Goal: Complete application form

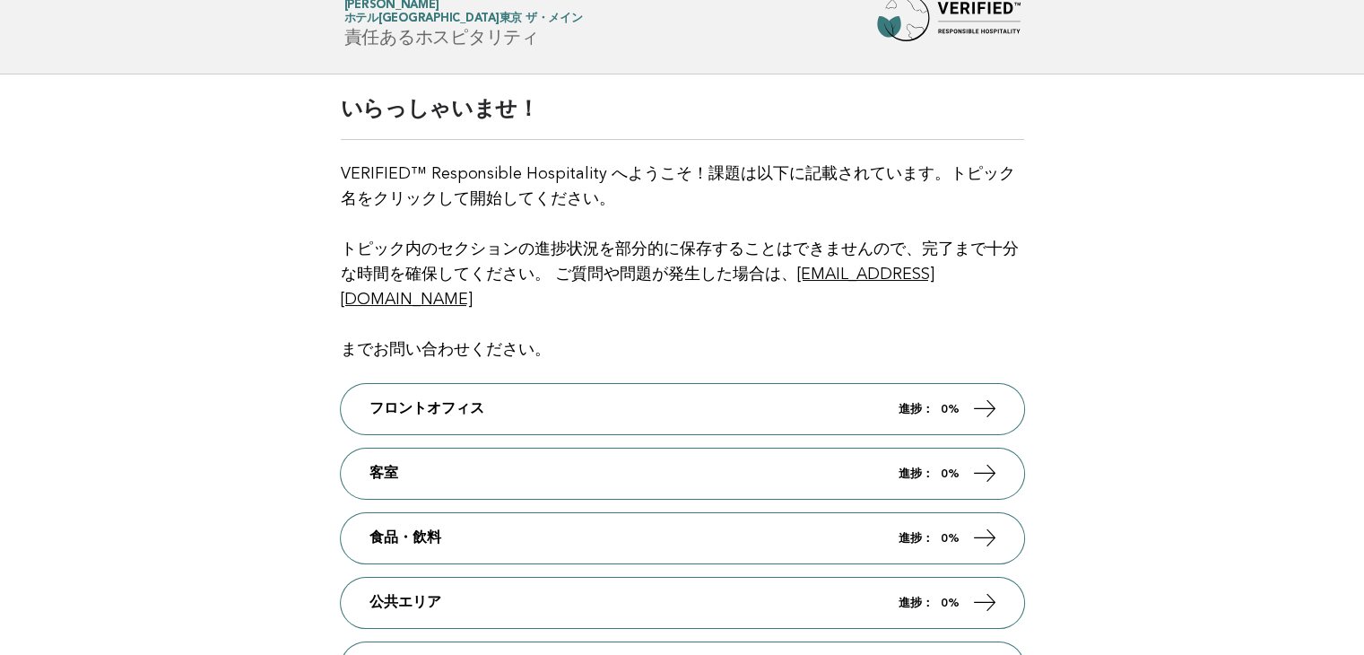
scroll to position [90, 0]
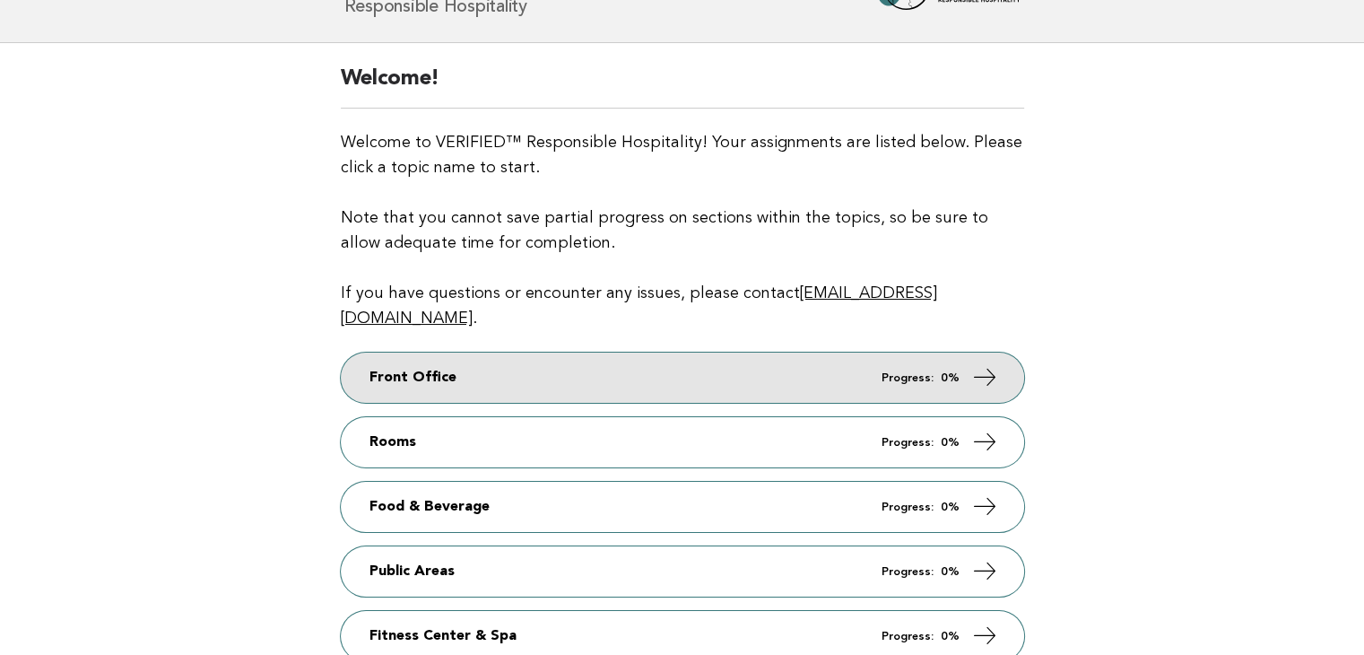
click at [912, 372] on em "Progress:" at bounding box center [908, 378] width 52 height 12
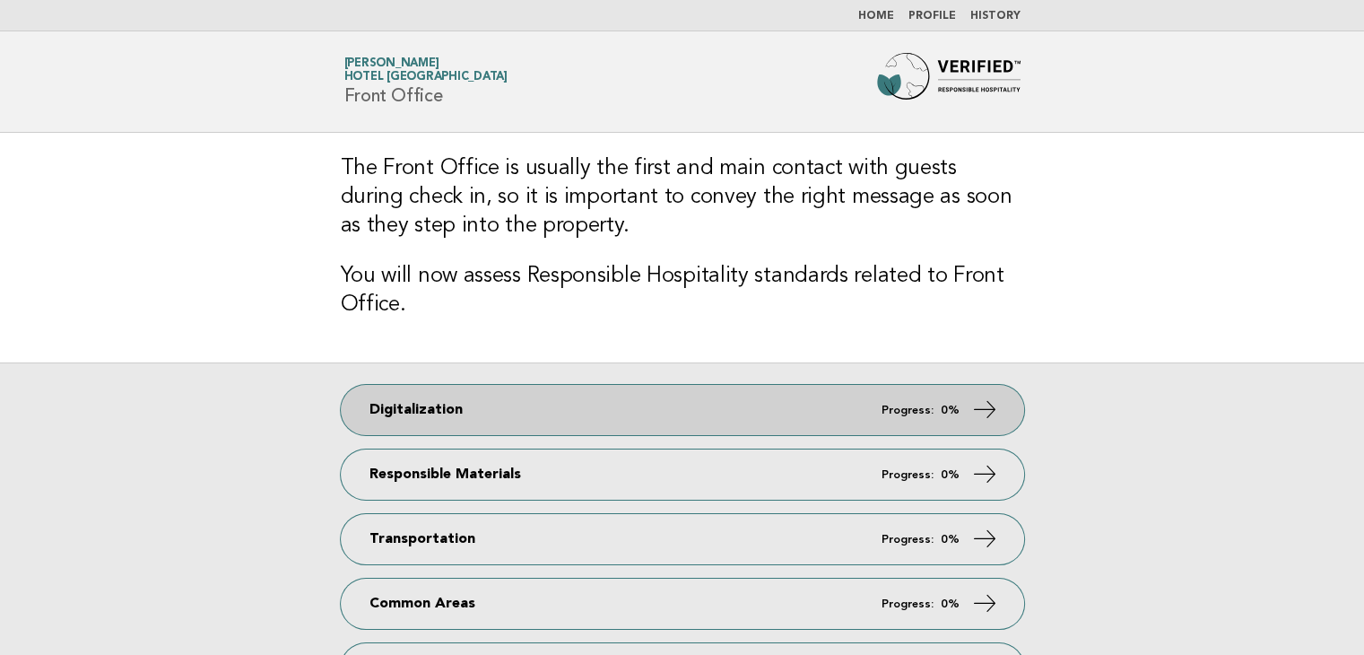
click at [881, 400] on link "Digitalization Progress: 0%" at bounding box center [682, 410] width 683 height 50
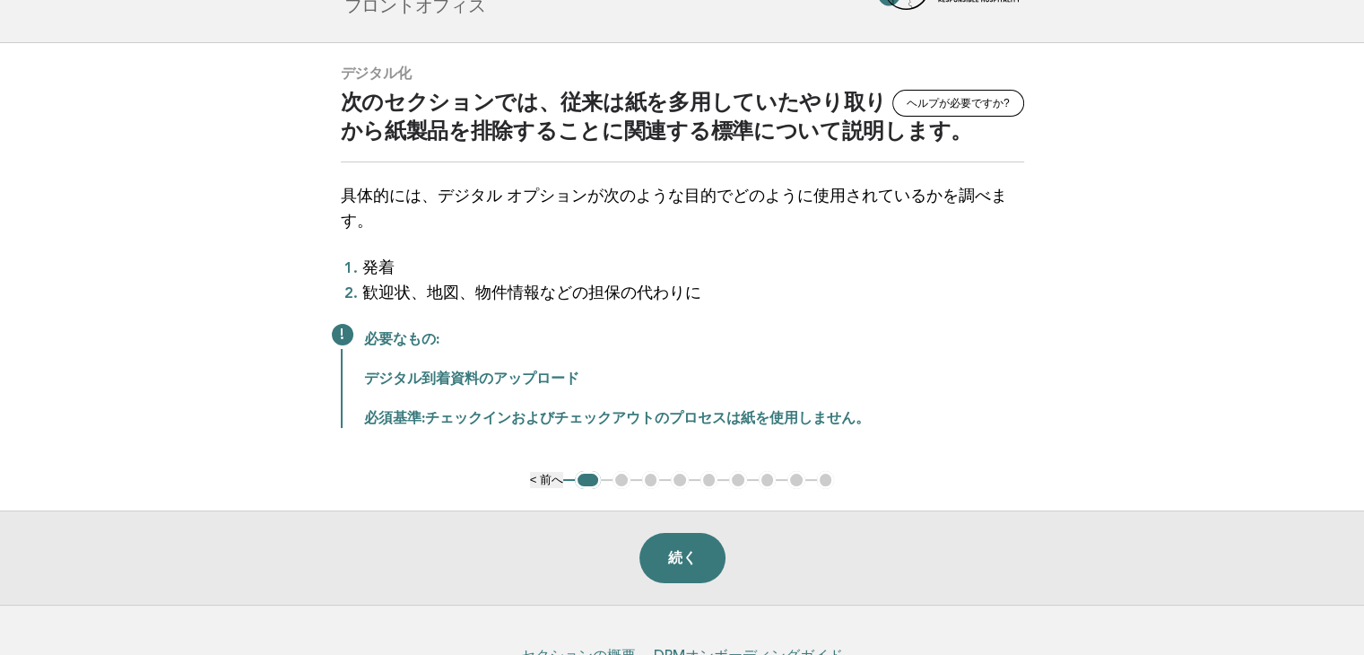
scroll to position [179, 0]
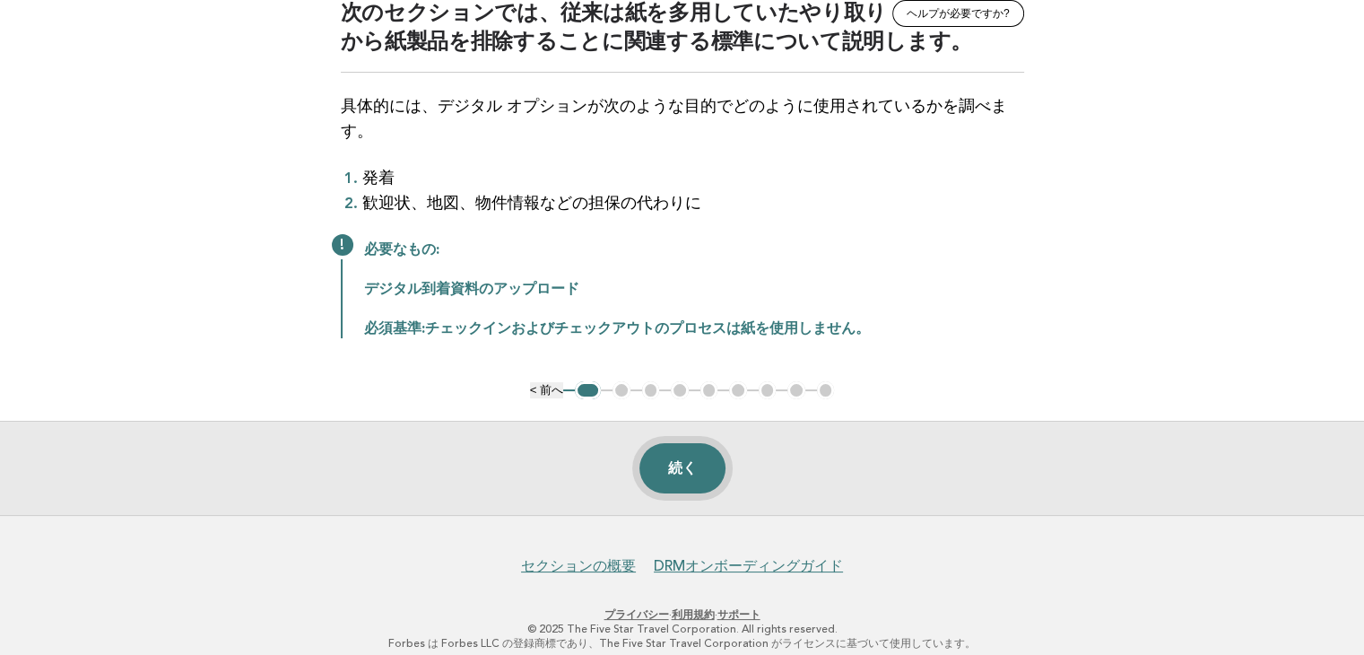
click at [678, 466] on font "続く" at bounding box center [682, 467] width 29 height 15
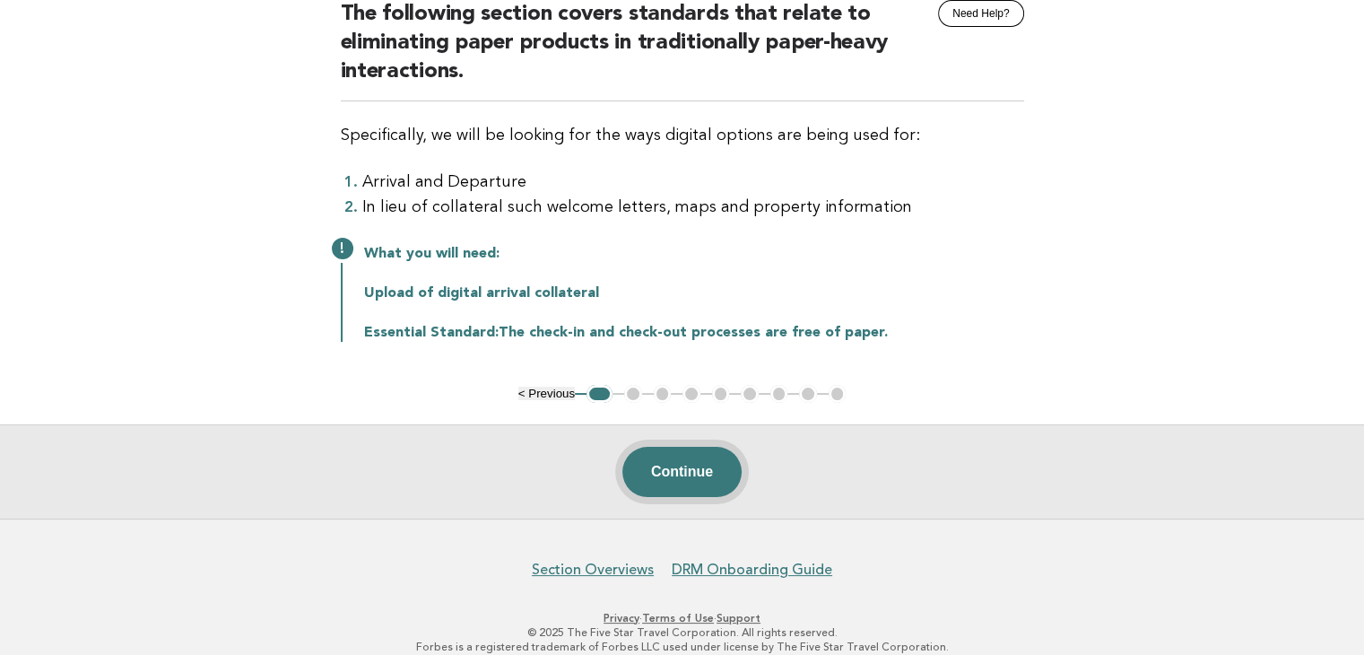
click at [681, 464] on button "Continue" at bounding box center [681, 472] width 119 height 50
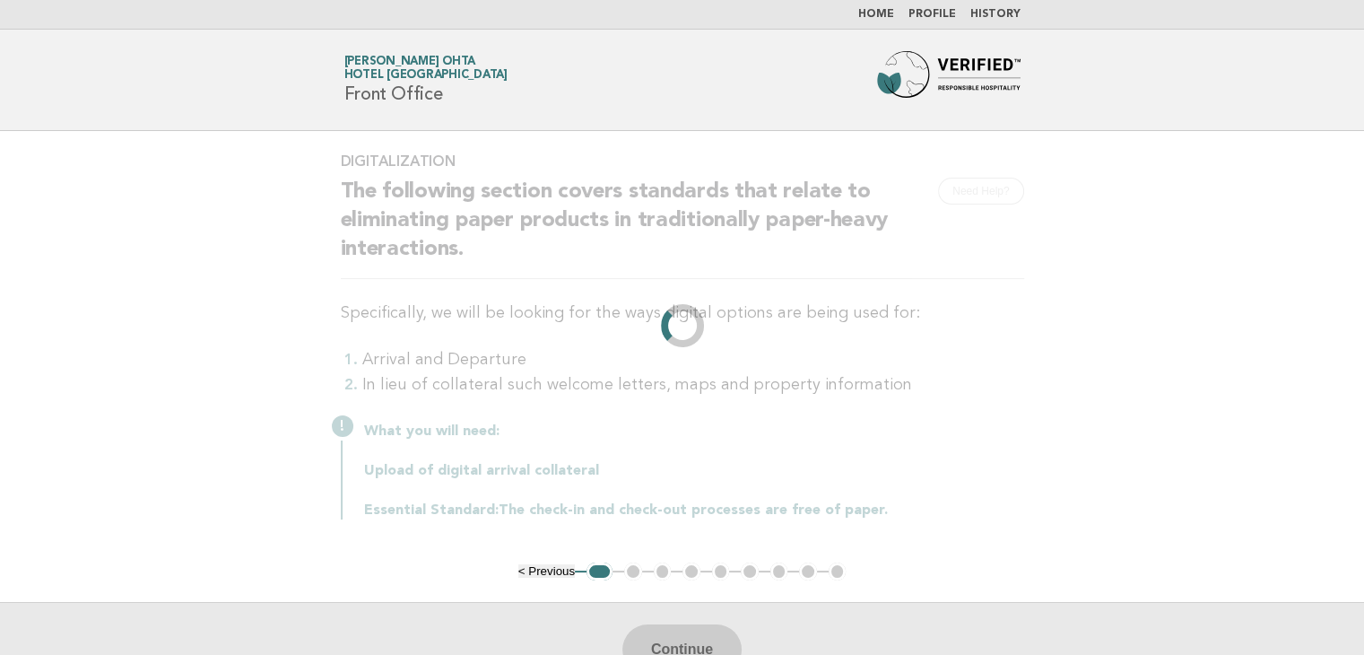
scroll to position [0, 0]
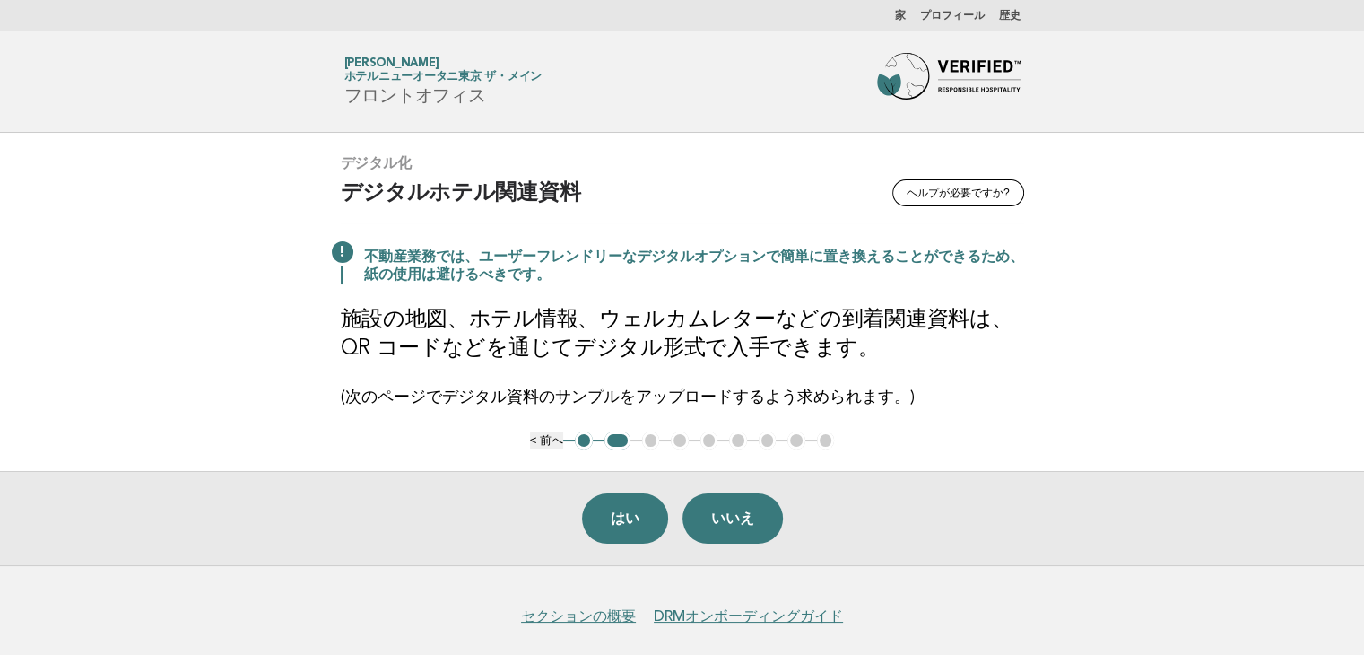
click at [618, 500] on button "はい" at bounding box center [625, 518] width 86 height 50
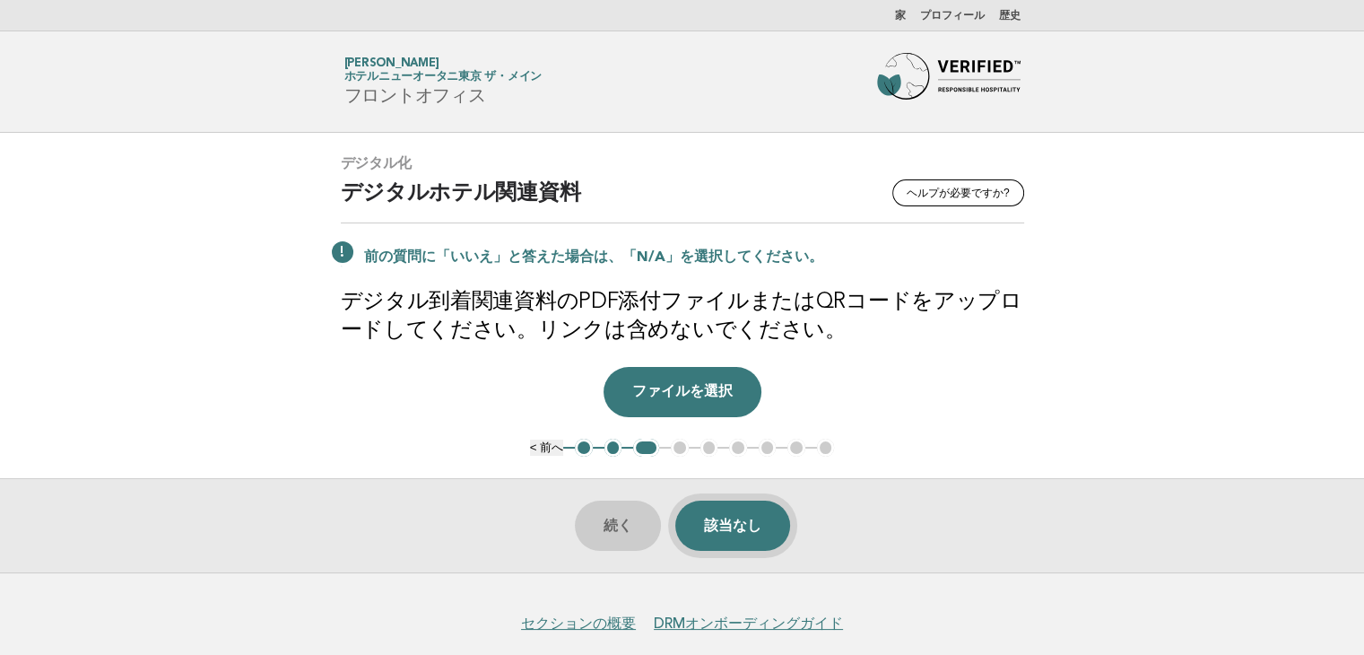
click at [723, 528] on font "該当なし" at bounding box center [732, 525] width 57 height 15
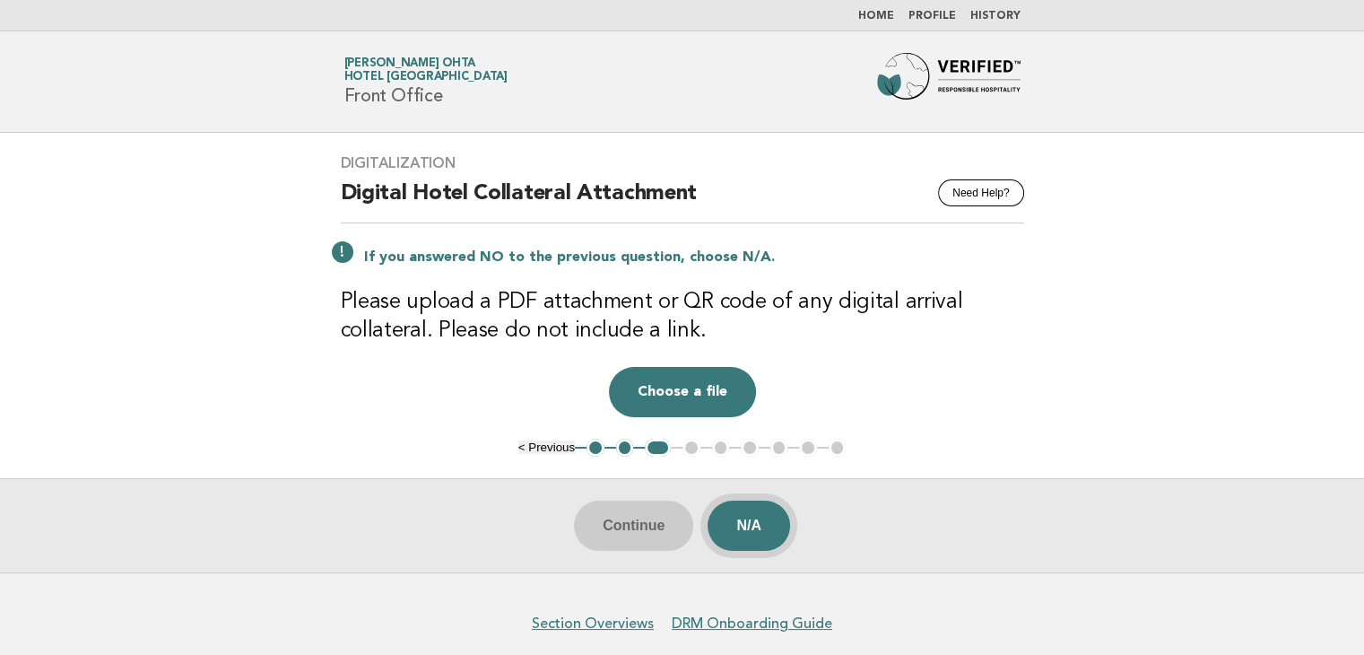
click at [759, 519] on button "N/A" at bounding box center [749, 525] width 83 height 50
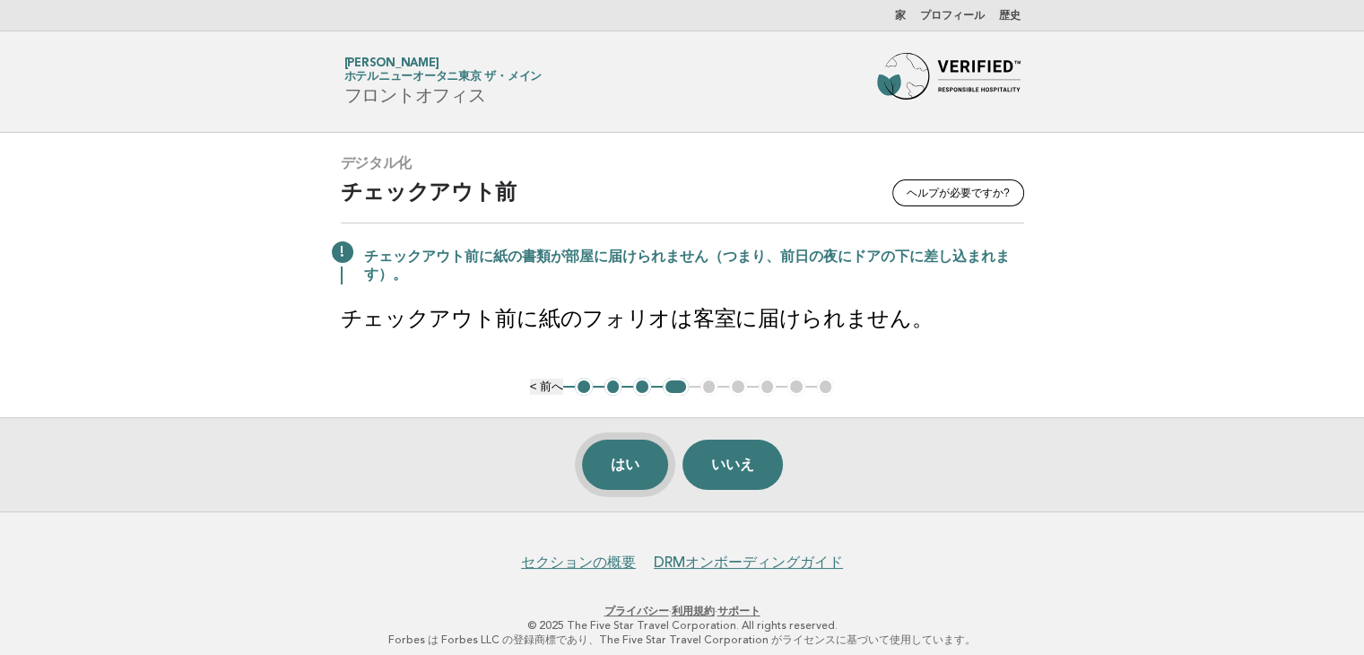
click at [642, 461] on button "はい" at bounding box center [625, 465] width 86 height 50
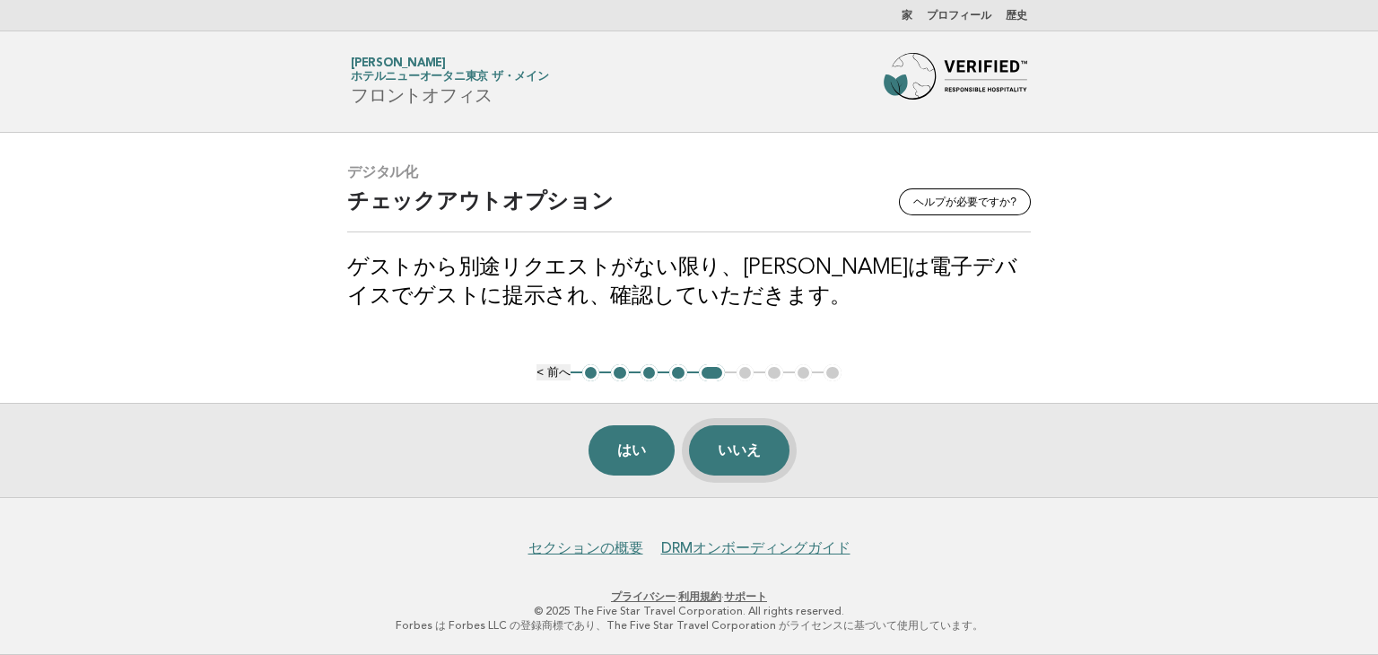
click at [750, 437] on button "いいえ" at bounding box center [739, 450] width 100 height 50
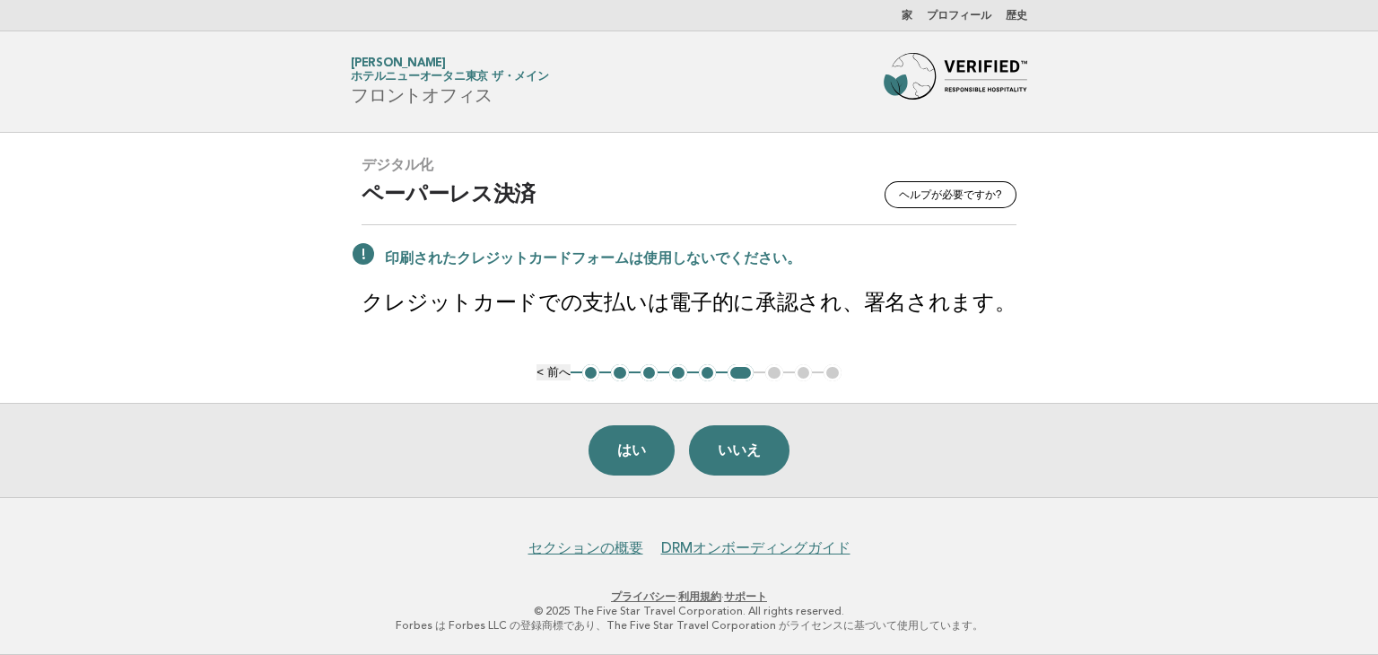
click at [611, 445] on button "はい" at bounding box center [631, 450] width 86 height 50
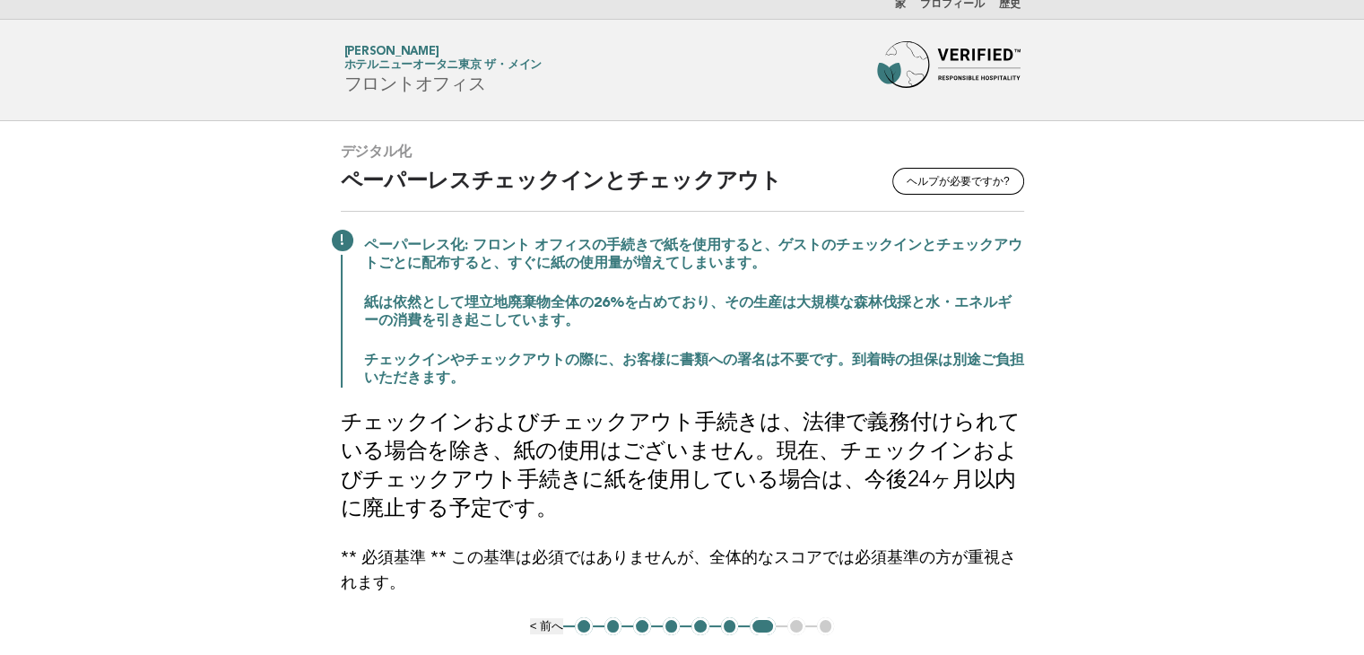
scroll to position [90, 0]
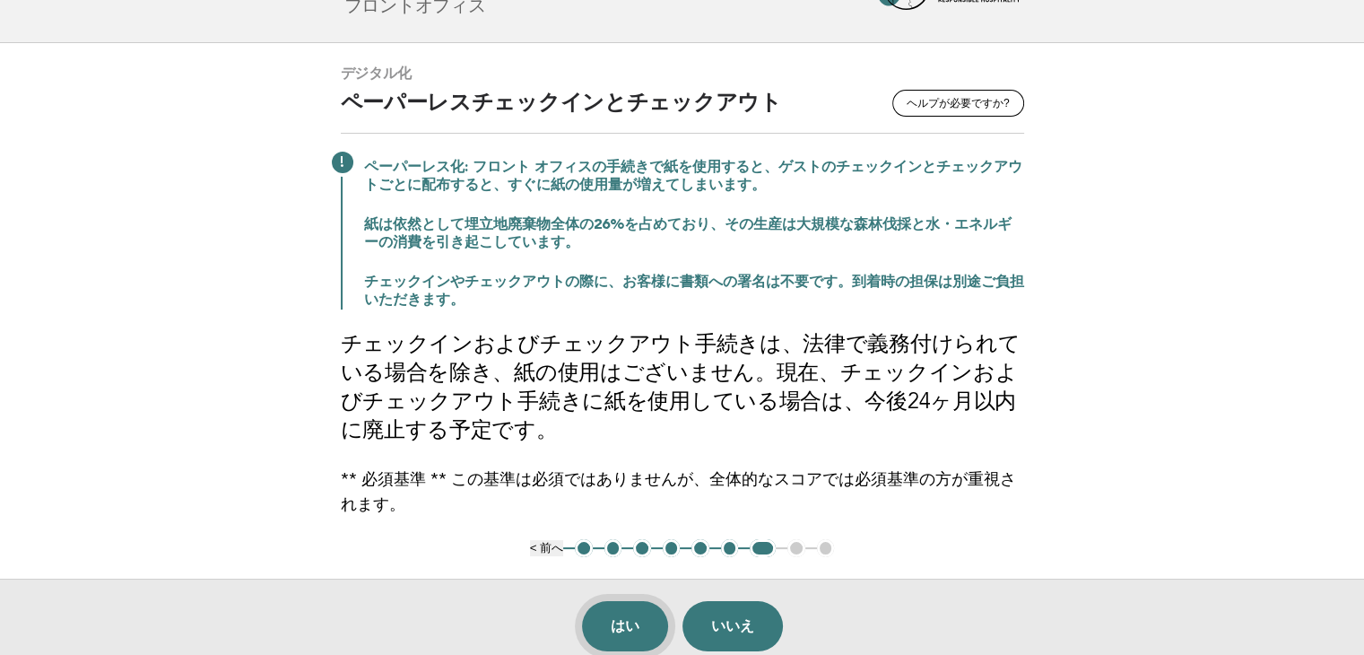
click at [644, 634] on button "はい" at bounding box center [625, 626] width 86 height 50
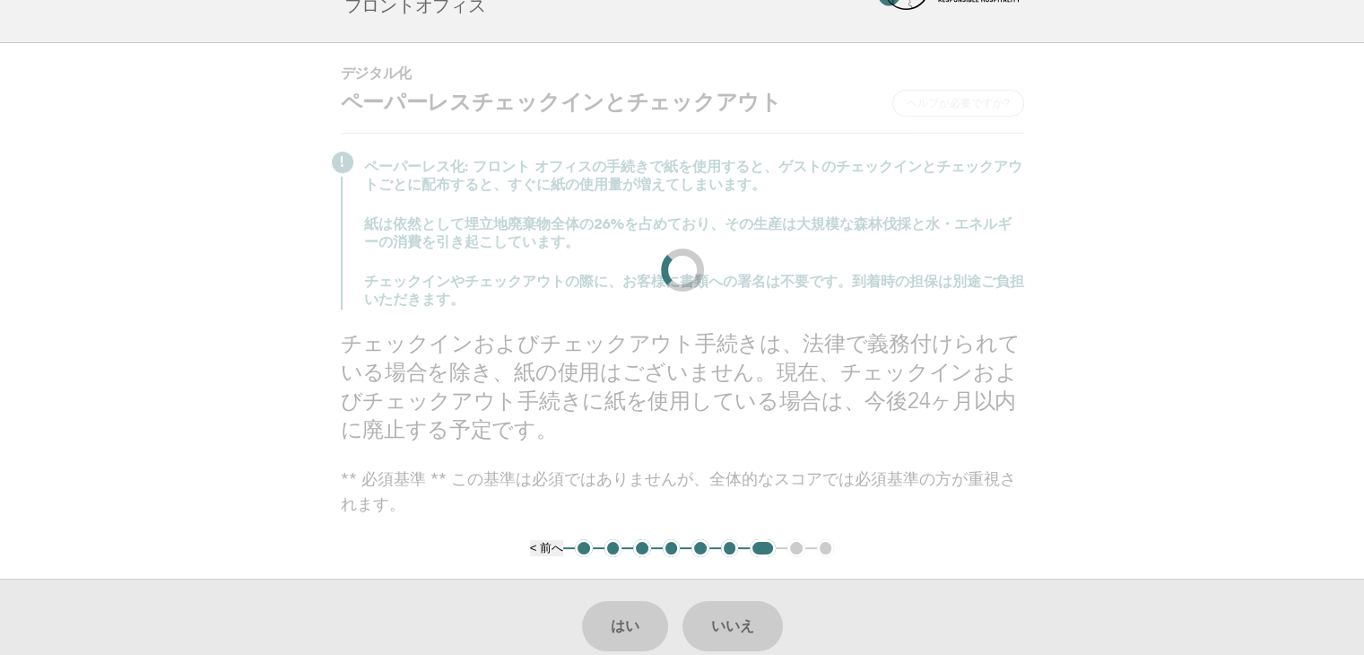
scroll to position [0, 0]
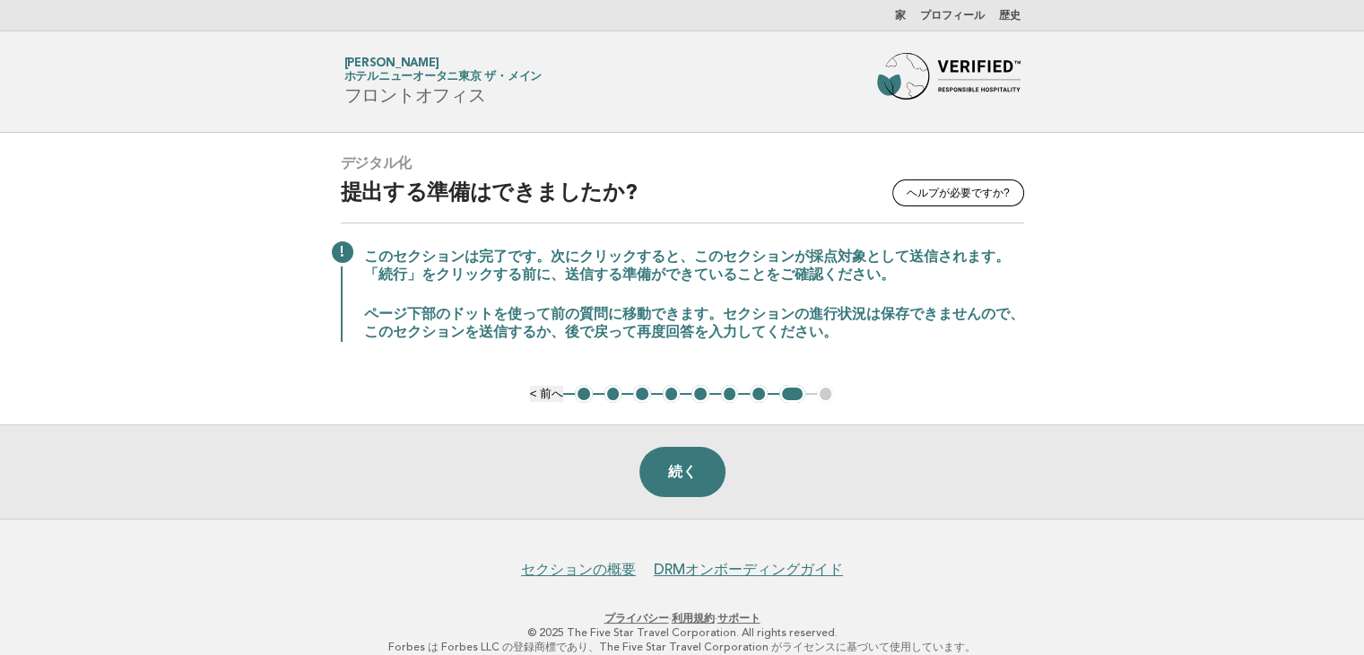
click at [614, 388] on font "2" at bounding box center [613, 393] width 6 height 13
click at [606, 390] on button "2" at bounding box center [614, 394] width 18 height 18
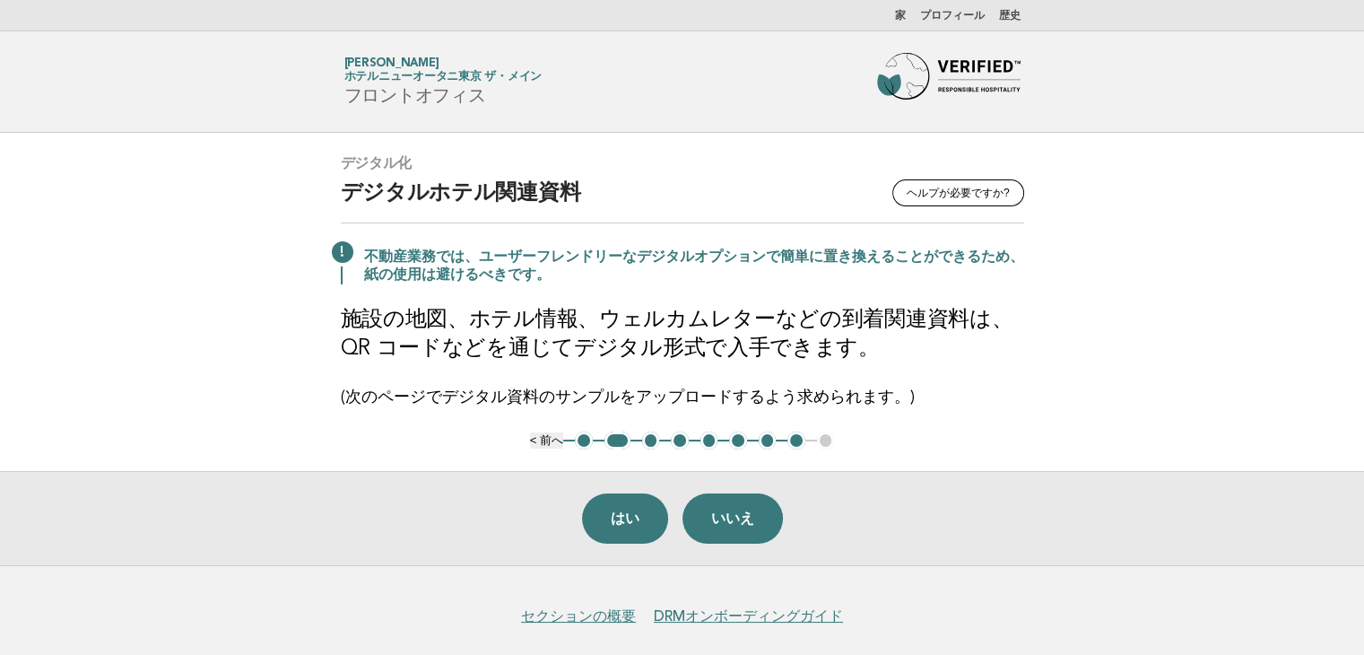
click at [651, 438] on font "3" at bounding box center [651, 439] width 6 height 13
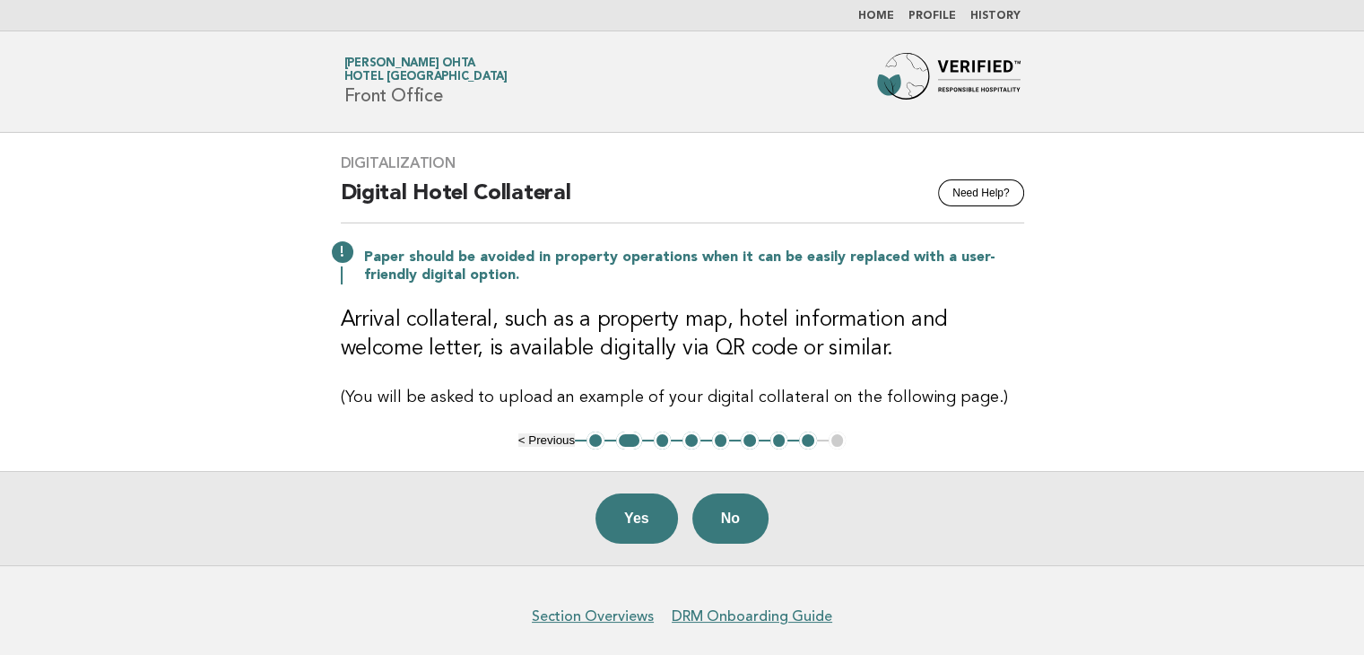
click at [661, 437] on button "3" at bounding box center [663, 440] width 18 height 18
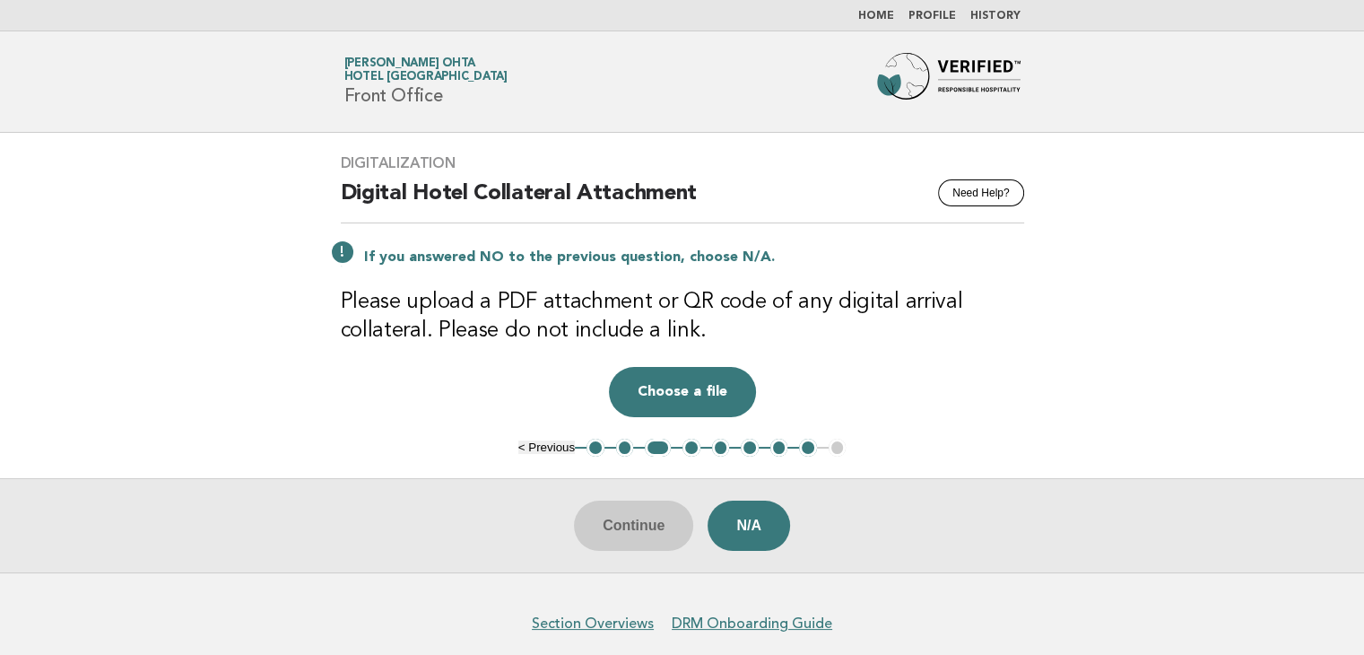
click at [807, 440] on button "8" at bounding box center [808, 448] width 18 height 18
click at [804, 446] on button "8" at bounding box center [808, 448] width 18 height 18
click at [810, 446] on button "8" at bounding box center [808, 448] width 18 height 18
click at [808, 443] on button "8" at bounding box center [808, 448] width 18 height 18
click at [805, 448] on button "8" at bounding box center [808, 448] width 18 height 18
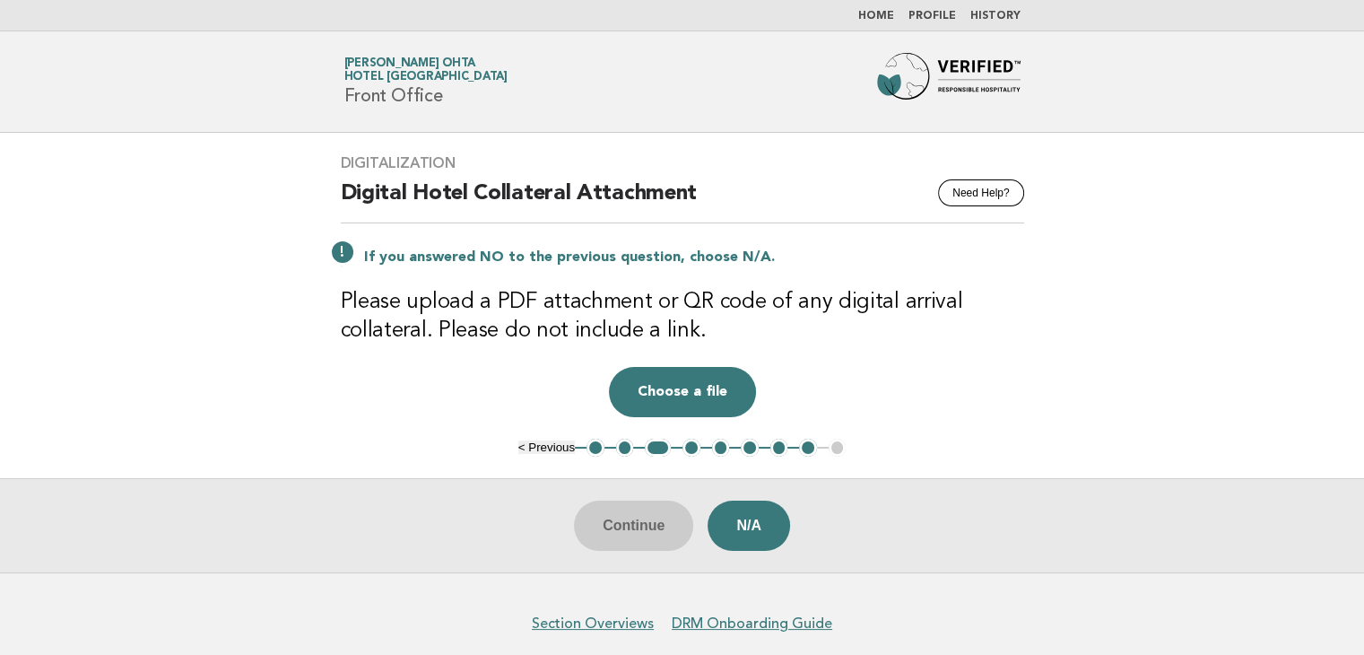
click at [805, 448] on button "8" at bounding box center [808, 448] width 18 height 18
click at [770, 525] on button "N/A" at bounding box center [749, 525] width 83 height 50
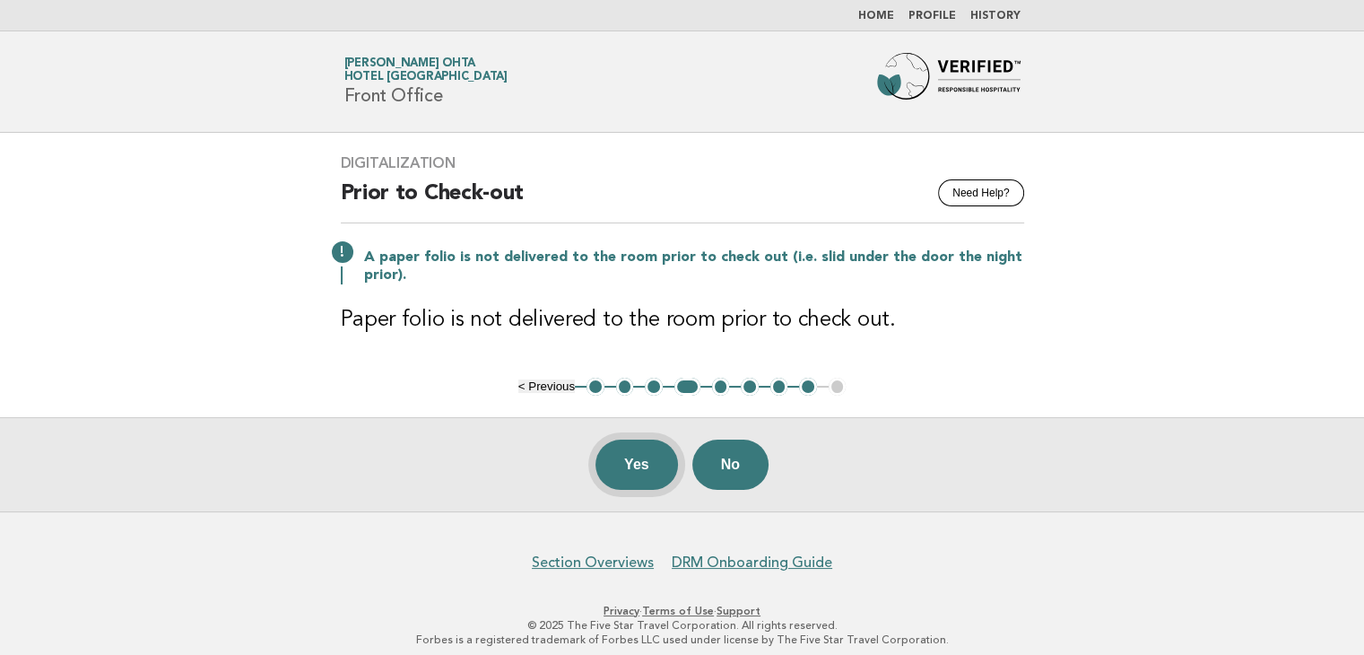
click at [645, 471] on button "Yes" at bounding box center [637, 465] width 83 height 50
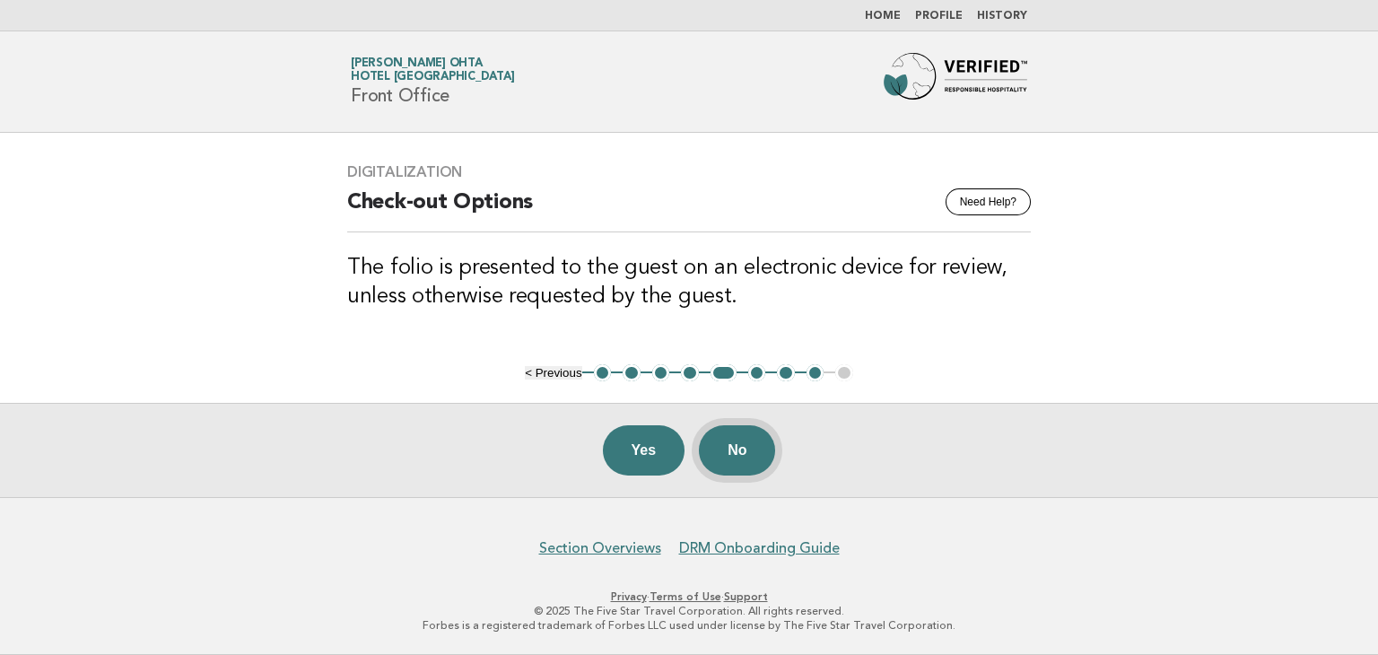
click at [738, 446] on button "No" at bounding box center [737, 450] width 76 height 50
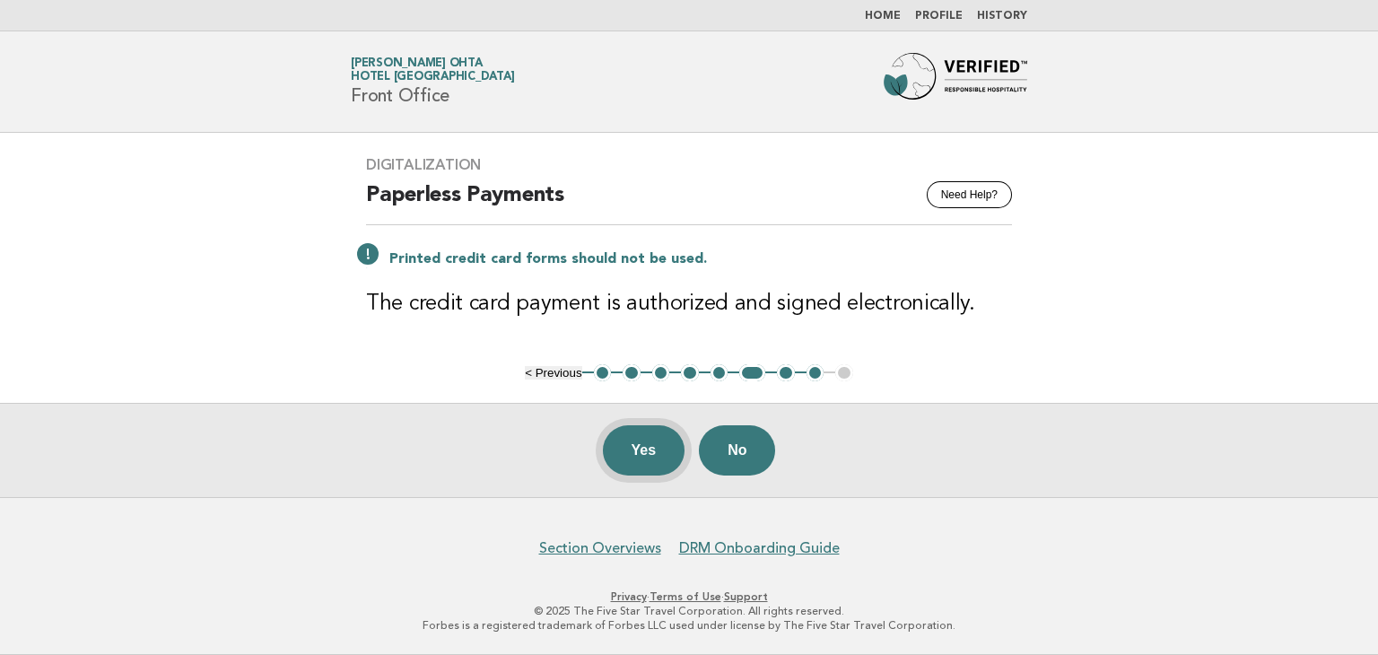
click at [658, 452] on button "Yes" at bounding box center [644, 450] width 83 height 50
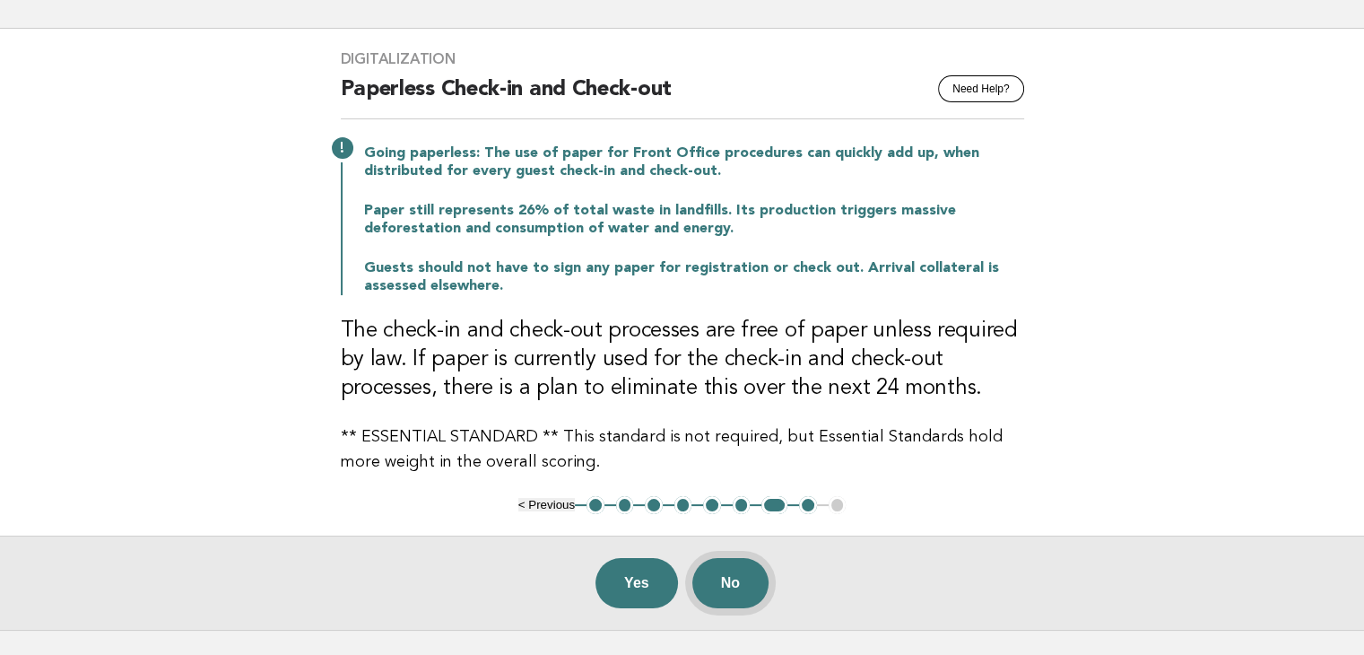
scroll to position [234, 0]
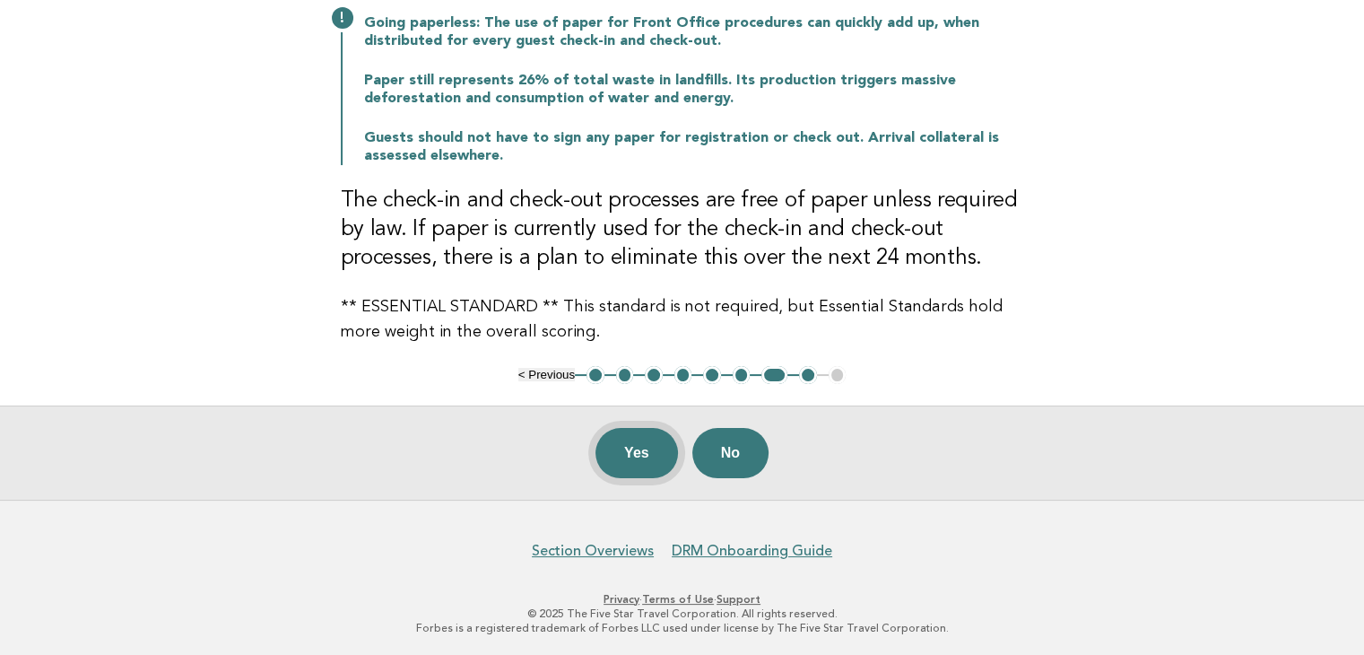
click at [639, 457] on button "Yes" at bounding box center [637, 453] width 83 height 50
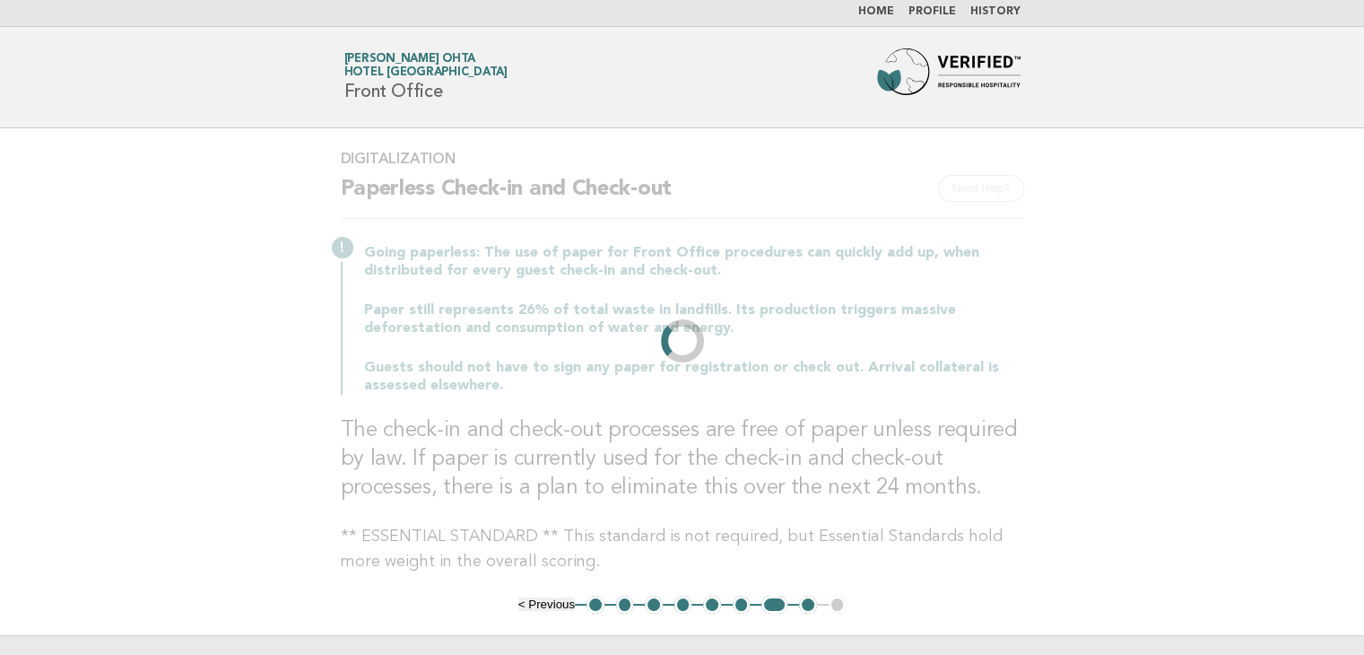
scroll to position [0, 0]
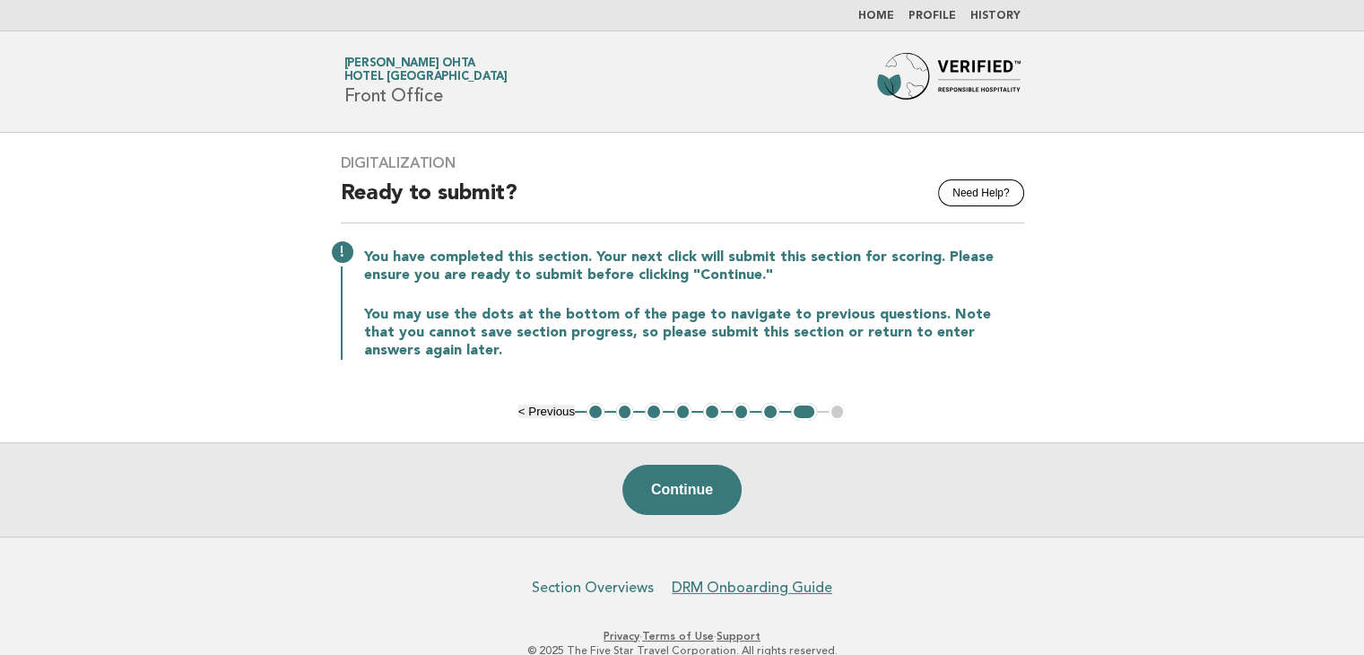
click at [621, 582] on link "Section Overviews" at bounding box center [593, 588] width 122 height 18
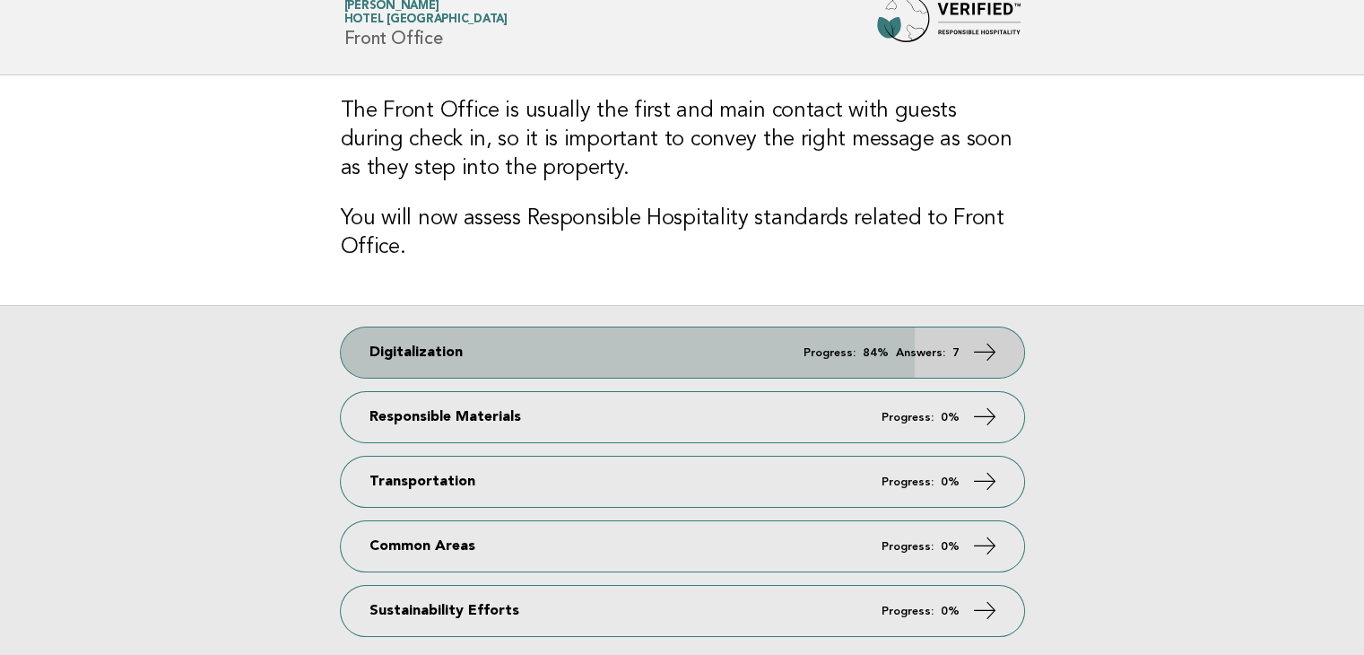
scroll to position [90, 0]
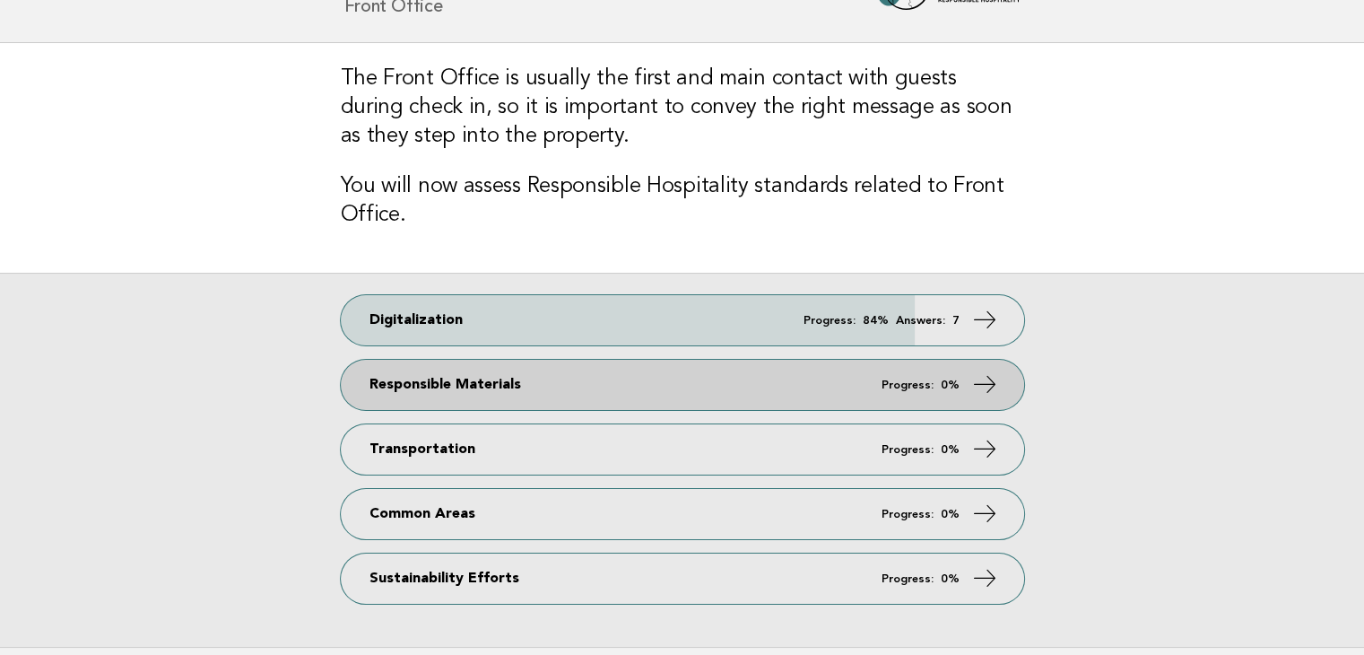
click at [844, 396] on link "Responsible Materials Progress: 0%" at bounding box center [682, 385] width 683 height 50
click at [847, 389] on link "Responsible Materials Progress: 0%" at bounding box center [682, 385] width 683 height 50
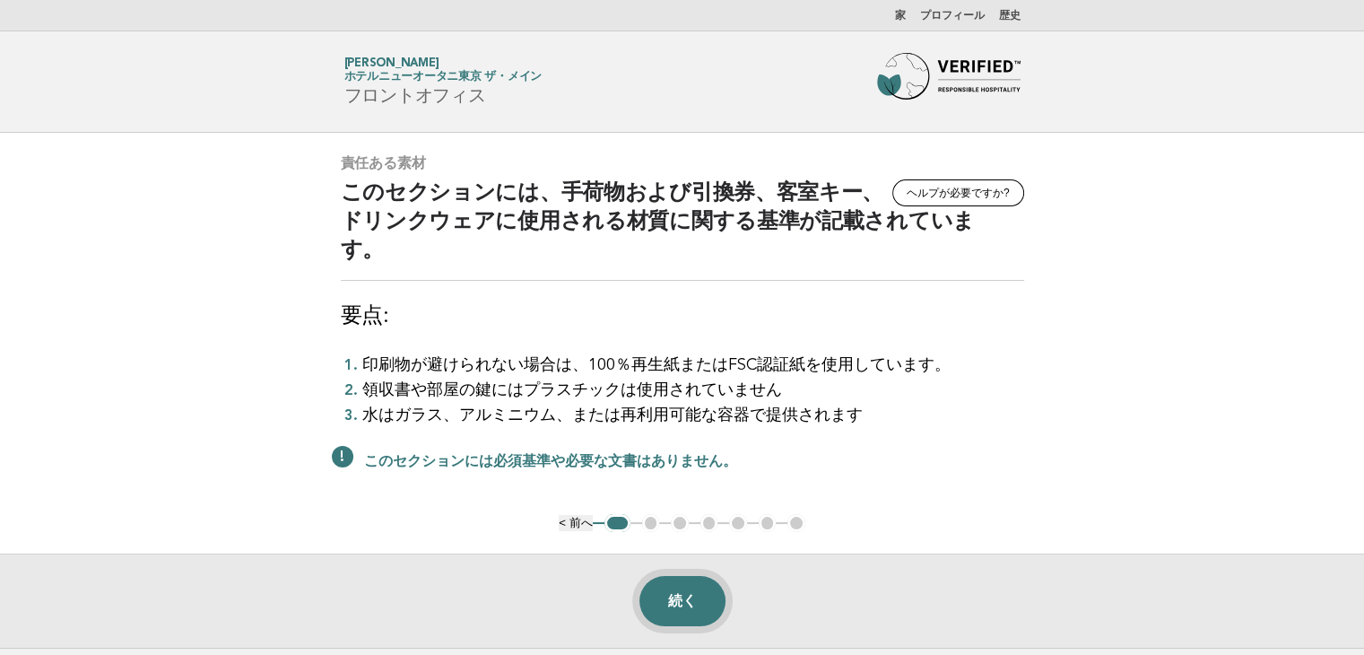
click at [696, 602] on font "続く" at bounding box center [682, 600] width 29 height 15
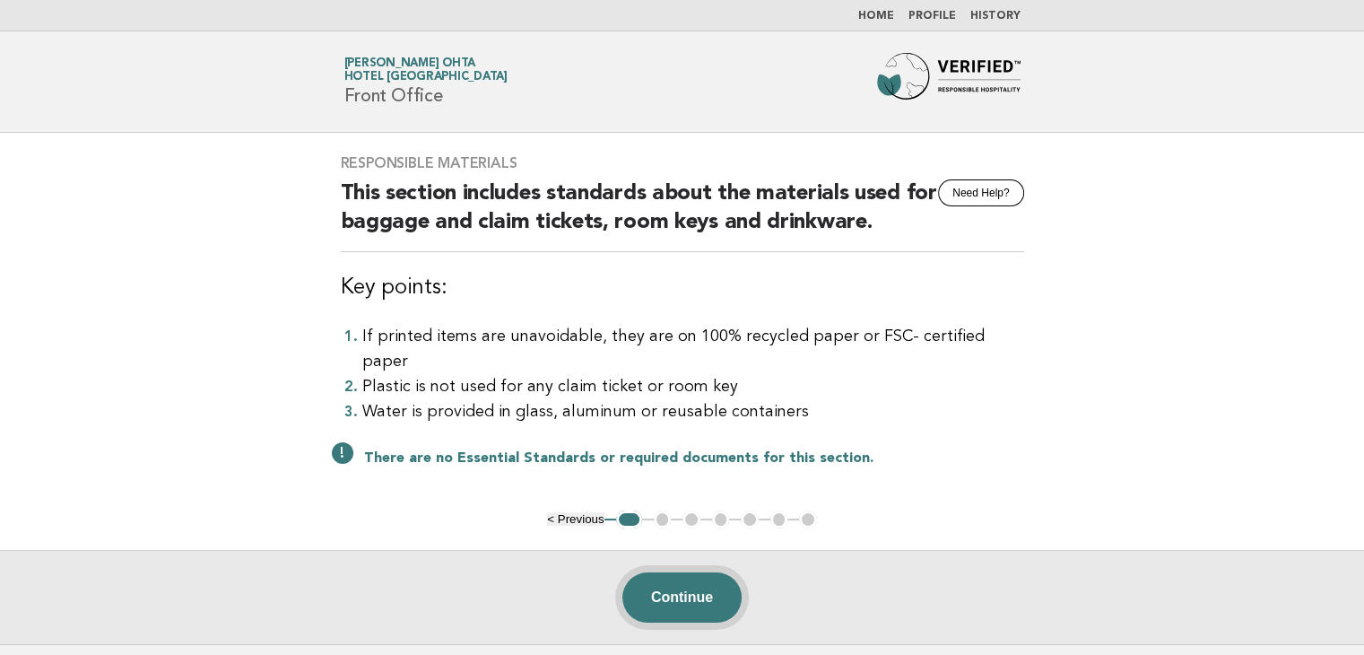
click at [664, 573] on button "Continue" at bounding box center [681, 597] width 119 height 50
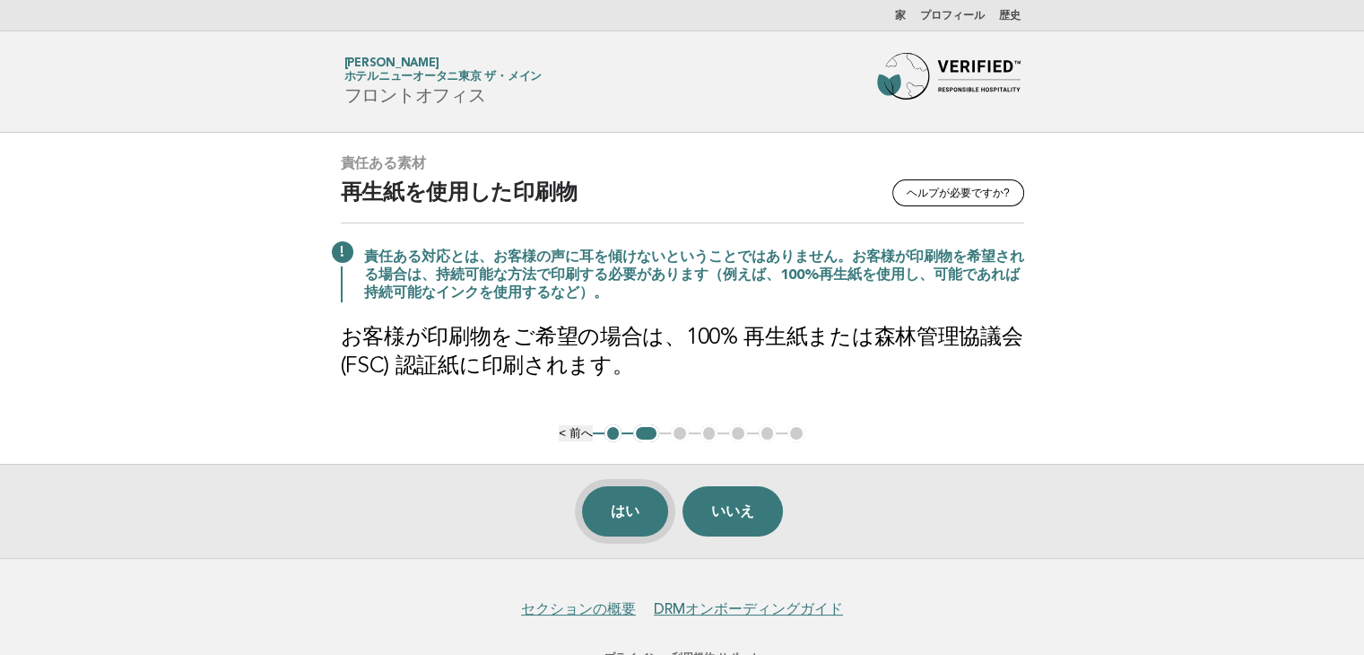
click at [624, 507] on font "はい" at bounding box center [625, 510] width 29 height 15
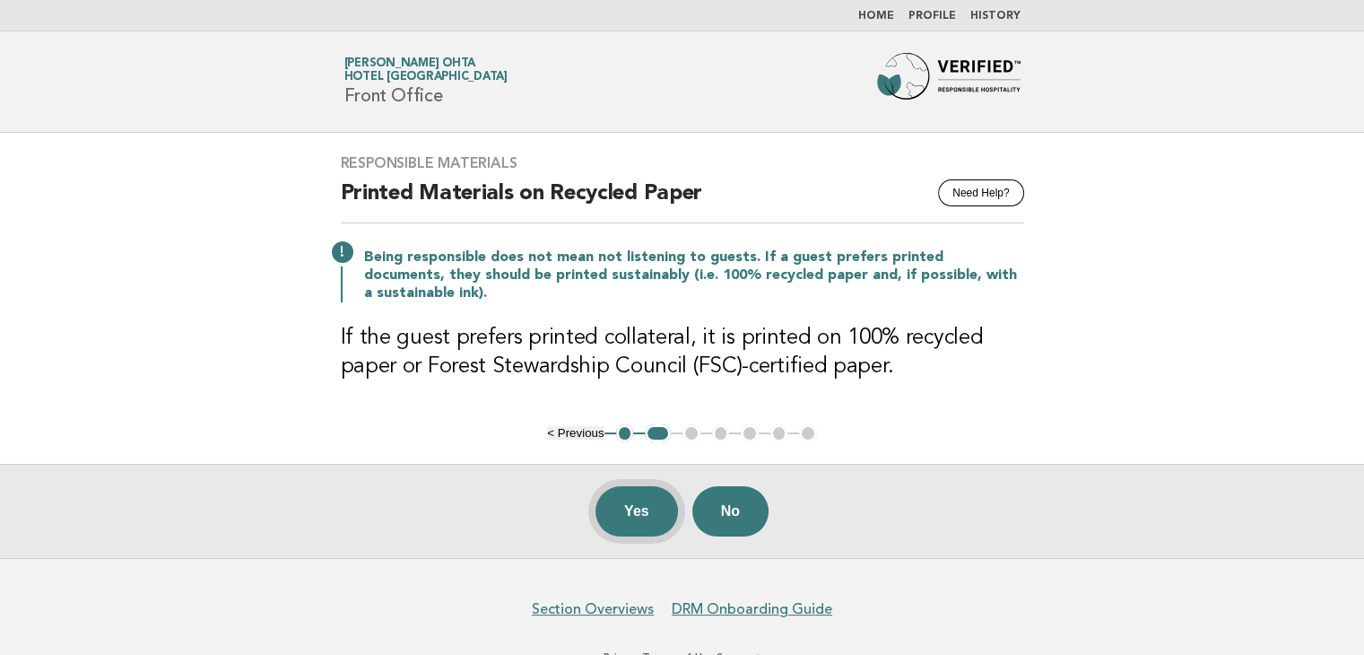
click at [645, 507] on button "Yes" at bounding box center [637, 511] width 83 height 50
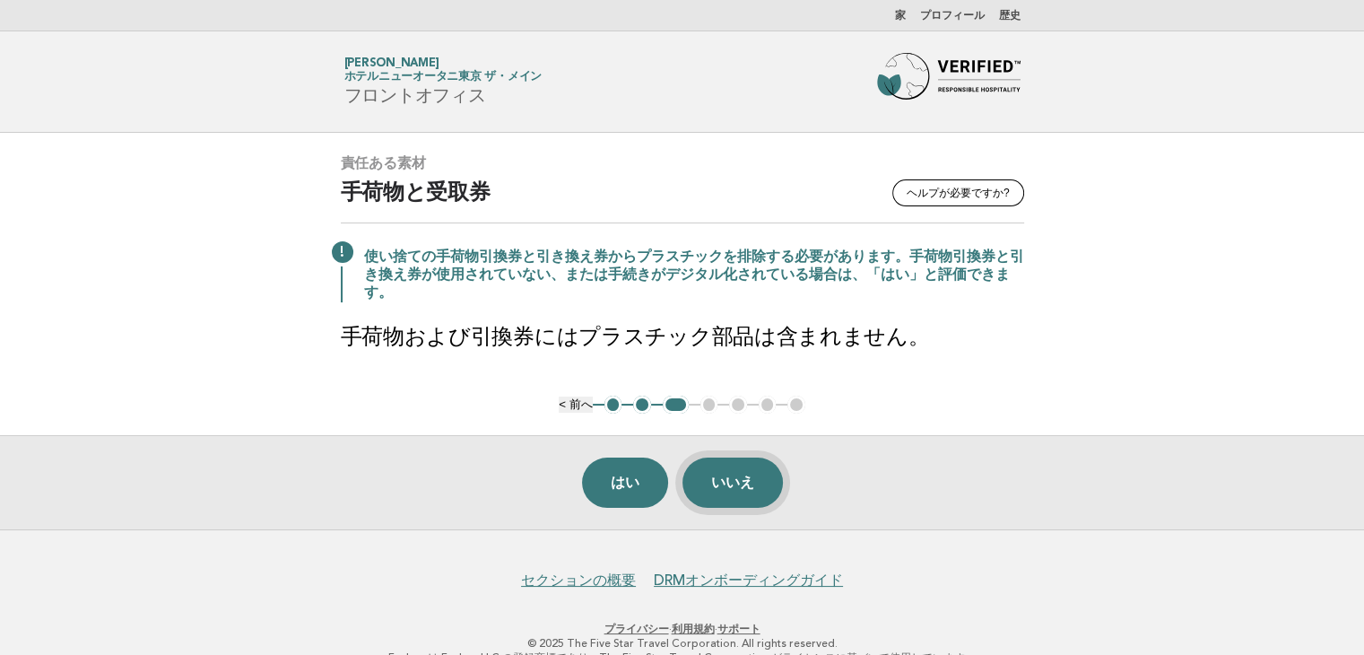
click at [741, 483] on font "いいえ" at bounding box center [732, 481] width 43 height 15
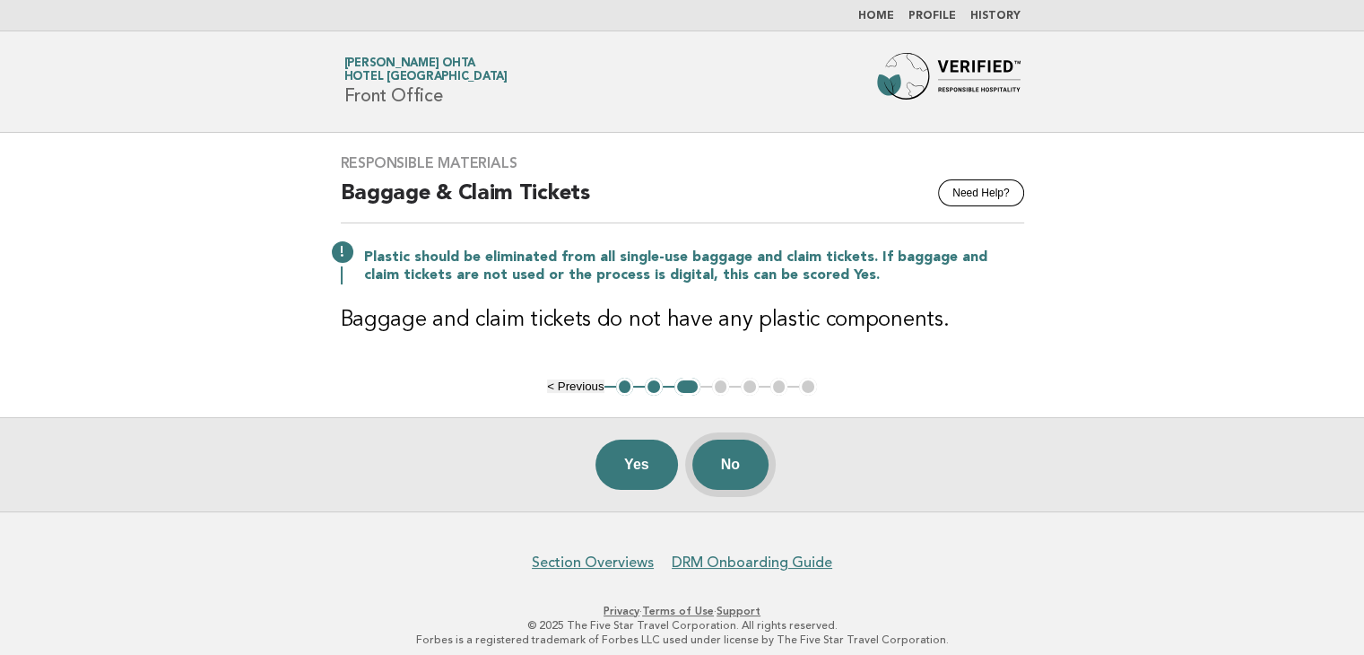
click at [739, 460] on button "No" at bounding box center [730, 465] width 76 height 50
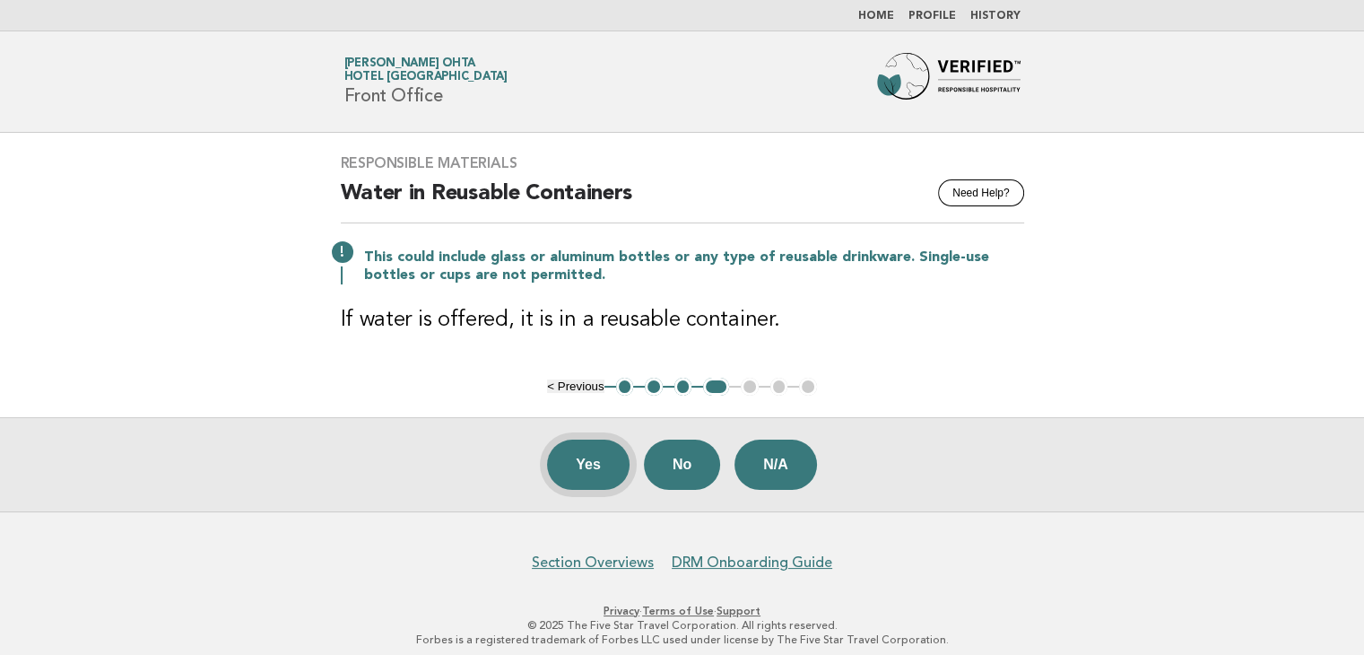
click at [584, 460] on button "Yes" at bounding box center [588, 465] width 83 height 50
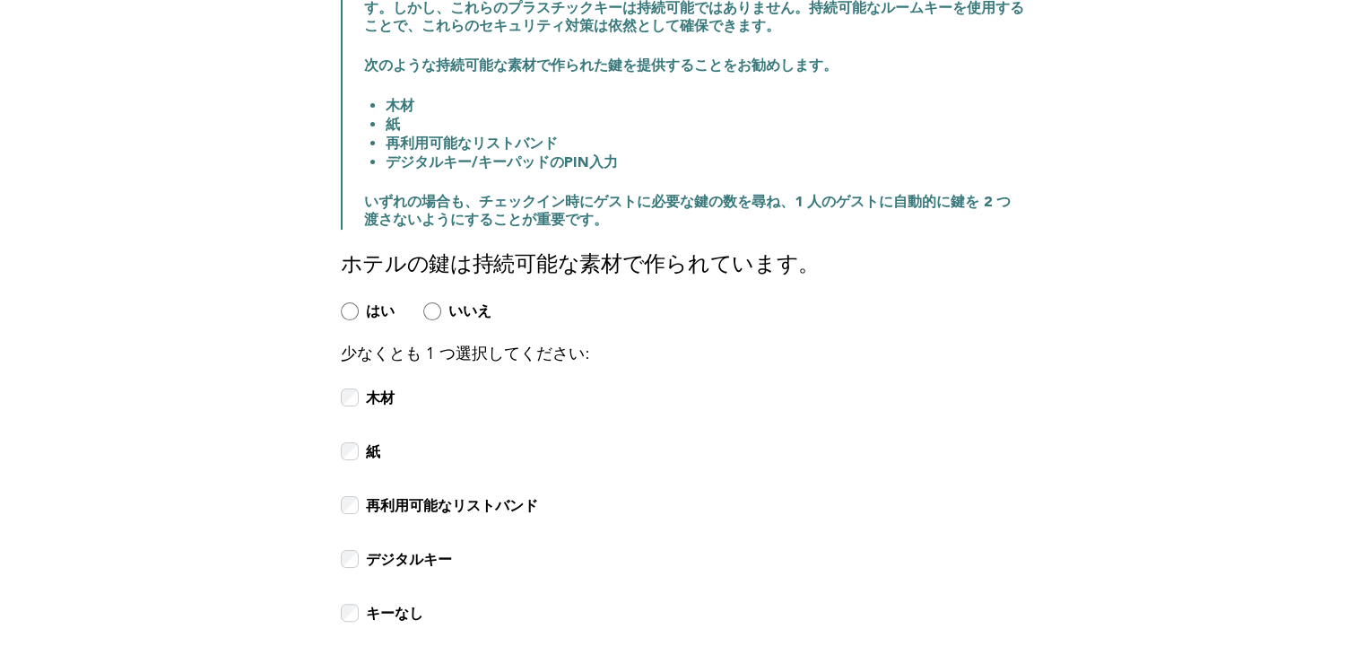
scroll to position [448, 0]
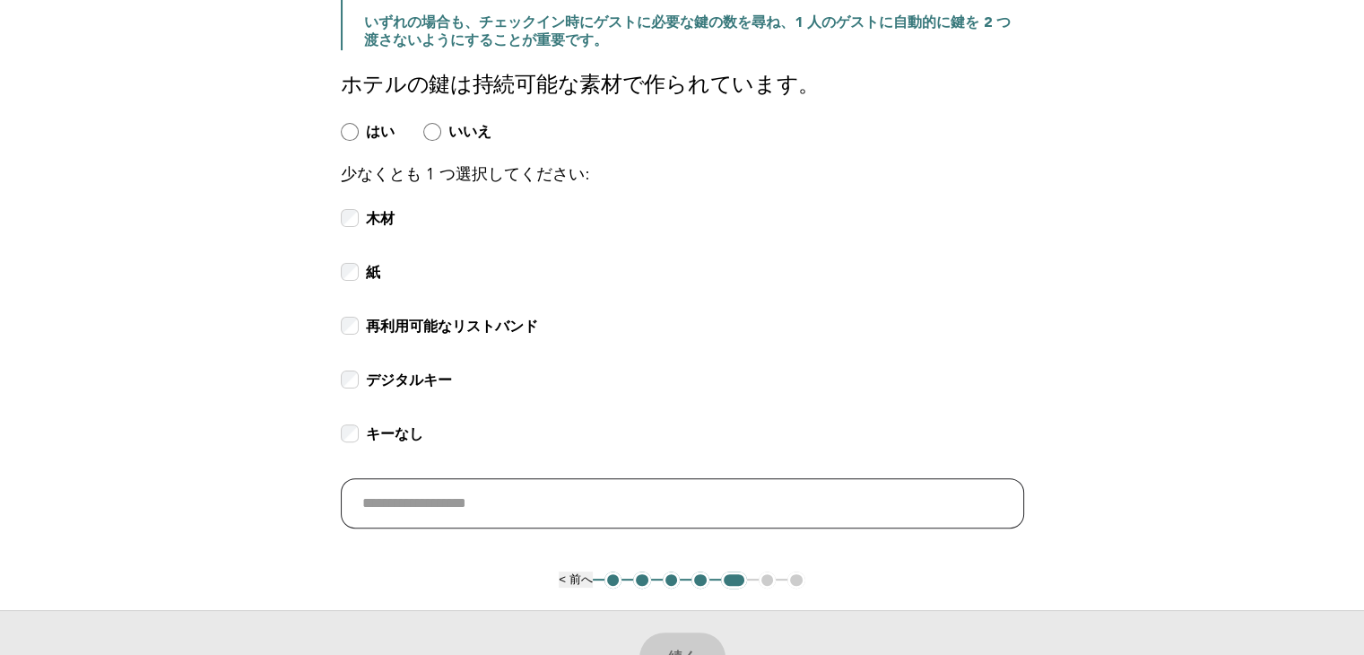
click at [520, 508] on input "text" at bounding box center [682, 503] width 683 height 50
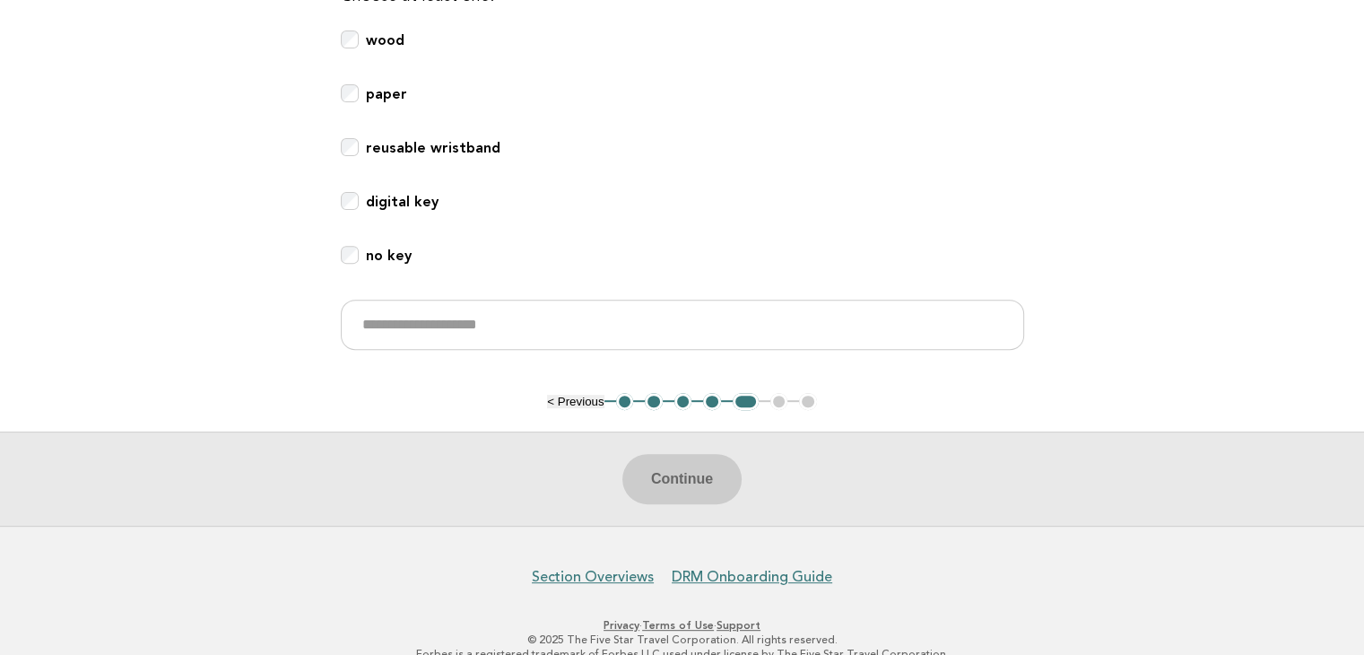
scroll to position [628, 0]
click at [513, 324] on input "text" at bounding box center [682, 324] width 683 height 50
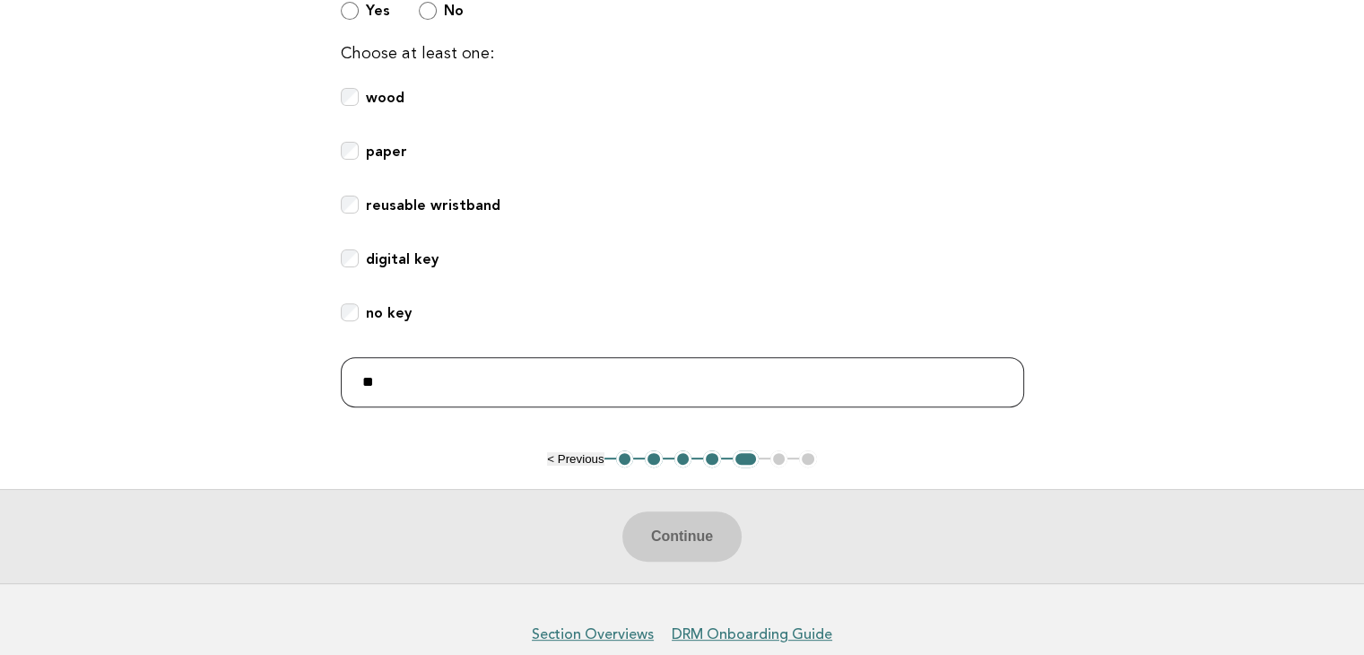
scroll to position [538, 0]
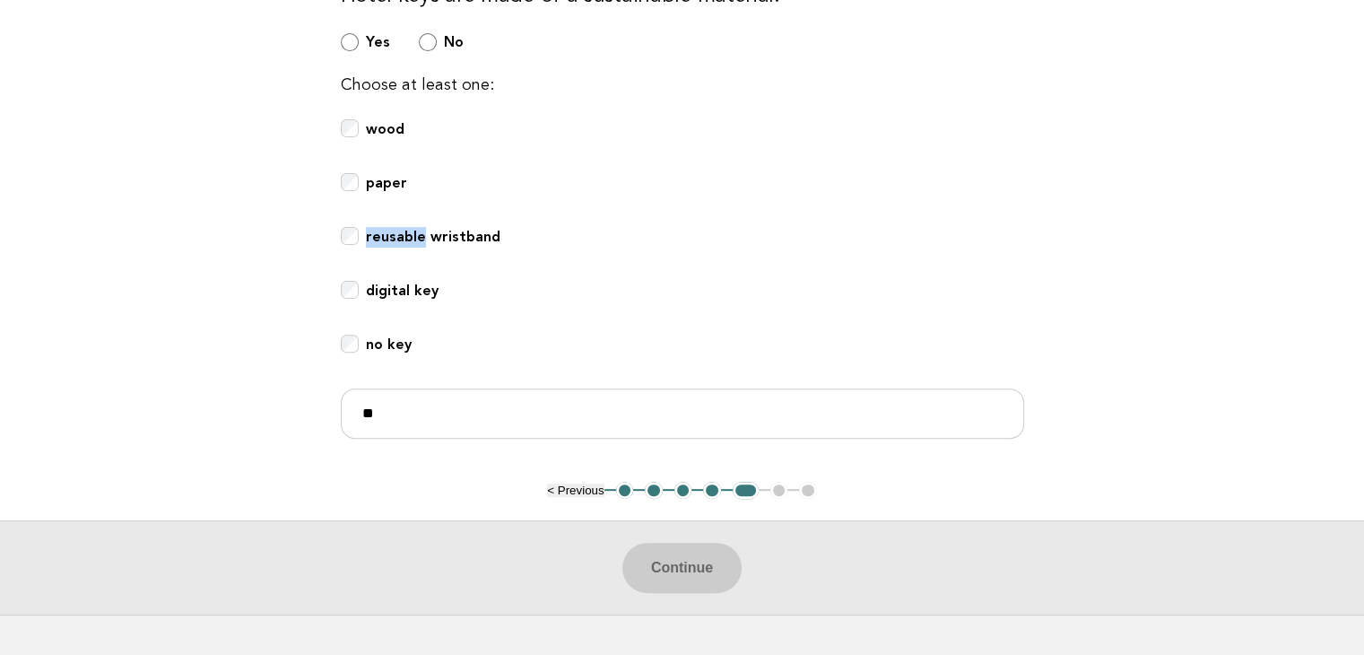
drag, startPoint x: 364, startPoint y: 236, endPoint x: 418, endPoint y: 243, distance: 54.3
click at [418, 243] on div "reusable wristband" at bounding box center [682, 246] width 683 height 39
copy b "reusable"
click at [405, 421] on input "**" at bounding box center [682, 413] width 683 height 50
paste input "********"
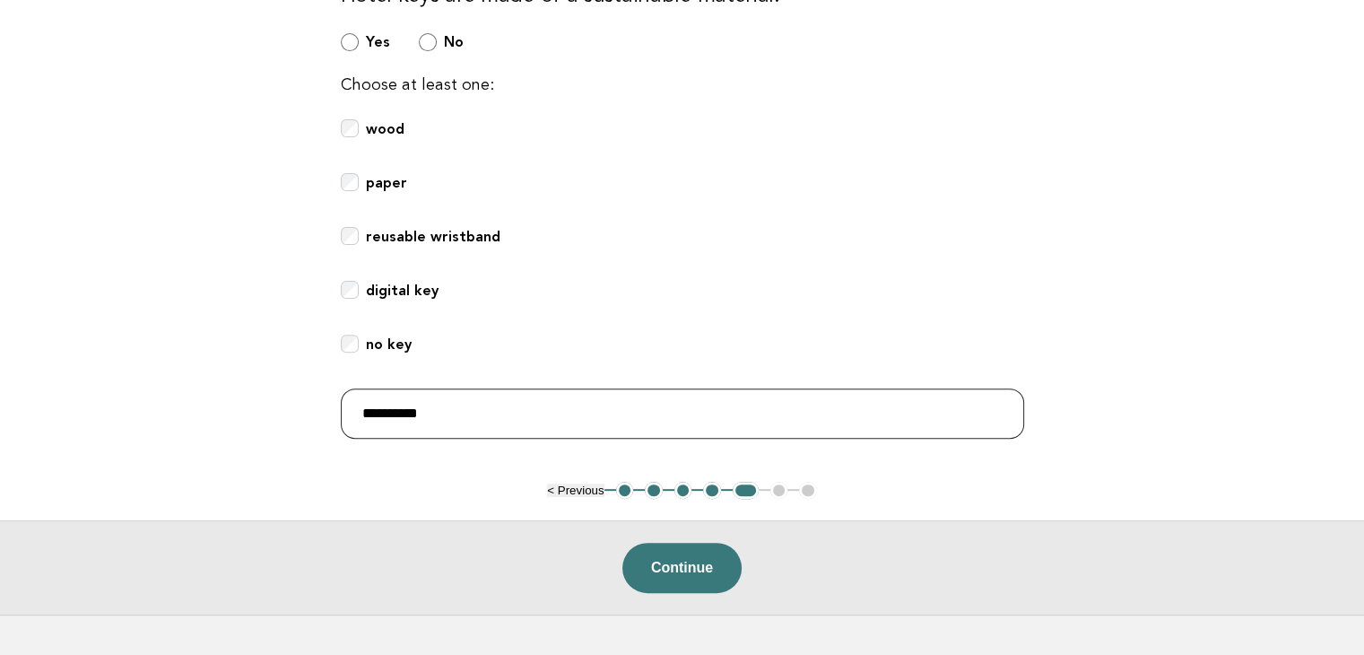
click at [372, 410] on input "**********" at bounding box center [682, 413] width 683 height 50
click at [700, 415] on input "********" at bounding box center [682, 413] width 683 height 50
type input "**********"
click at [675, 568] on button "Continue" at bounding box center [681, 568] width 119 height 50
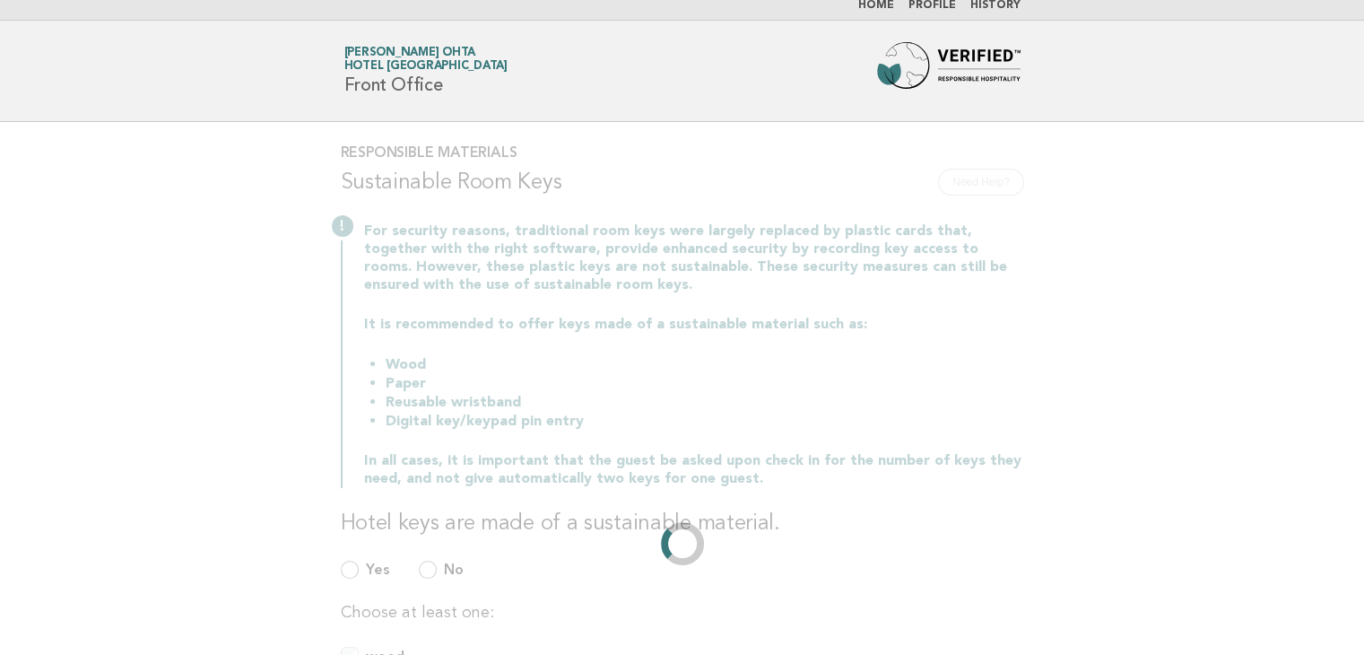
scroll to position [0, 0]
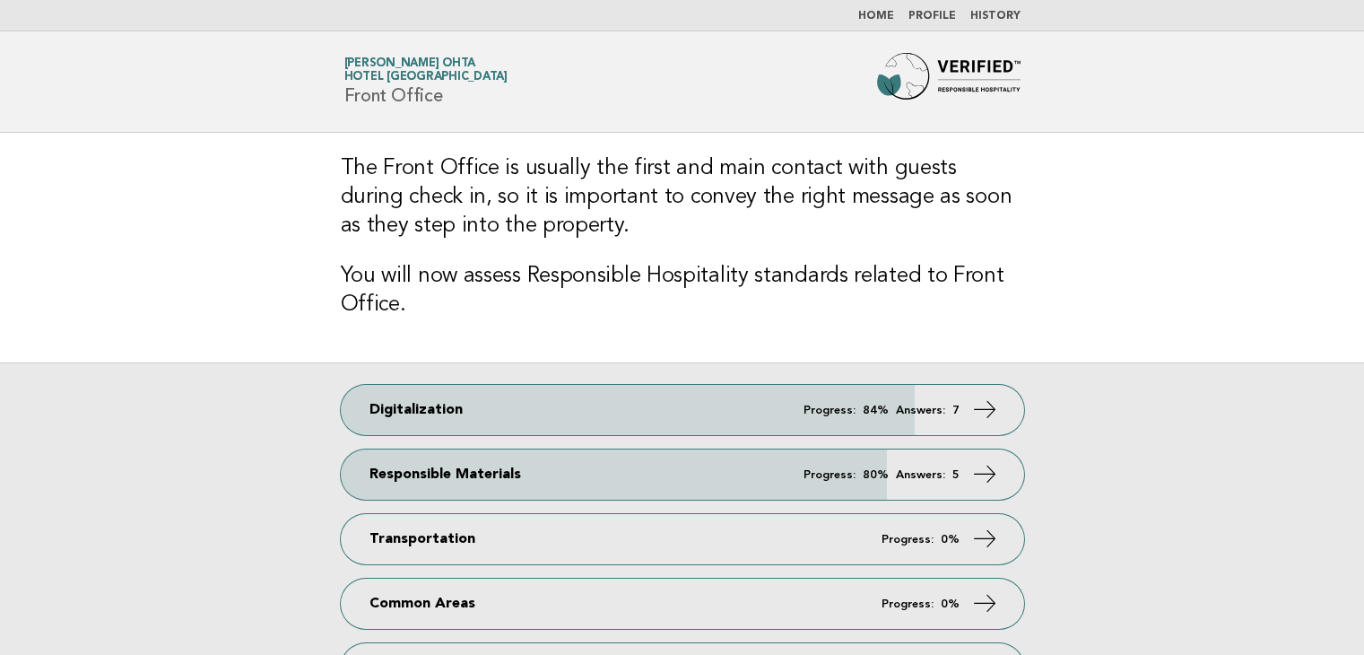
scroll to position [90, 0]
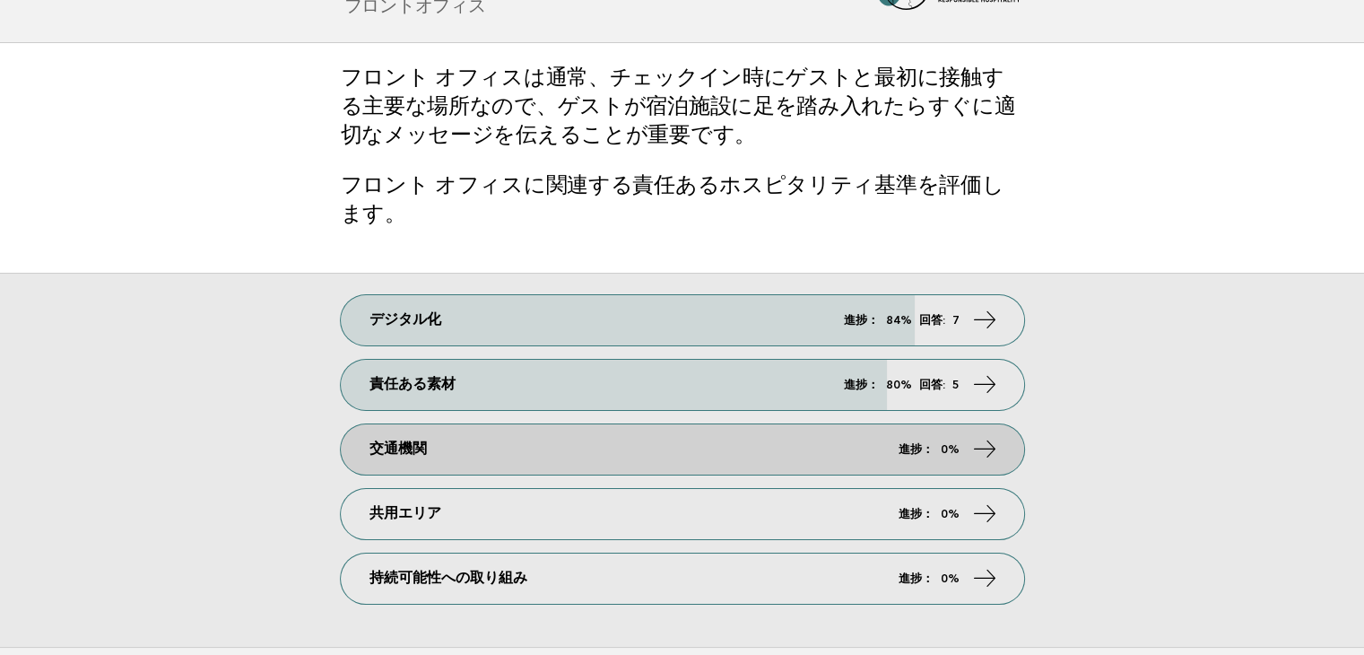
click at [649, 431] on link "交通機関 進捗： 0%" at bounding box center [682, 449] width 683 height 50
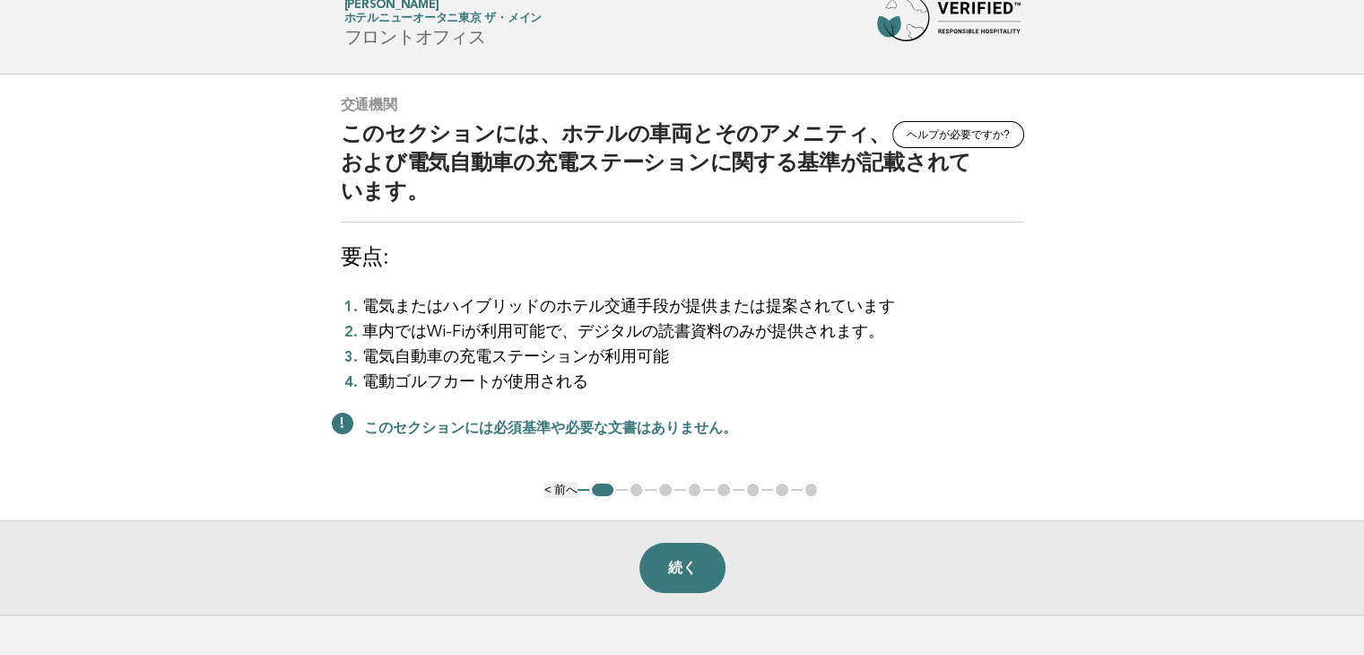
scroll to position [90, 0]
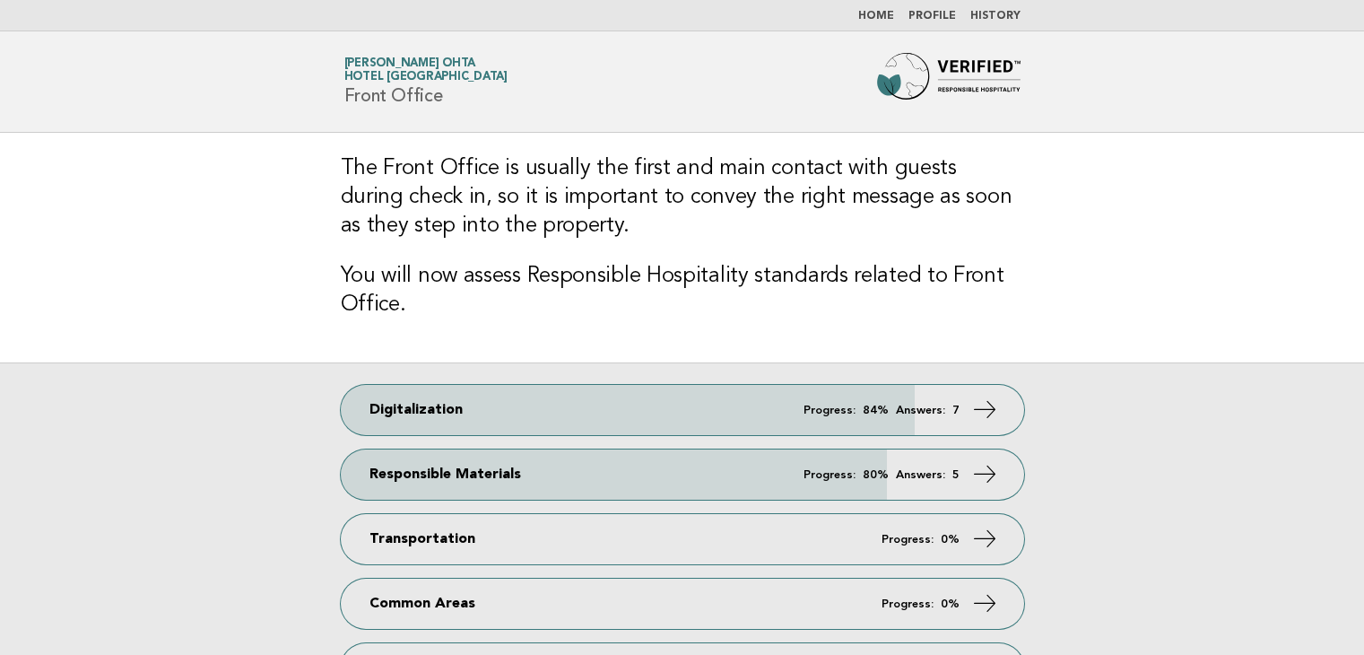
scroll to position [90, 0]
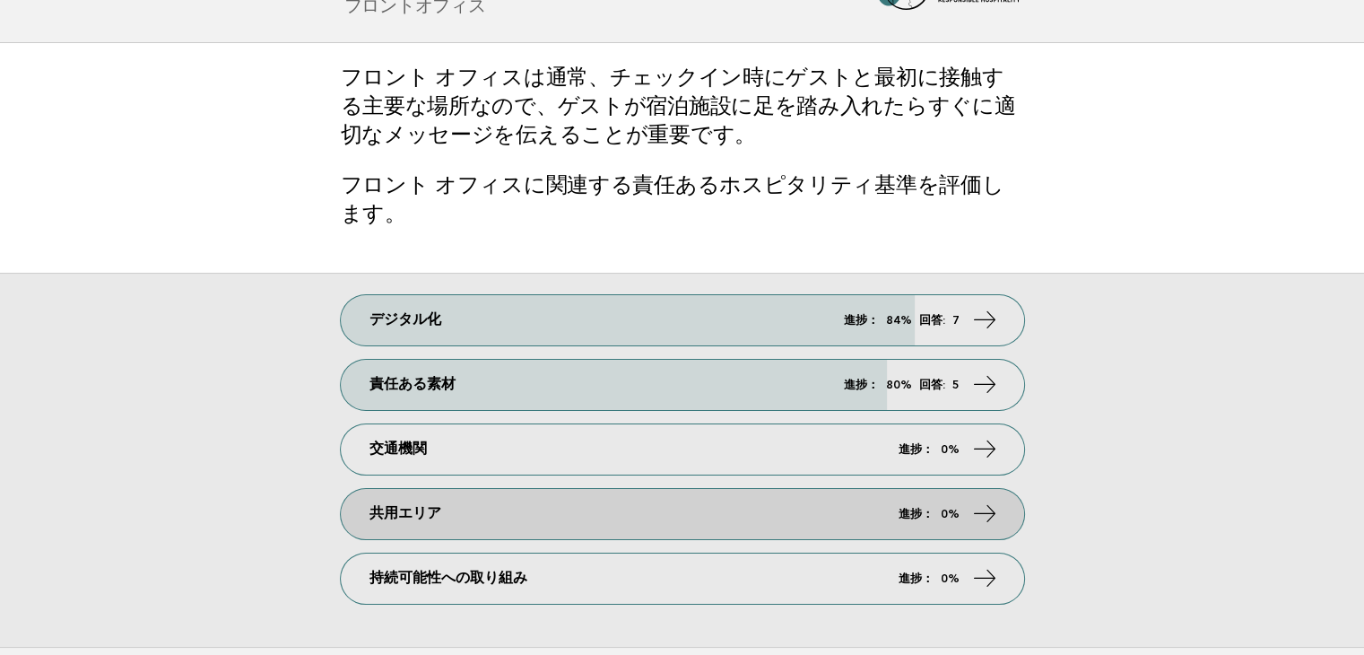
click at [475, 517] on link "共用エリア 進捗： 0%" at bounding box center [682, 514] width 683 height 50
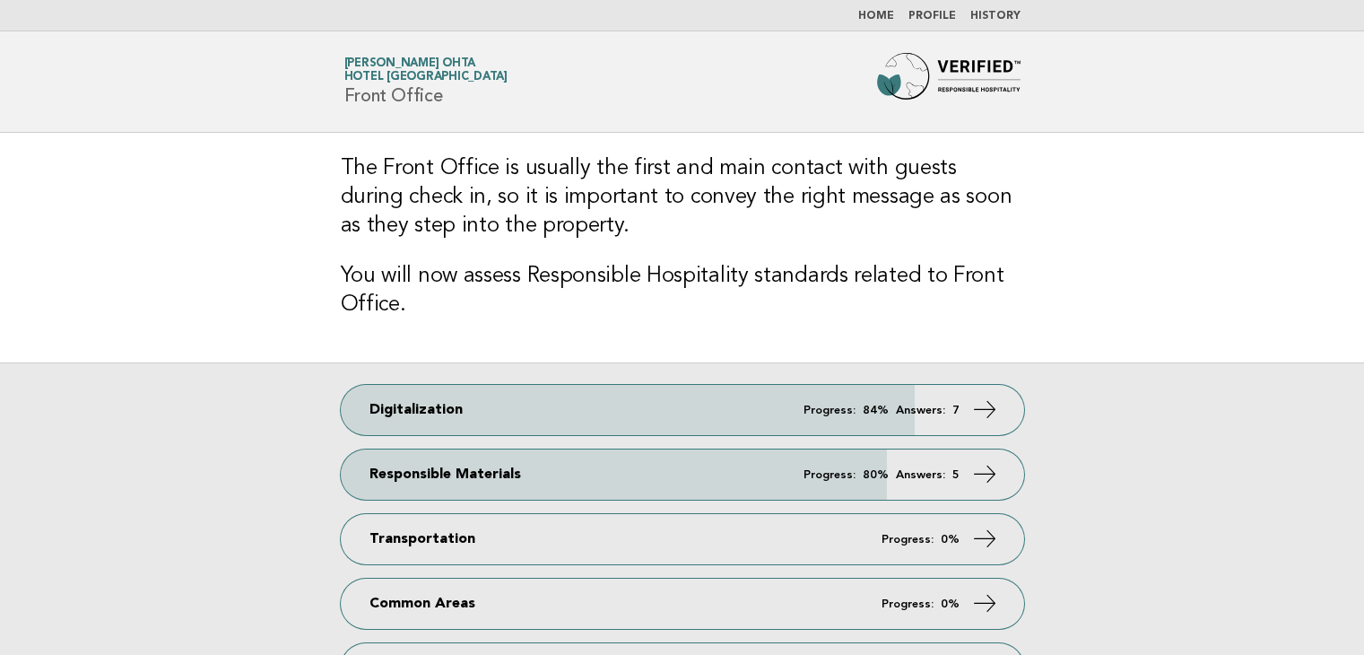
scroll to position [90, 0]
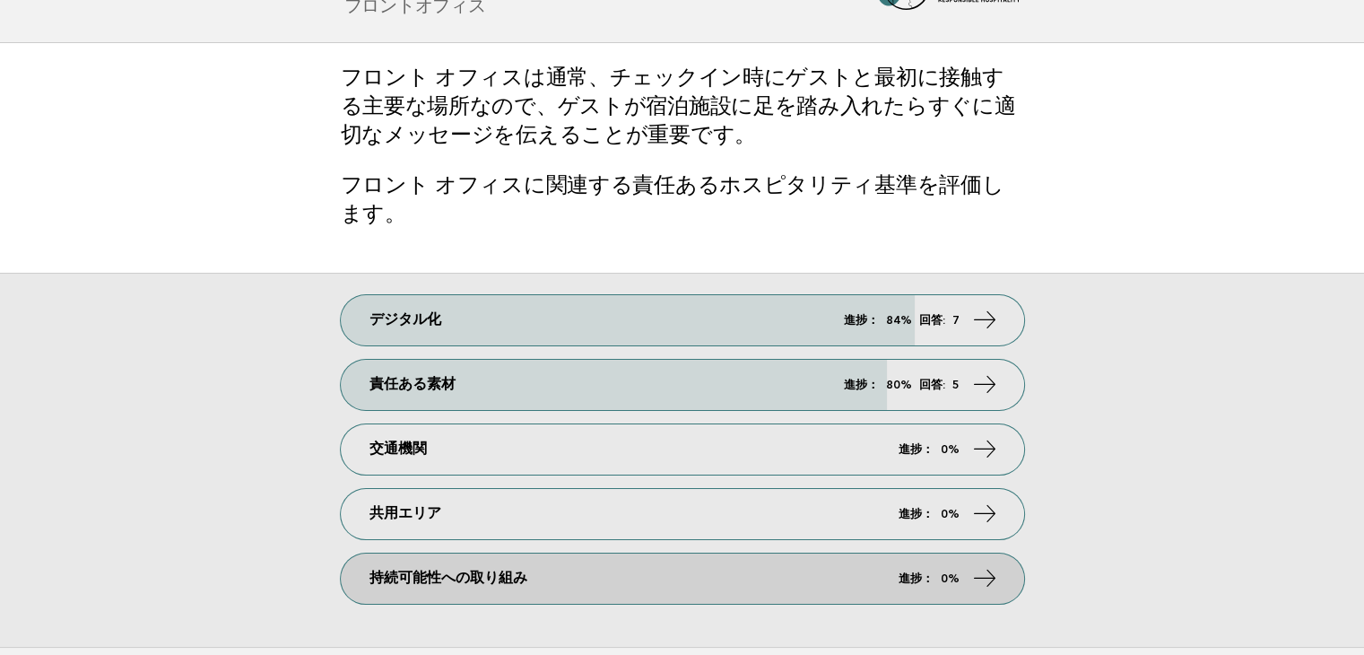
click at [407, 584] on font "持続可能性への取り組み" at bounding box center [449, 578] width 158 height 14
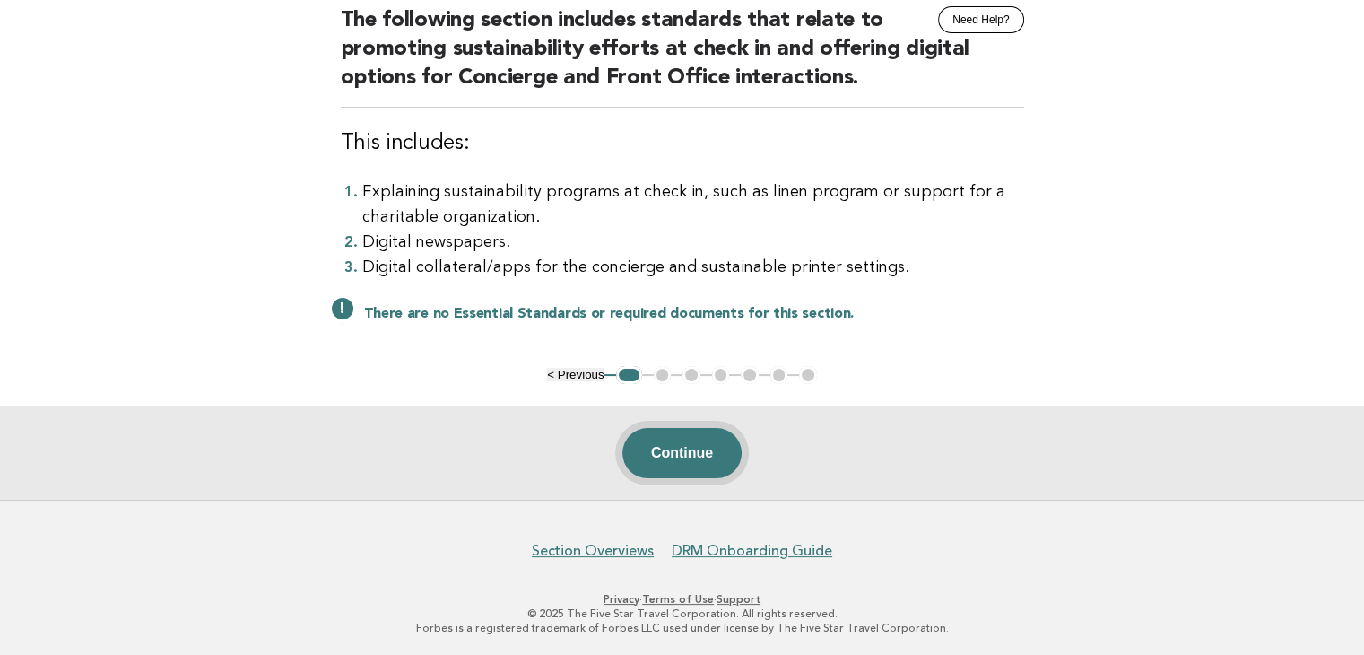
click at [689, 464] on button "Continue" at bounding box center [681, 453] width 119 height 50
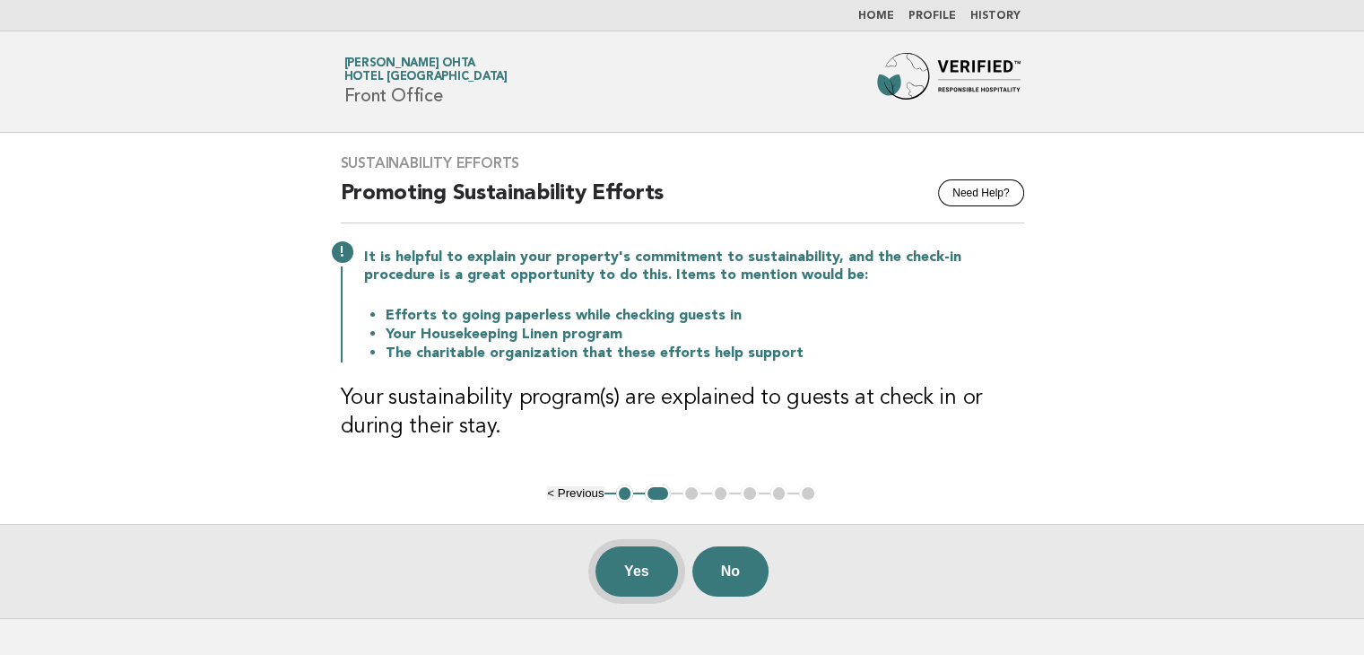
click at [639, 567] on button "Yes" at bounding box center [637, 571] width 83 height 50
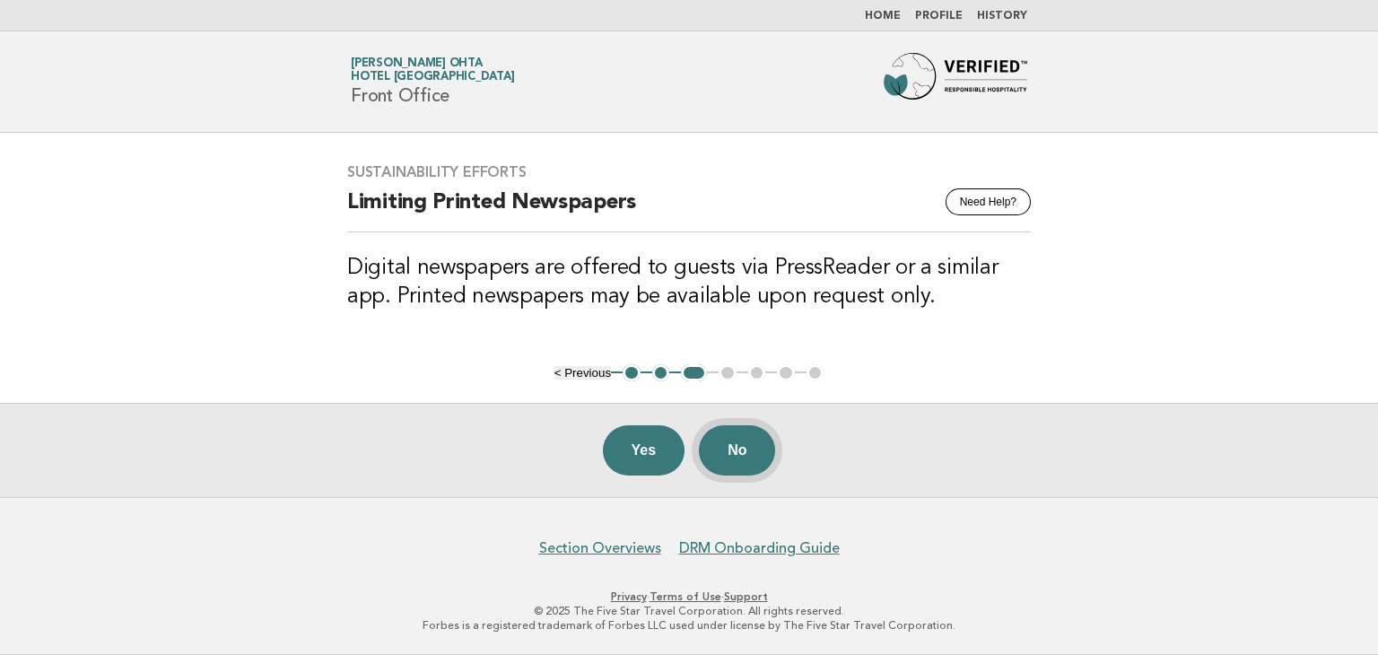
click at [735, 458] on button "No" at bounding box center [737, 450] width 76 height 50
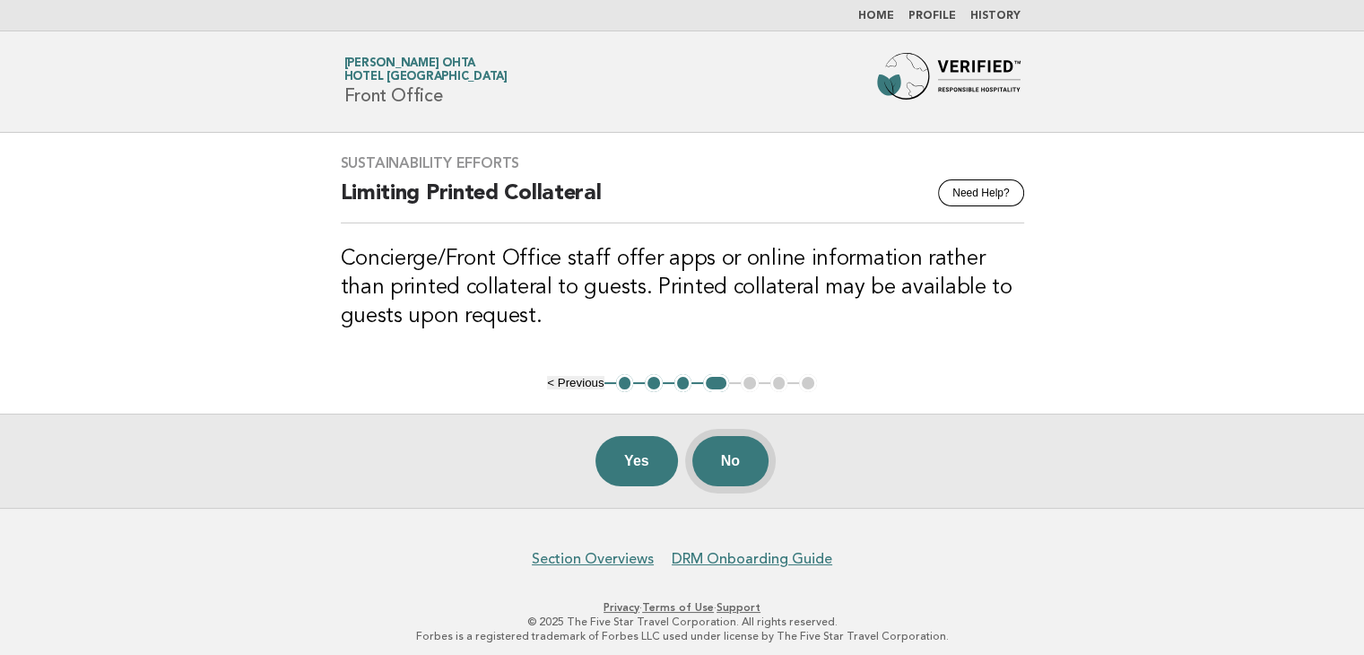
click at [728, 468] on button "No" at bounding box center [730, 461] width 76 height 50
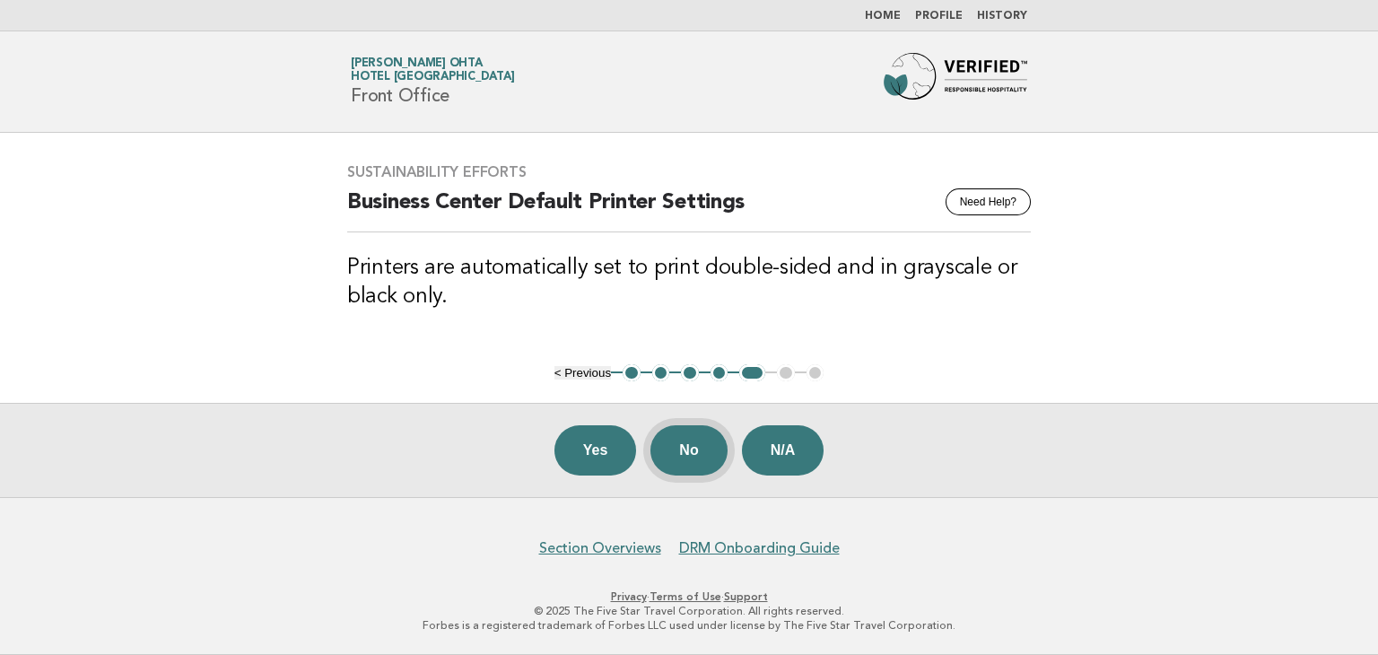
click at [699, 453] on button "No" at bounding box center [688, 450] width 76 height 50
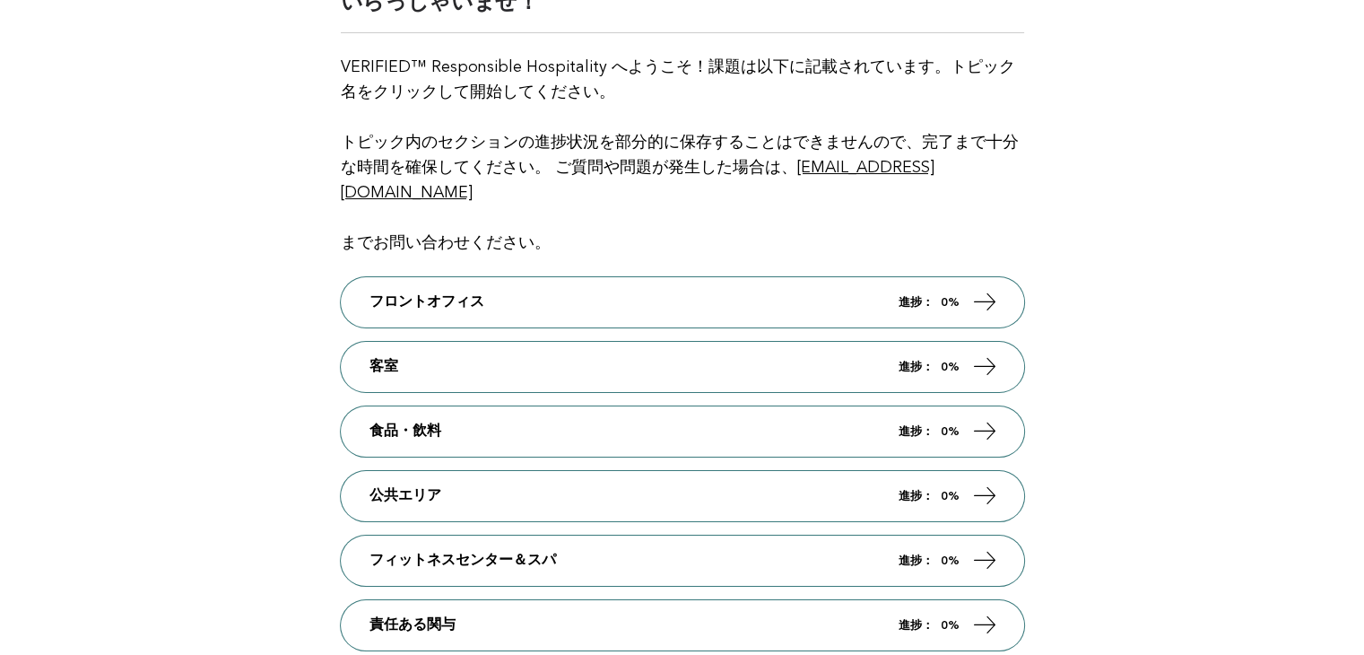
scroll to position [269, 0]
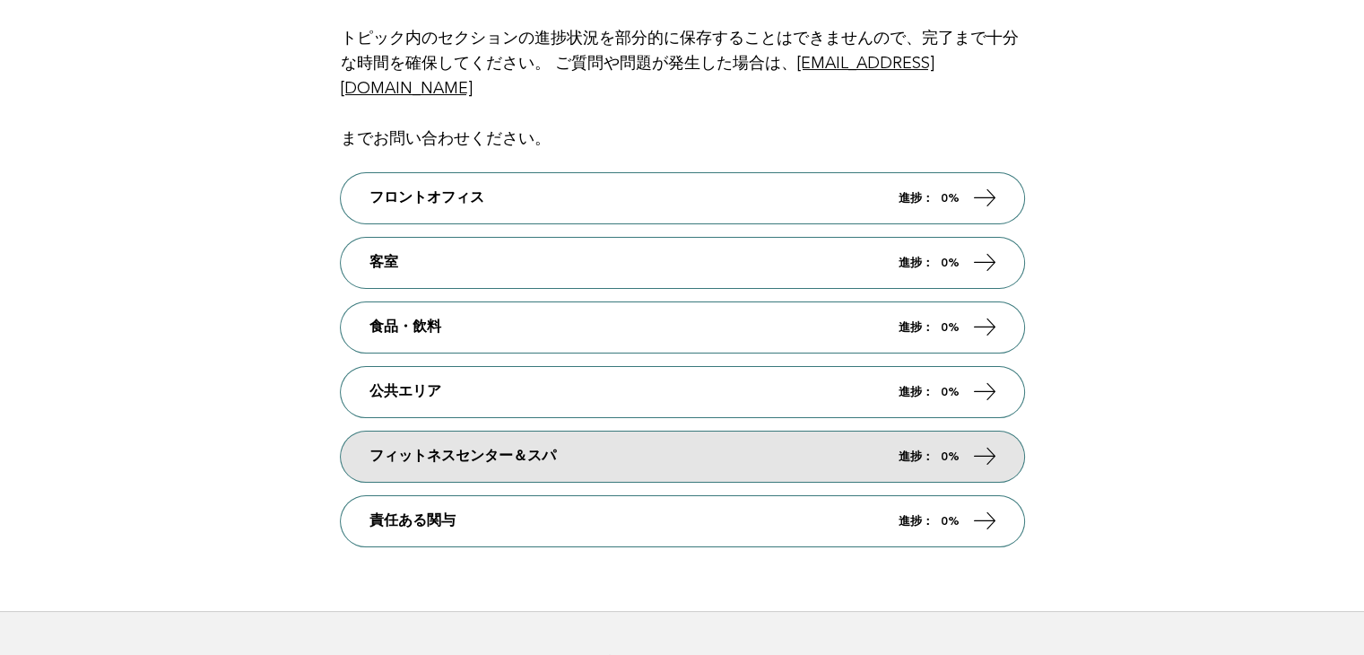
click at [542, 453] on font "フィットネスセンター＆スパ" at bounding box center [463, 456] width 187 height 14
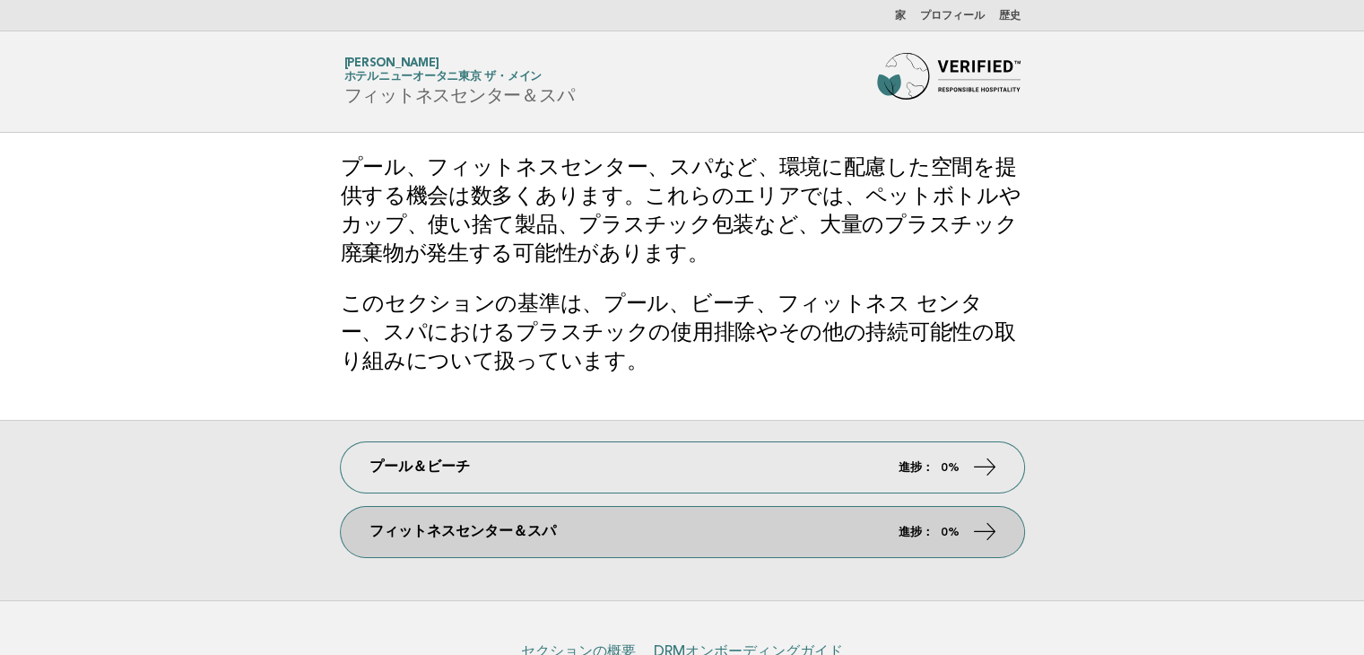
click at [861, 512] on link "フィットネスセンター＆スパ 進捗： 0%" at bounding box center [682, 532] width 683 height 50
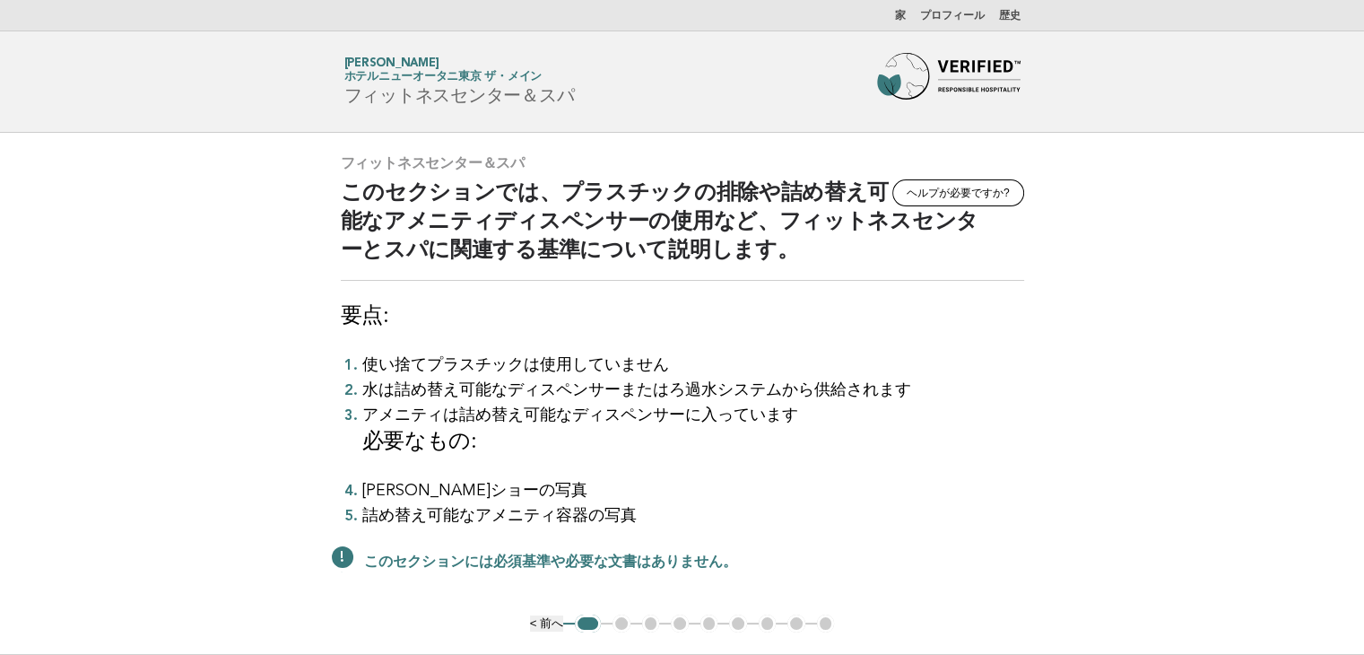
scroll to position [90, 0]
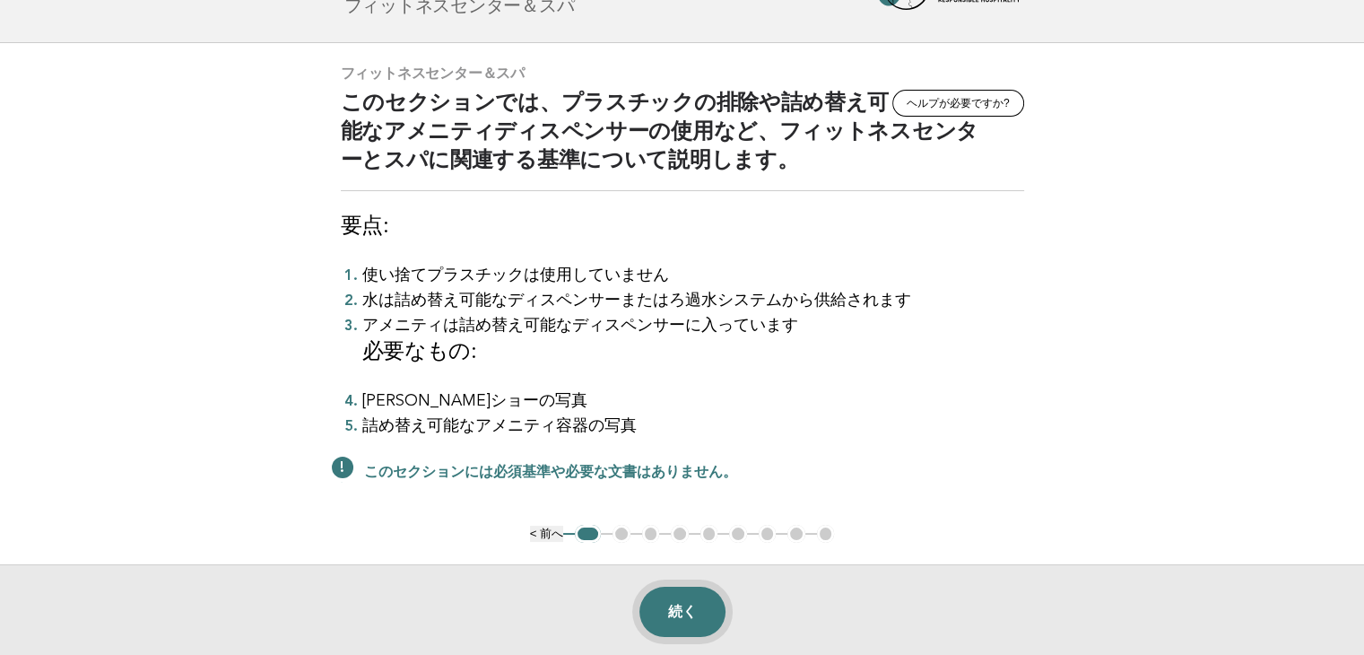
click at [678, 598] on button "続く" at bounding box center [683, 612] width 86 height 50
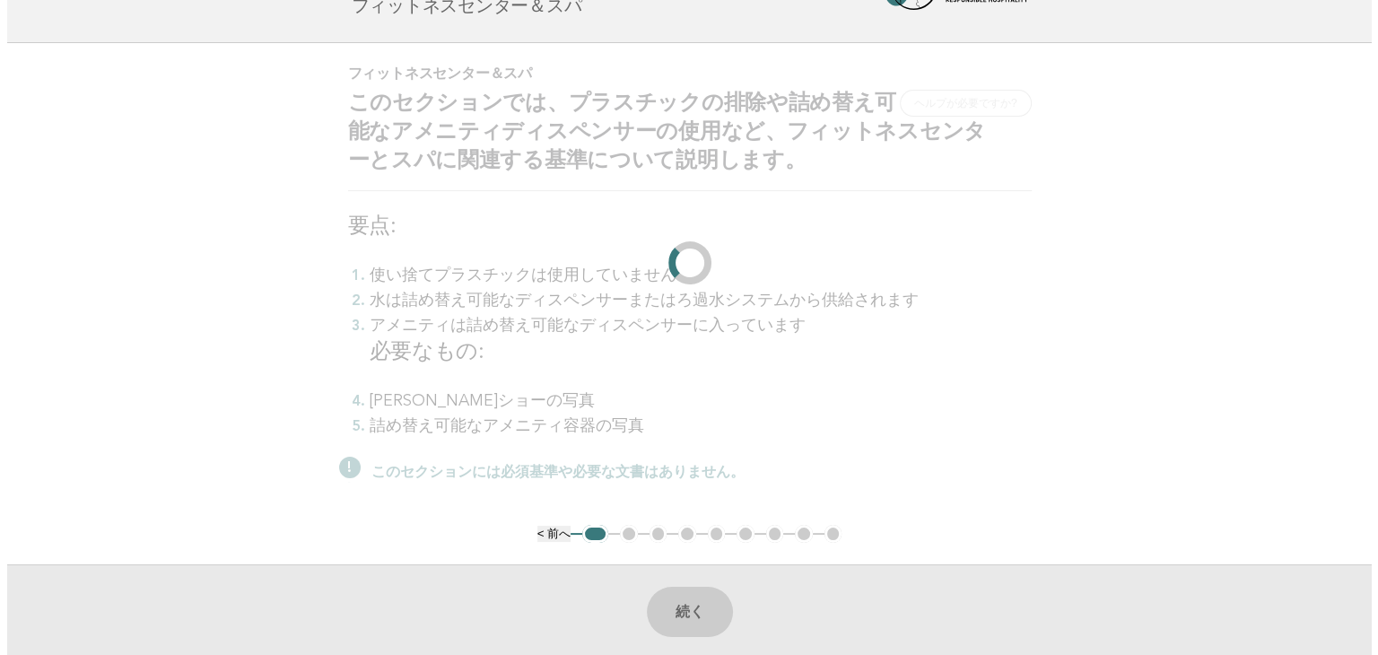
scroll to position [0, 0]
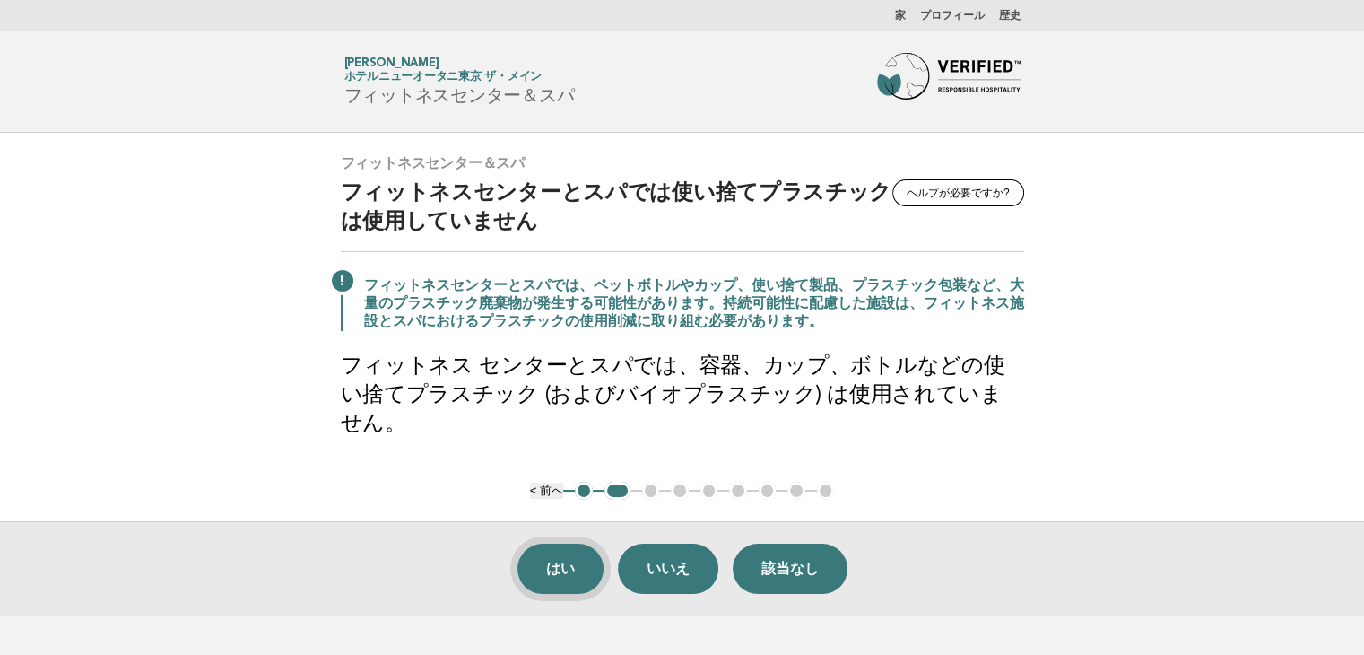
click at [550, 561] on font "はい" at bounding box center [560, 568] width 29 height 15
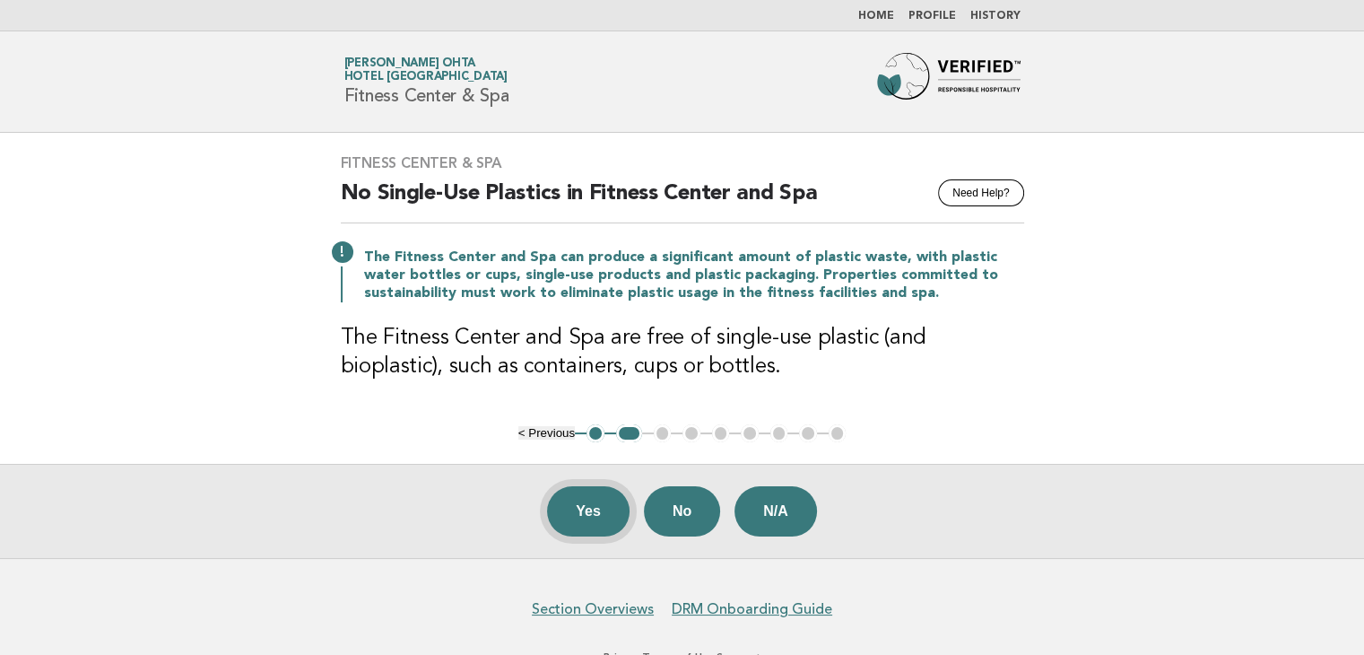
click at [560, 515] on button "Yes" at bounding box center [588, 511] width 83 height 50
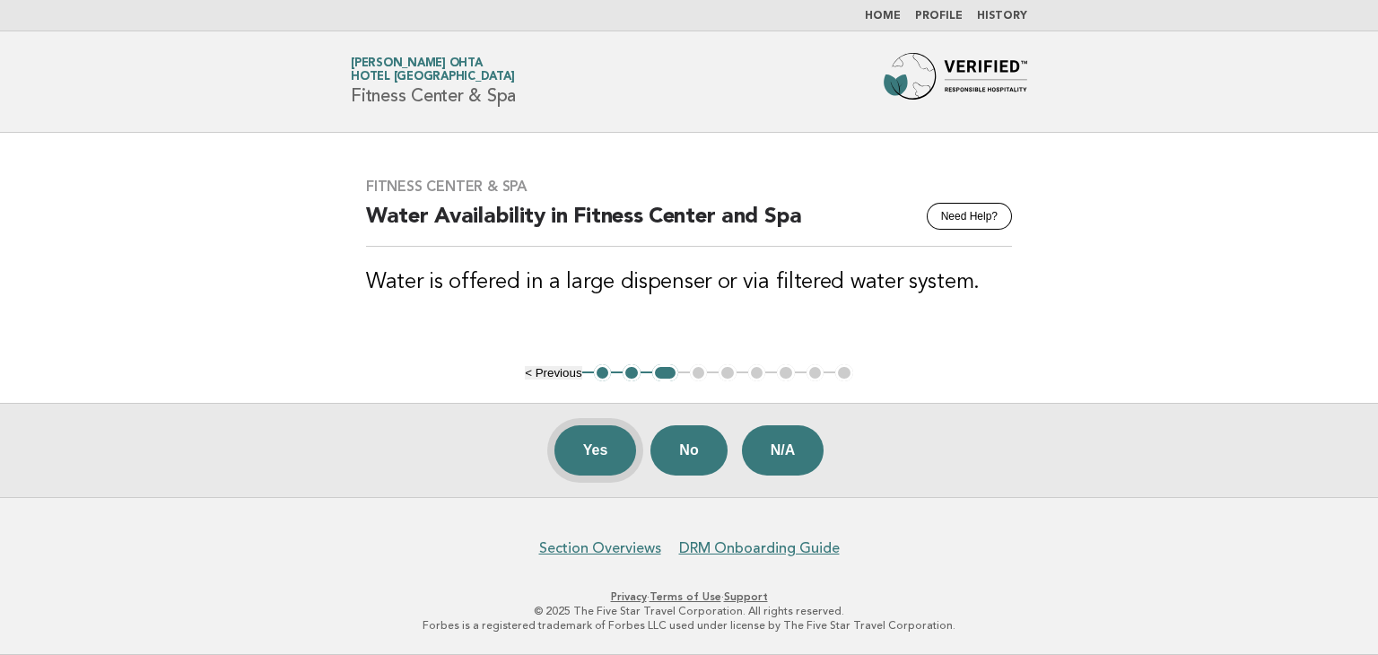
click at [592, 454] on button "Yes" at bounding box center [595, 450] width 83 height 50
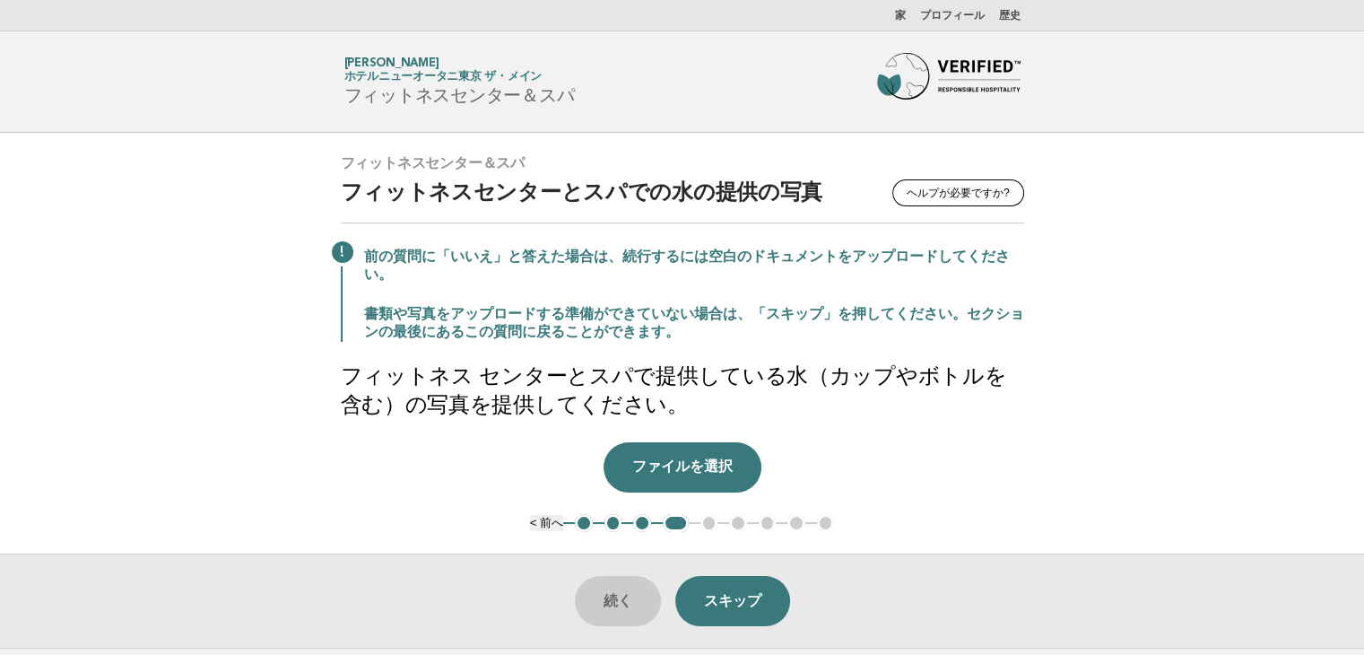
click at [644, 520] on font "3" at bounding box center [642, 522] width 6 height 13
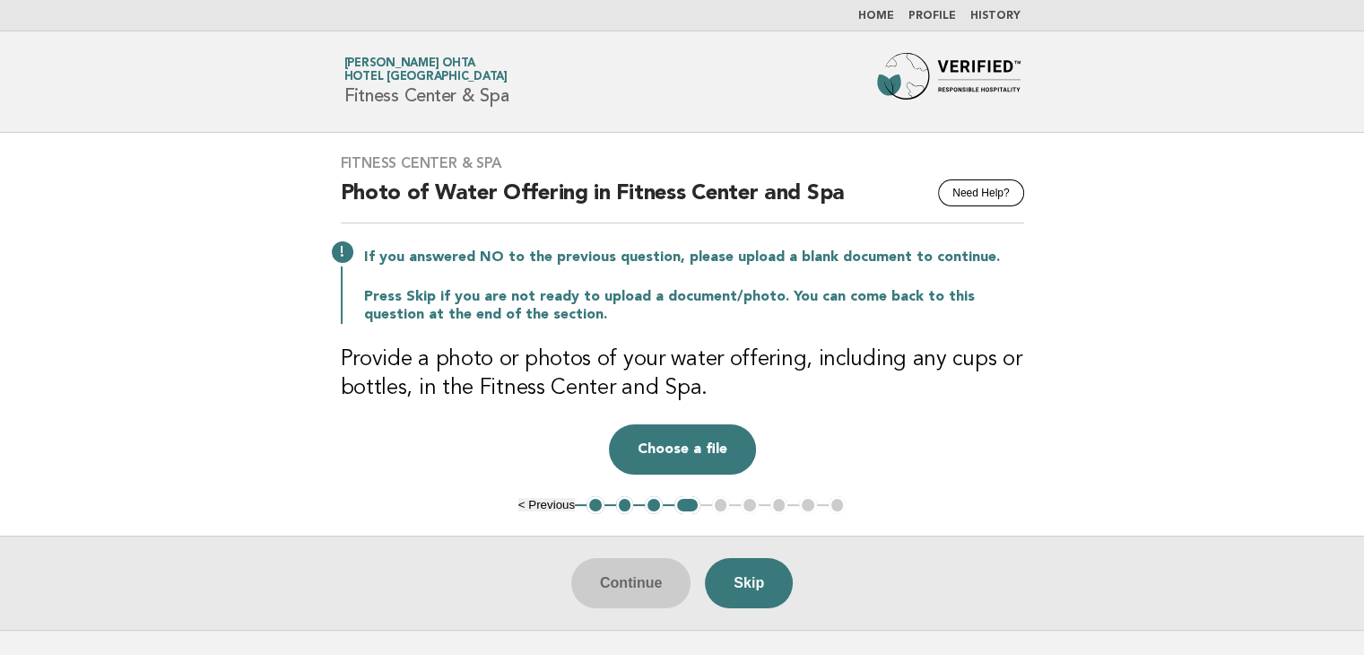
click at [656, 503] on button "3" at bounding box center [654, 505] width 18 height 18
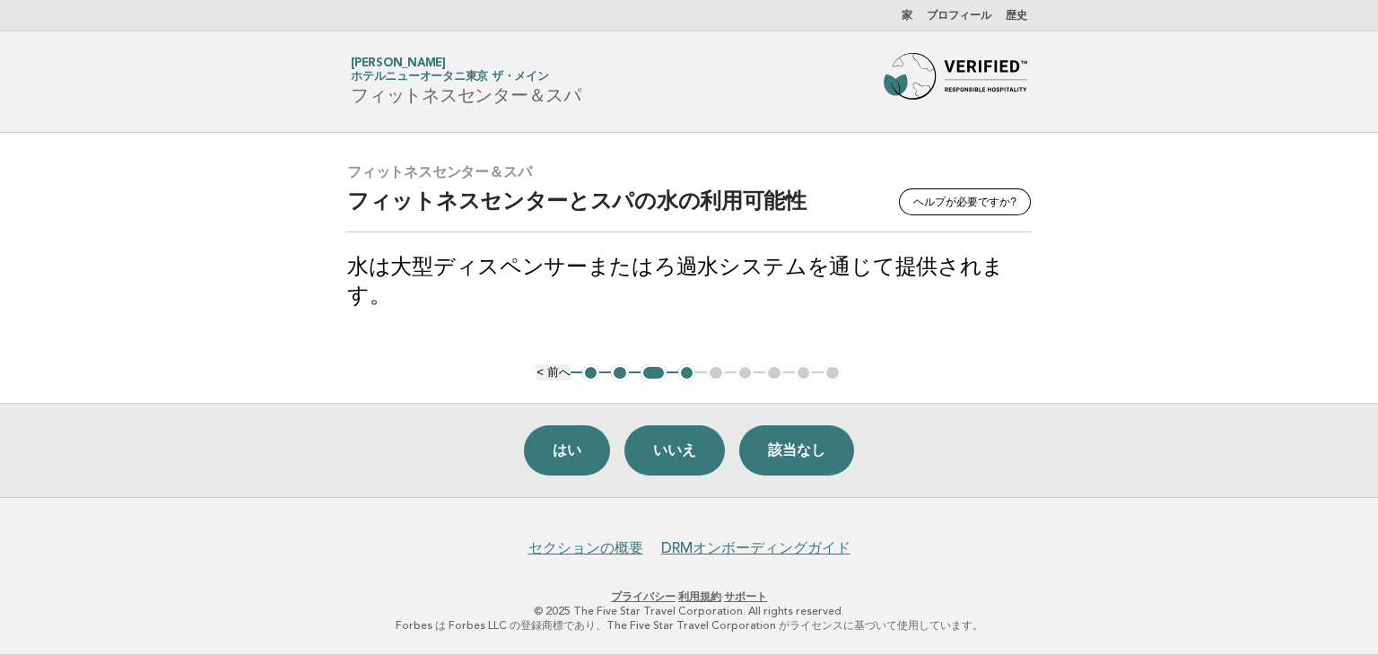
click at [1244, 312] on main "フィットネスセンター＆スパ ヘルプが必要ですか? フィットネスセンターとスパの水の利用可能性 水は大型ディスペンサーまたはろ過水システムを通じて提供されます。…" at bounding box center [689, 315] width 1378 height 364
click at [572, 448] on font "はい" at bounding box center [567, 449] width 29 height 15
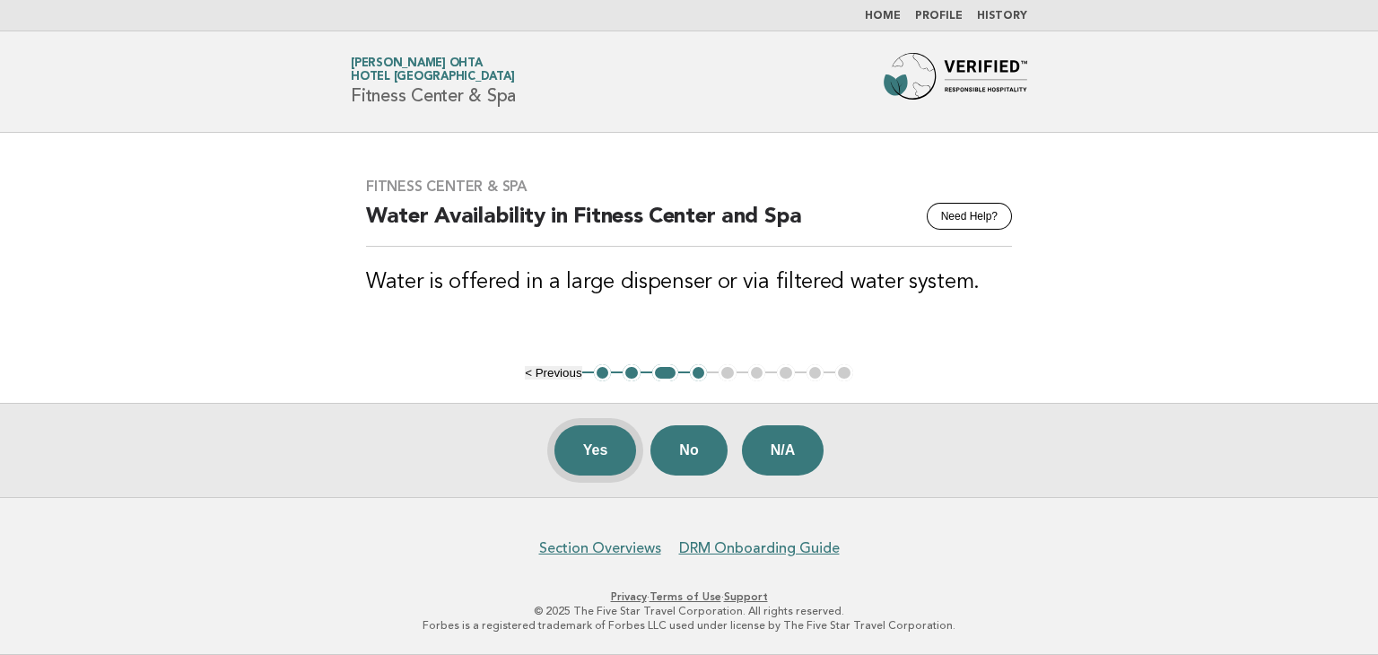
click at [592, 442] on button "Yes" at bounding box center [595, 450] width 83 height 50
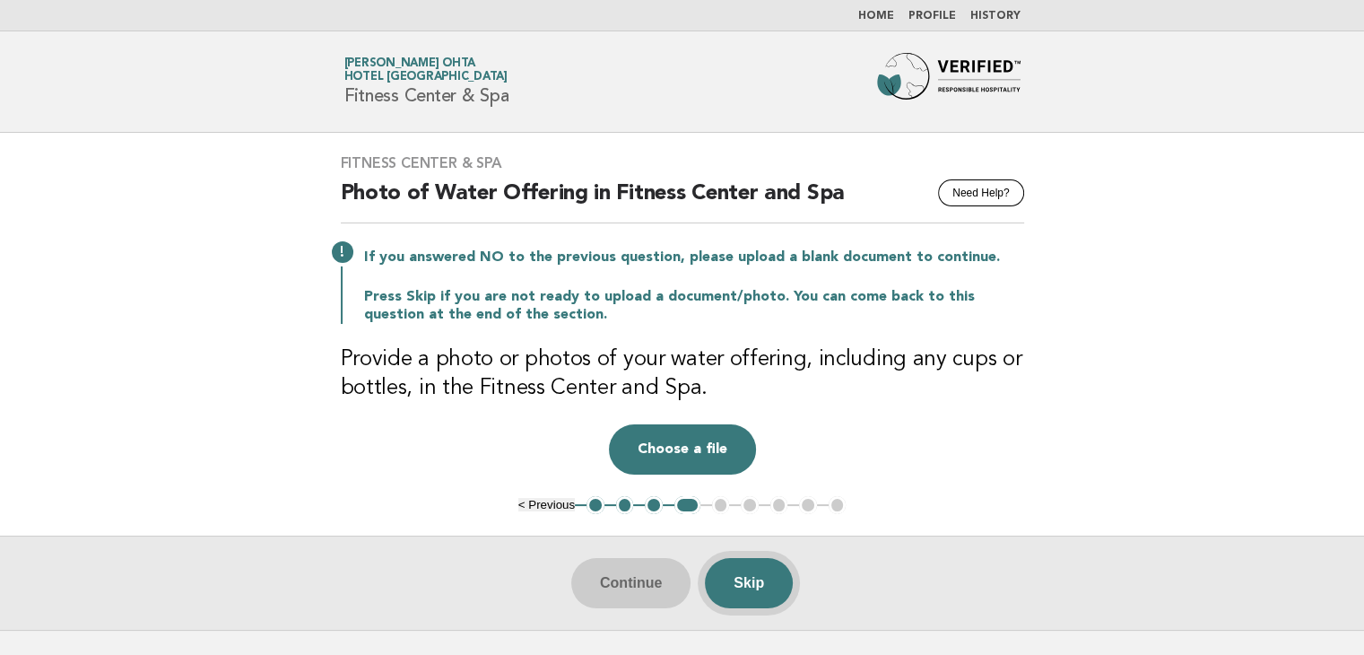
click at [768, 580] on button "Skip" at bounding box center [749, 583] width 88 height 50
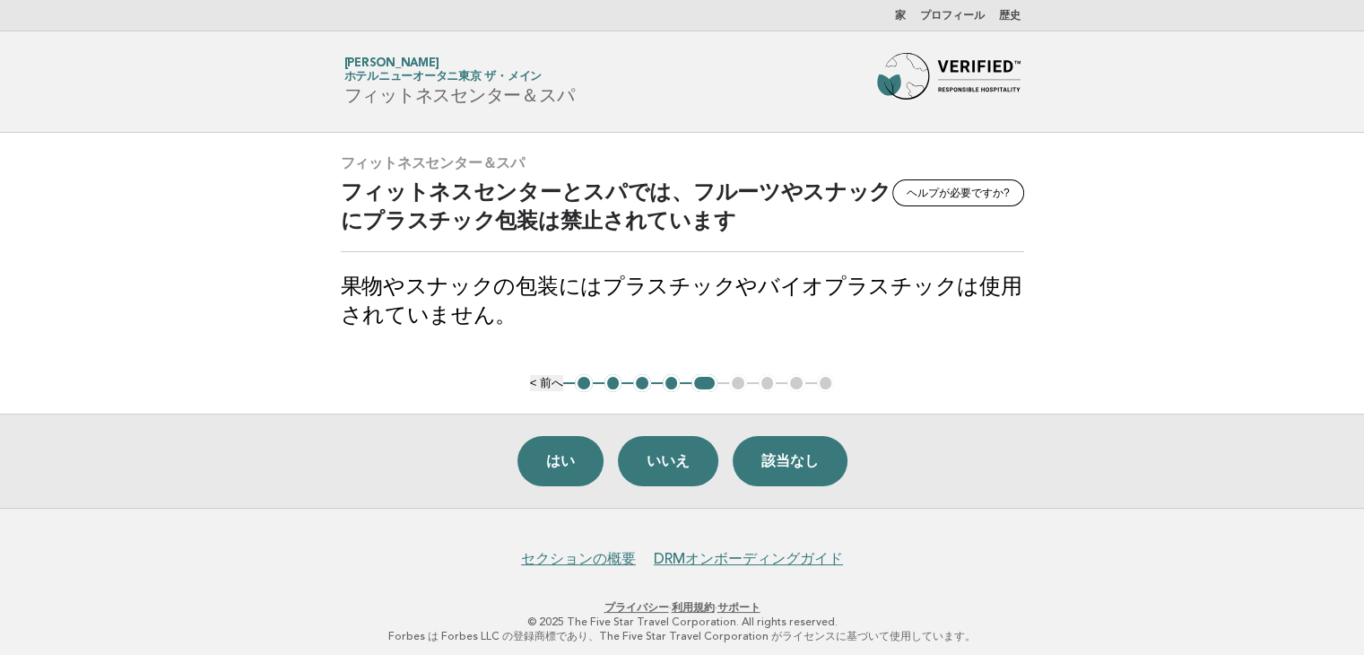
click at [1265, 352] on main "フィットネスセンター＆スパ ヘルプが必要ですか? フィットネスセンターとスパでは、フルーツやスナックにプラスチック包装は禁止されています 果物やスナックの包装…" at bounding box center [682, 320] width 1364 height 375
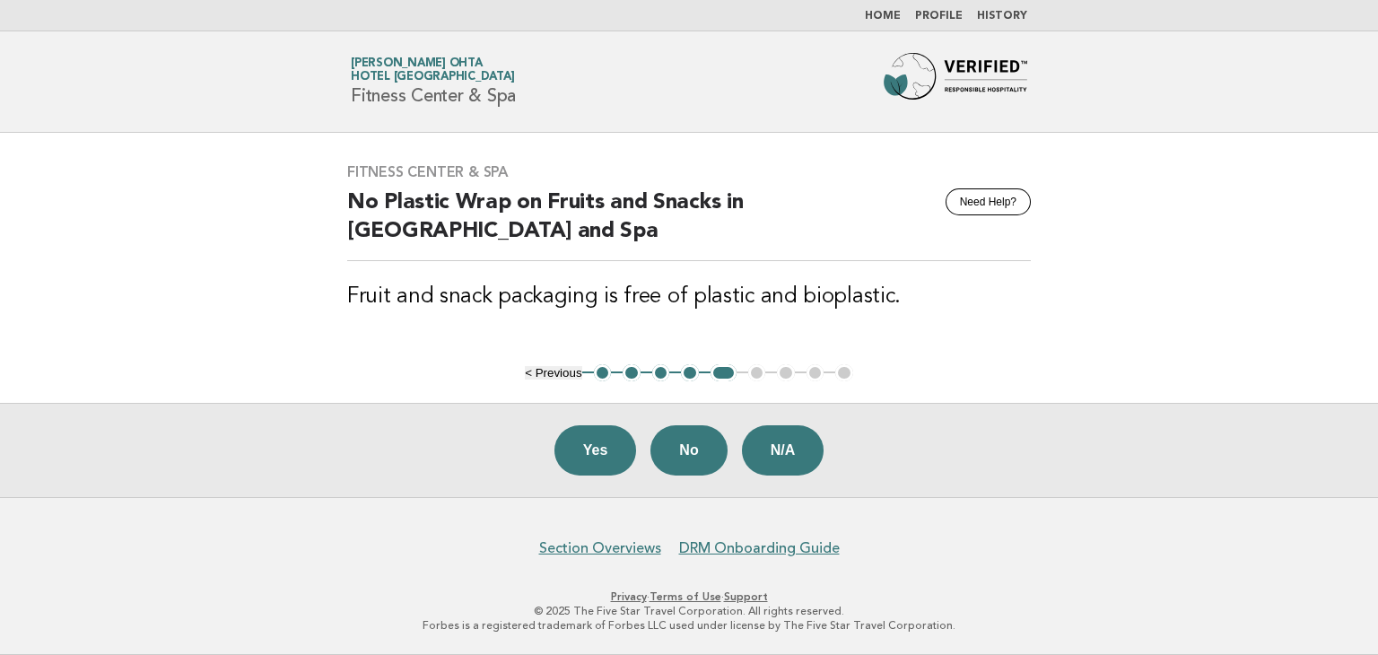
click at [679, 449] on button "No" at bounding box center [688, 450] width 76 height 50
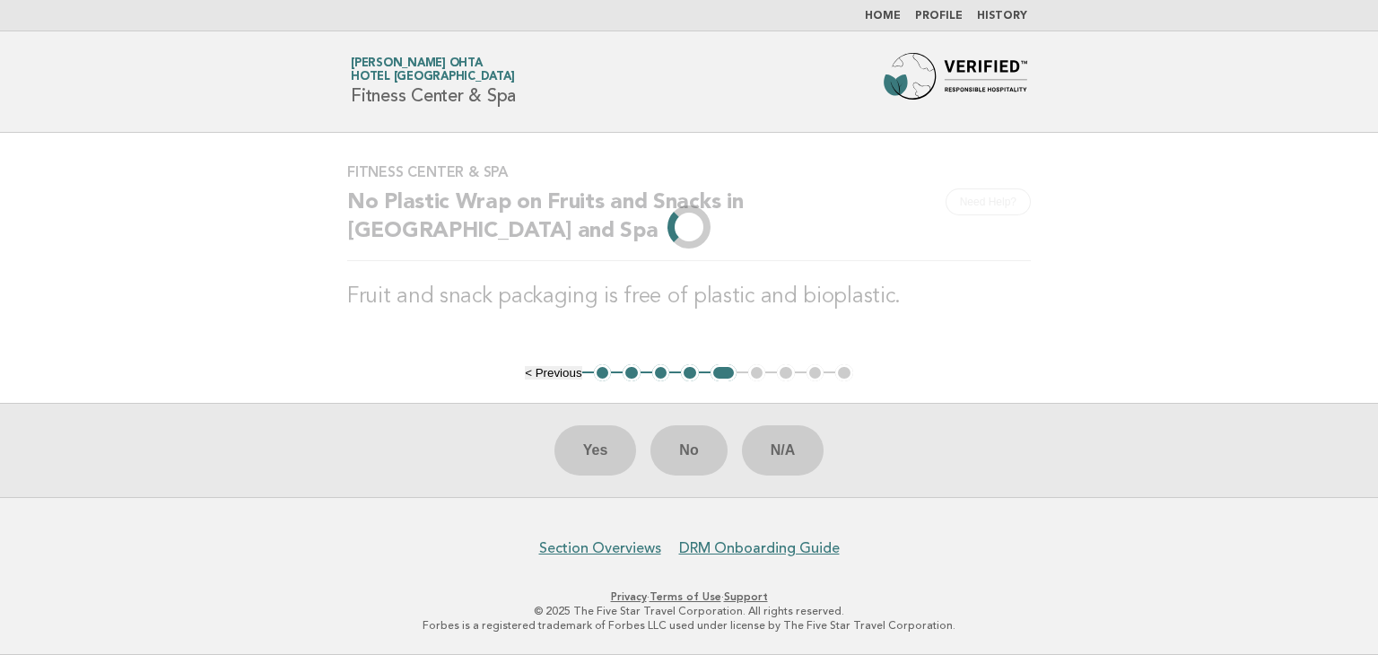
click at [1003, 414] on div "Yes No N/A" at bounding box center [689, 450] width 1378 height 94
click at [1167, 404] on div "Yes No N/A" at bounding box center [689, 450] width 1378 height 94
click at [1007, 340] on div "Fitness Center & Spa Need Help? No Plastic Wrap on Fruits and Snacks in Fitness…" at bounding box center [689, 248] width 727 height 213
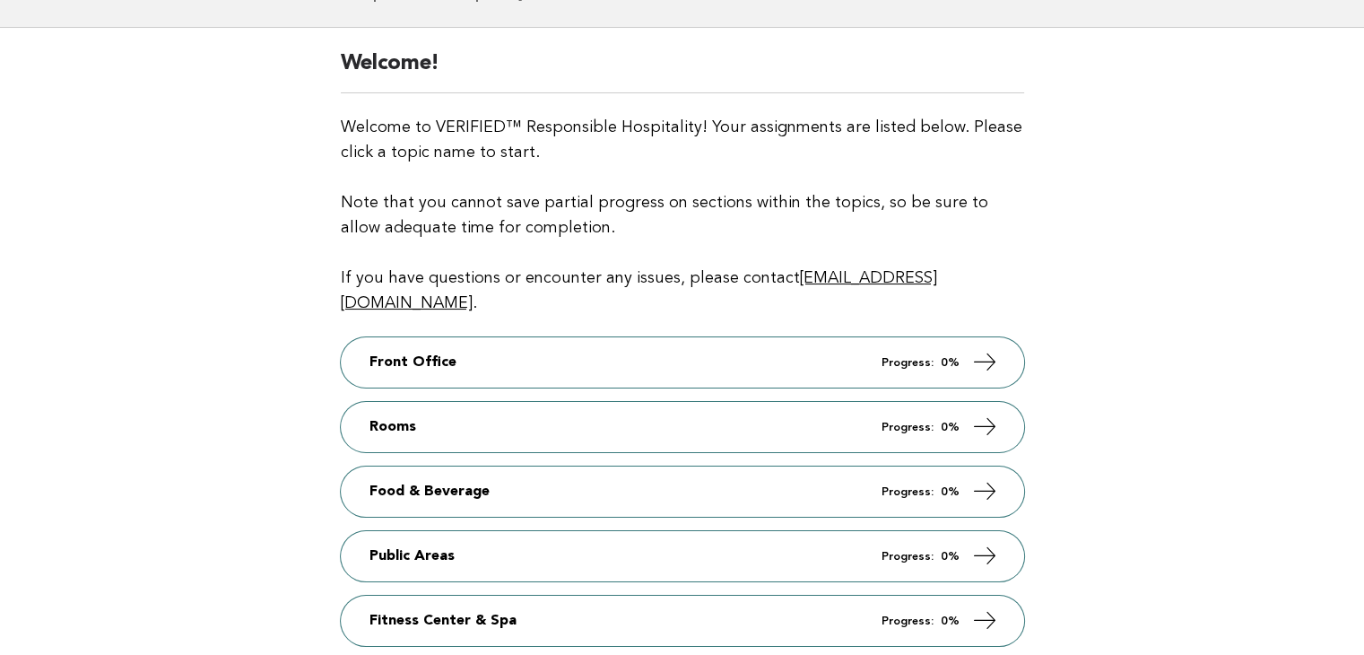
scroll to position [269, 0]
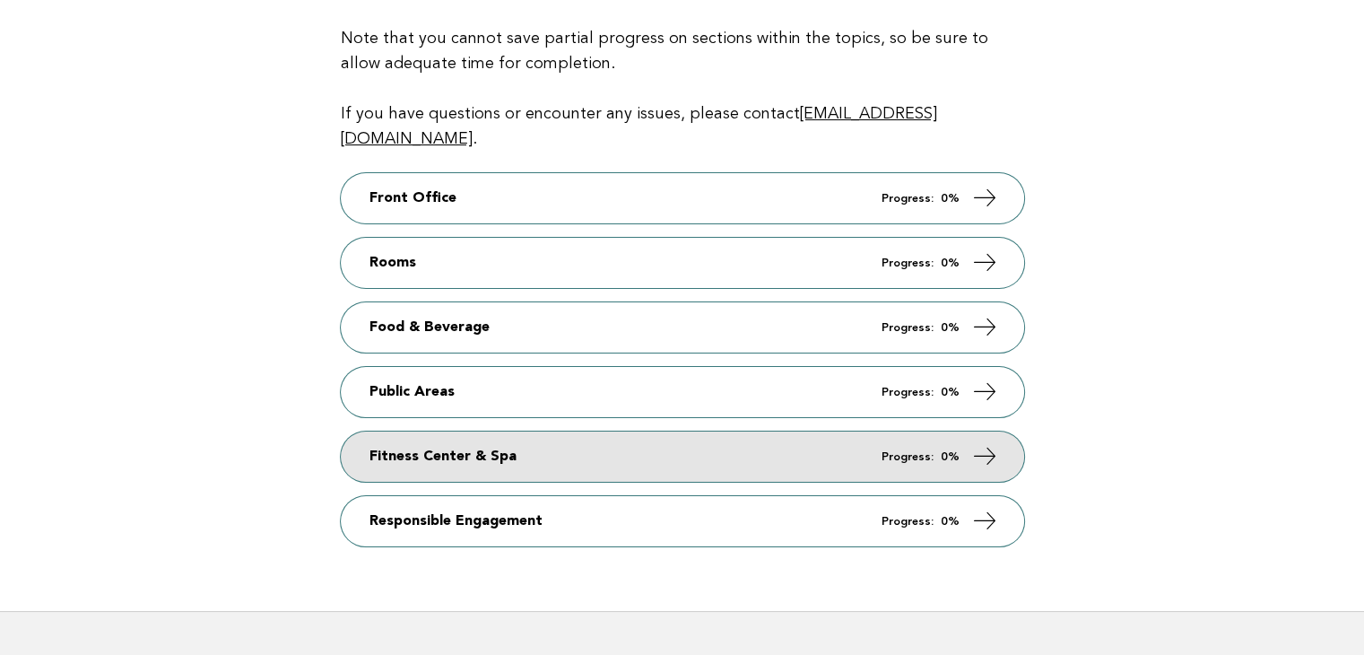
click at [610, 441] on link "Fitness Center & Spa Progress: 0%" at bounding box center [682, 456] width 683 height 50
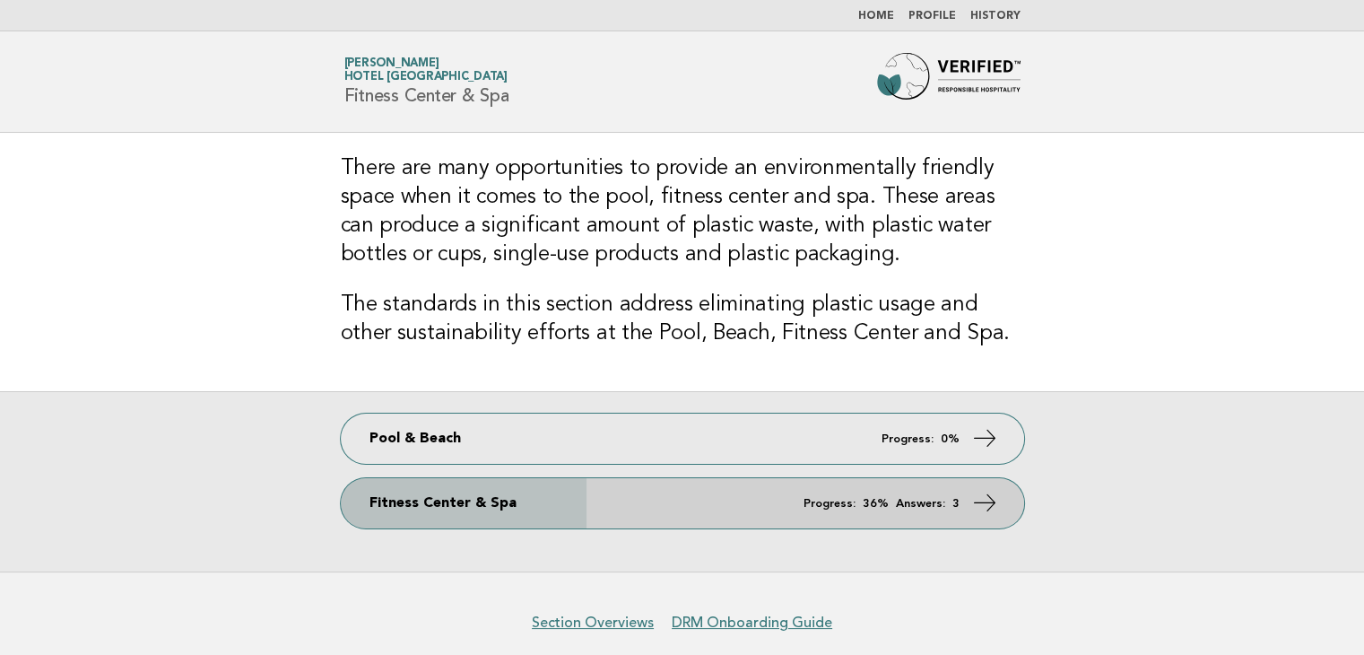
click at [650, 508] on link "Fitness Center & Spa Progress: 36% Answers: 3" at bounding box center [682, 503] width 683 height 50
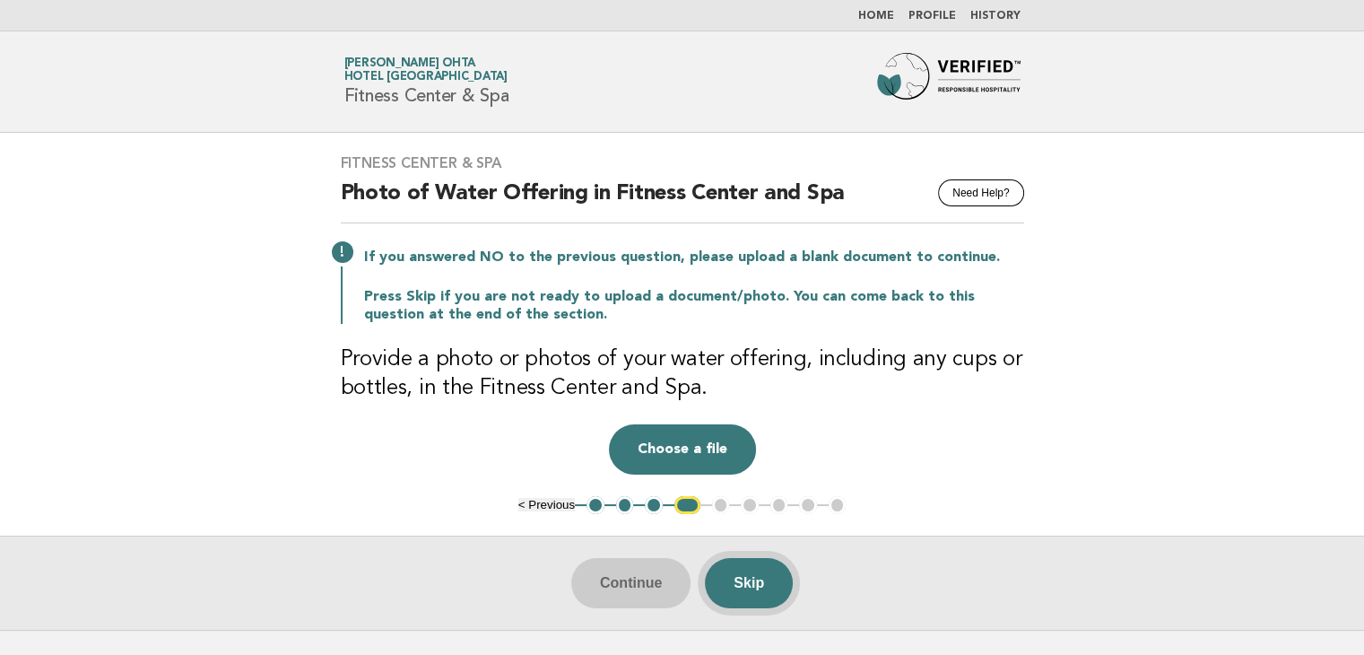
click at [752, 575] on button "Skip" at bounding box center [749, 583] width 88 height 50
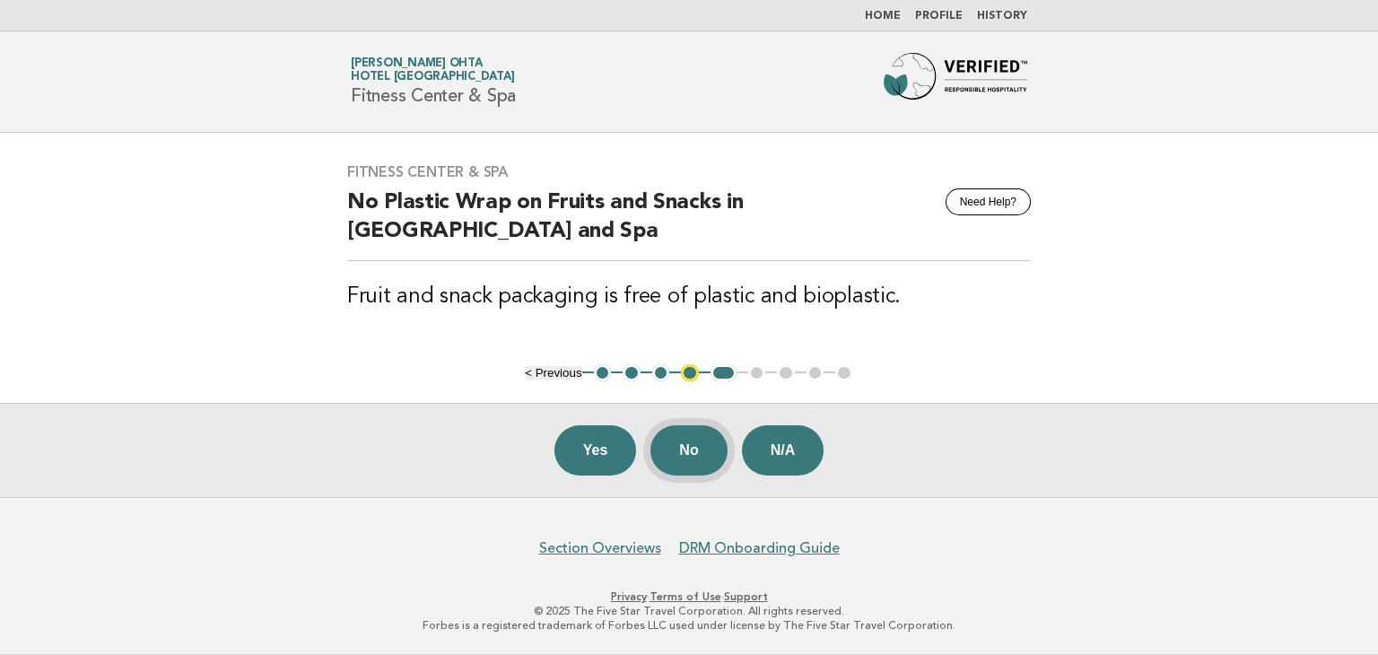
click at [687, 451] on button "No" at bounding box center [688, 450] width 76 height 50
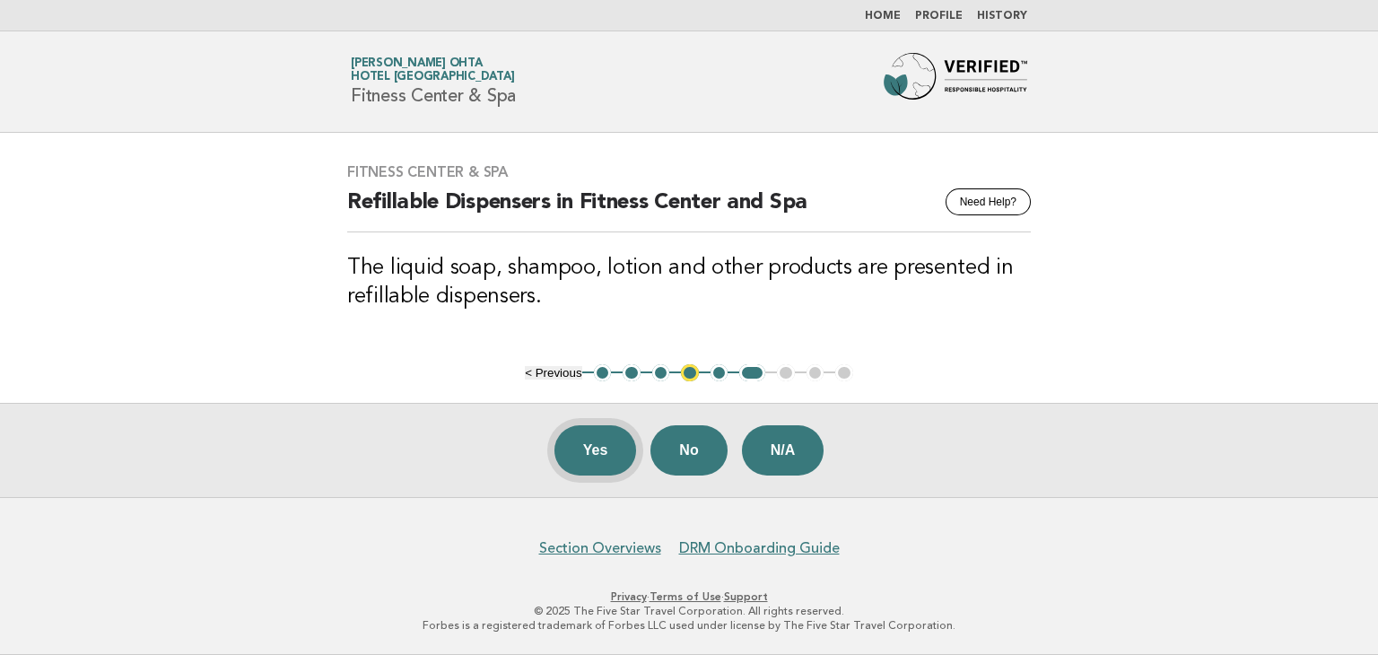
click at [600, 457] on button "Yes" at bounding box center [595, 450] width 83 height 50
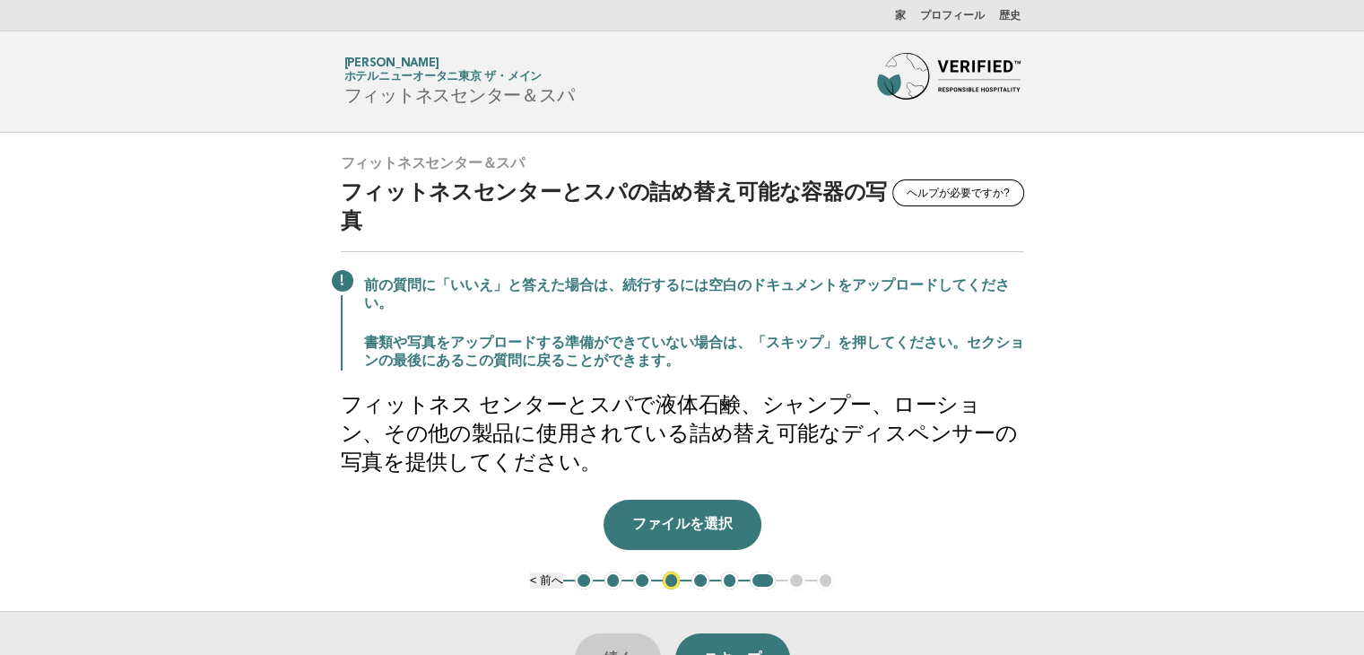
scroll to position [90, 0]
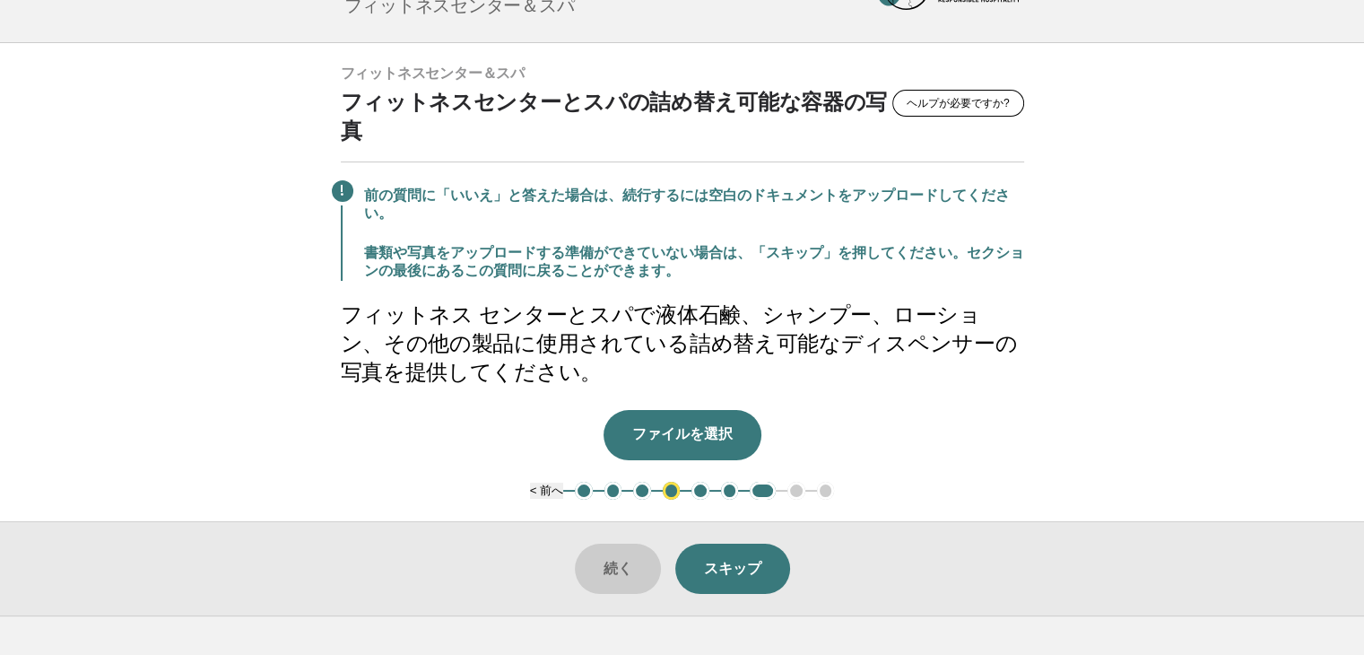
click at [1324, 399] on main "フィットネスセンター＆スパ ヘルプが必要ですか? フィットネスセンターとスパの詰め替え可能な容器の写真 前の質問に「いいえ」と答えた場合は、続行するには空白の…" at bounding box center [682, 329] width 1364 height 572
